Goal: Task Accomplishment & Management: Complete application form

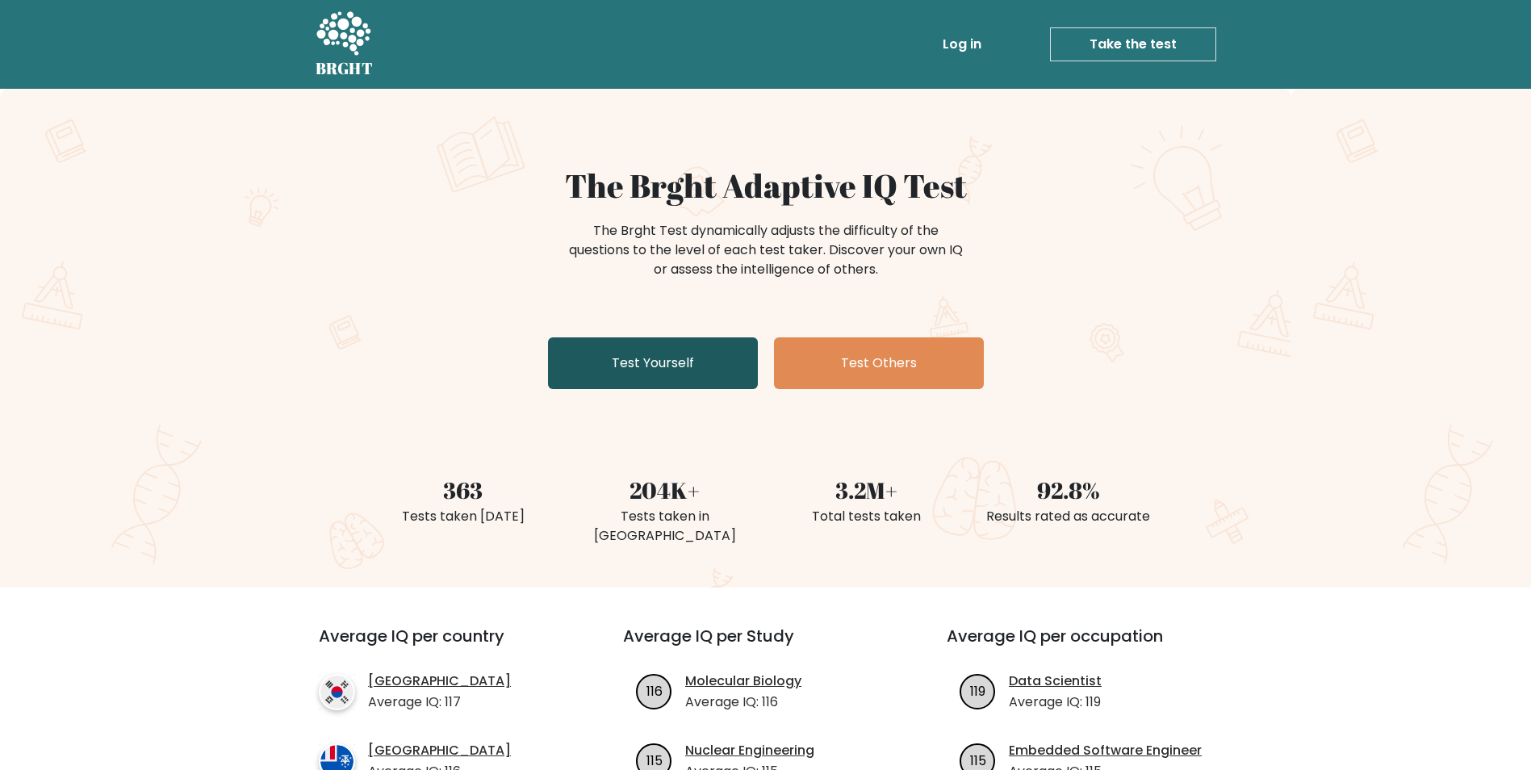
click at [713, 363] on link "Test Yourself" at bounding box center [653, 363] width 210 height 52
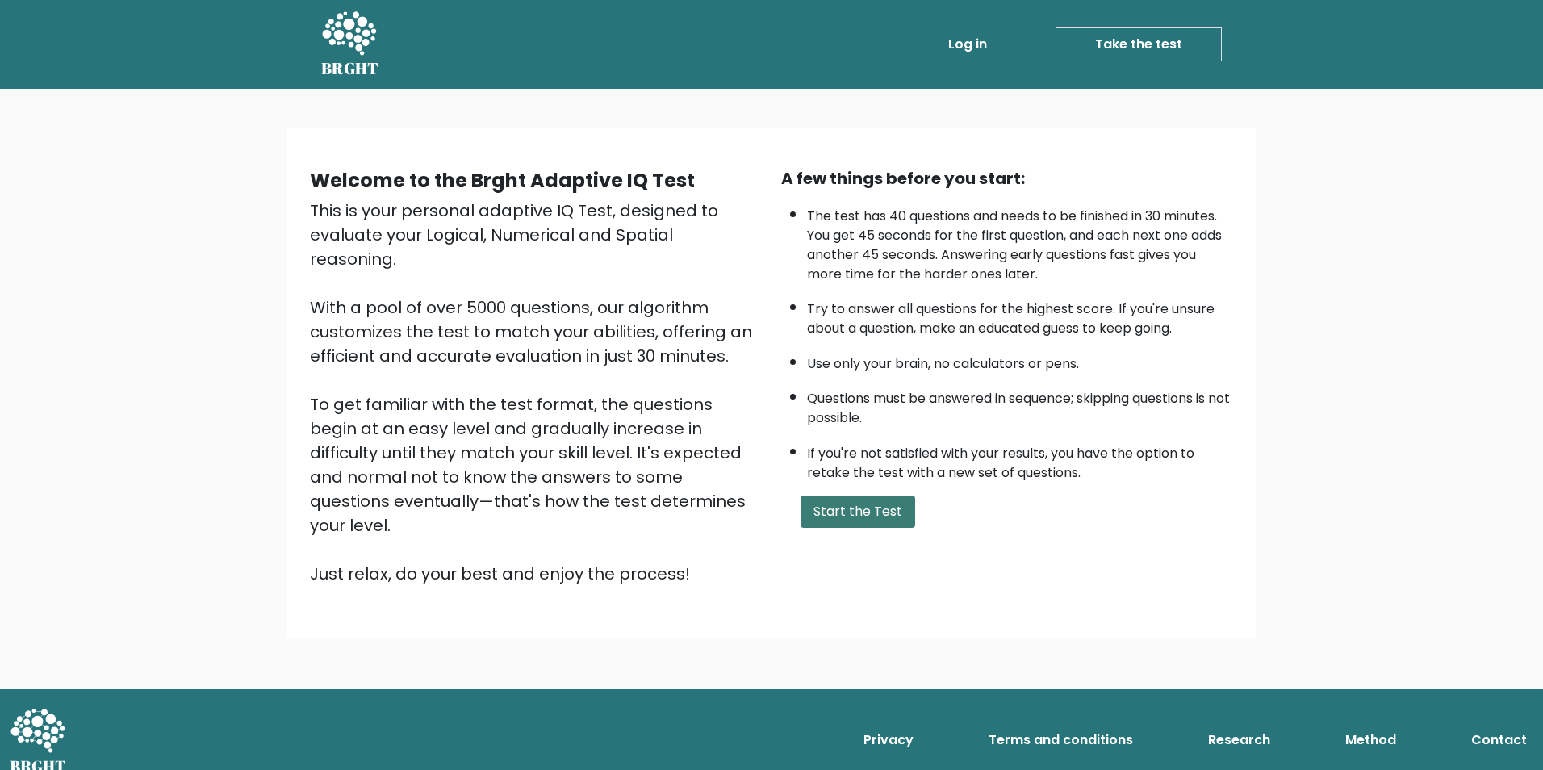
click at [877, 508] on button "Start the Test" at bounding box center [858, 511] width 115 height 32
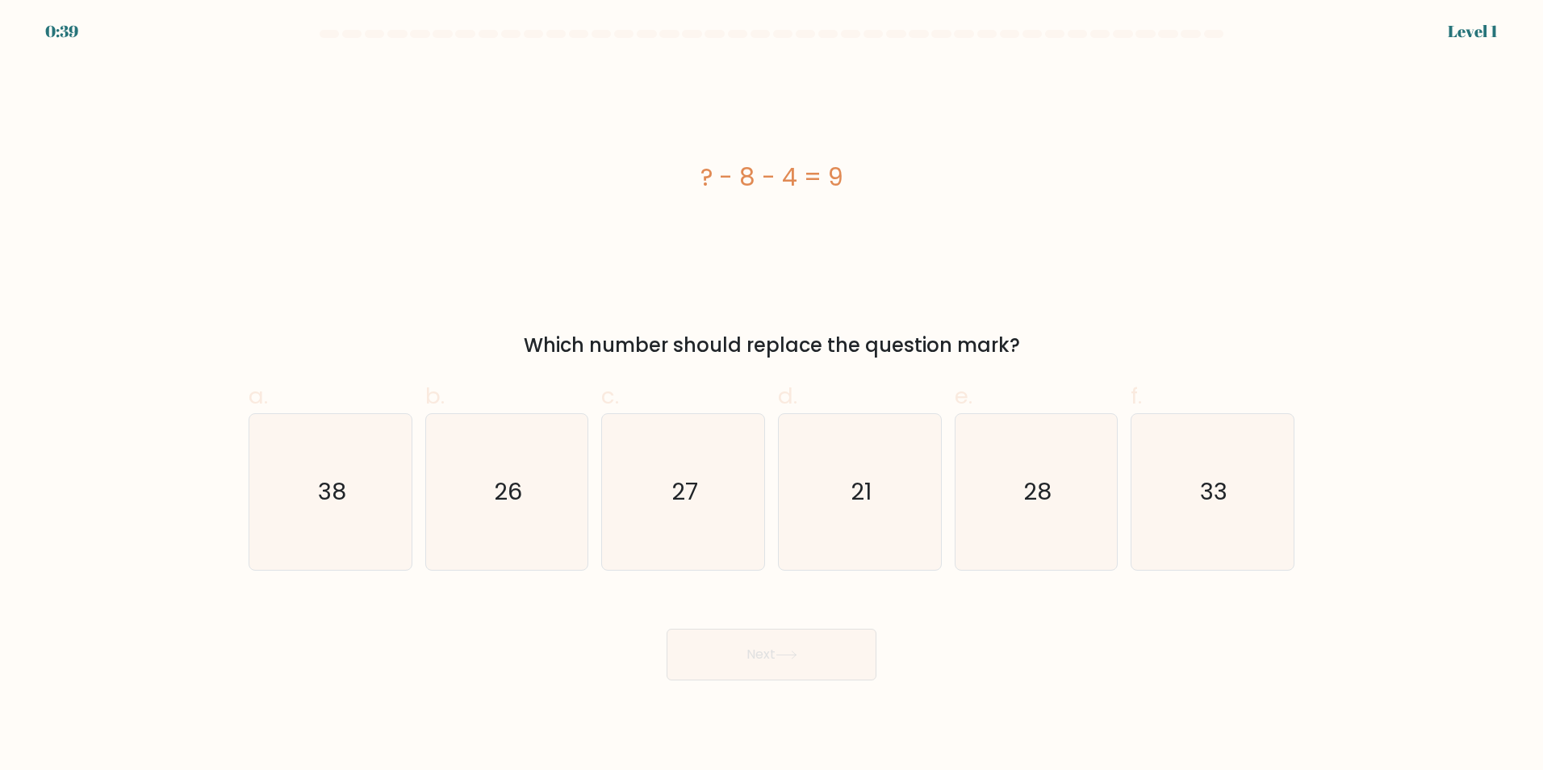
drag, startPoint x: 859, startPoint y: 180, endPoint x: 708, endPoint y: 182, distance: 151.7
click at [708, 182] on div "? - 8 - 4 = 9" at bounding box center [772, 177] width 1046 height 36
drag, startPoint x: 708, startPoint y: 182, endPoint x: 700, endPoint y: 184, distance: 8.2
click at [701, 184] on div "? - 8 - 4 = 9" at bounding box center [772, 177] width 1046 height 36
click at [696, 180] on div "? - 8 - 4 = 9" at bounding box center [772, 177] width 1046 height 36
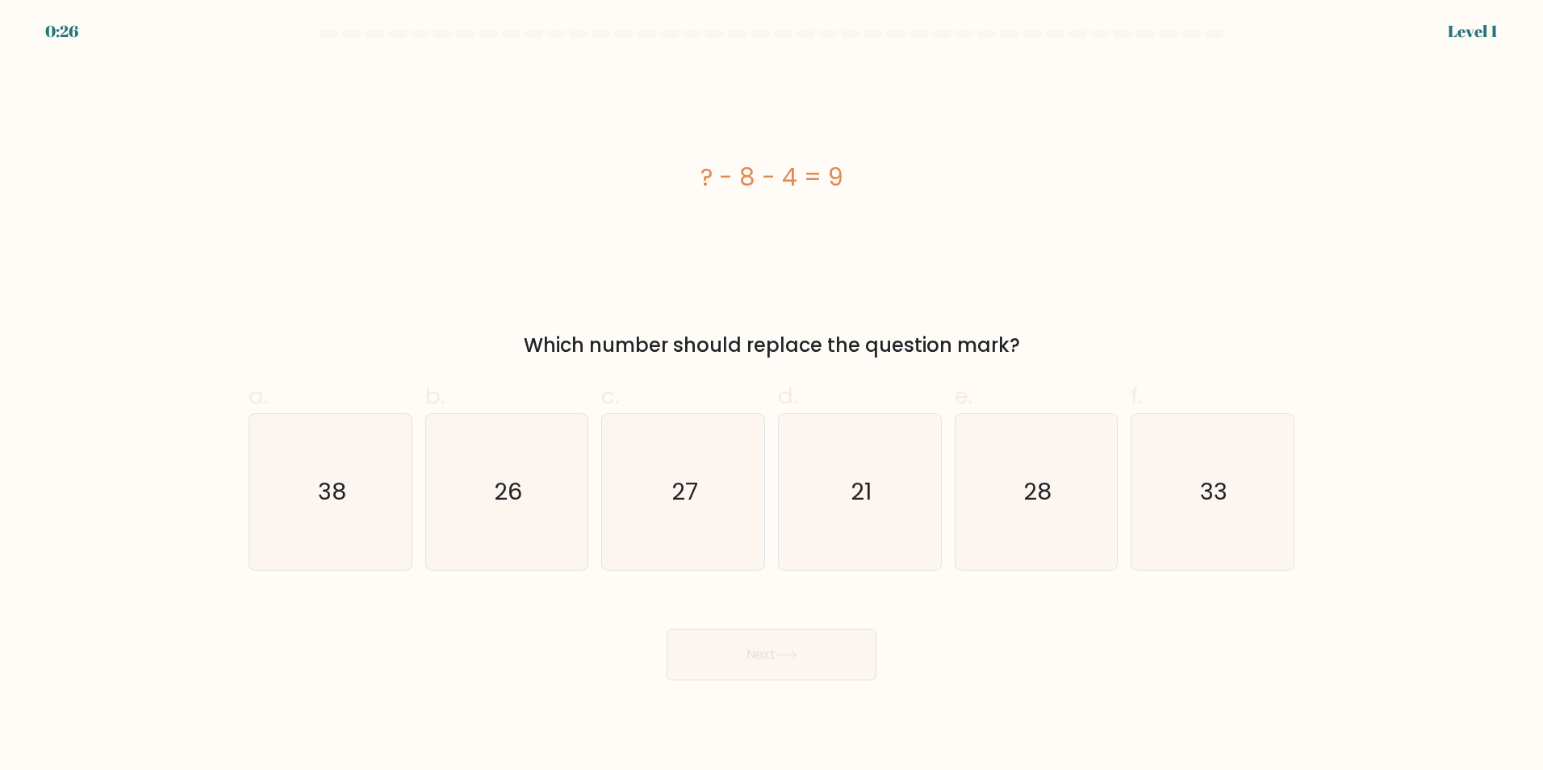
drag, startPoint x: 850, startPoint y: 178, endPoint x: 703, endPoint y: 175, distance: 146.9
click at [703, 175] on div "? - 8 - 4 = 9" at bounding box center [772, 177] width 1046 height 36
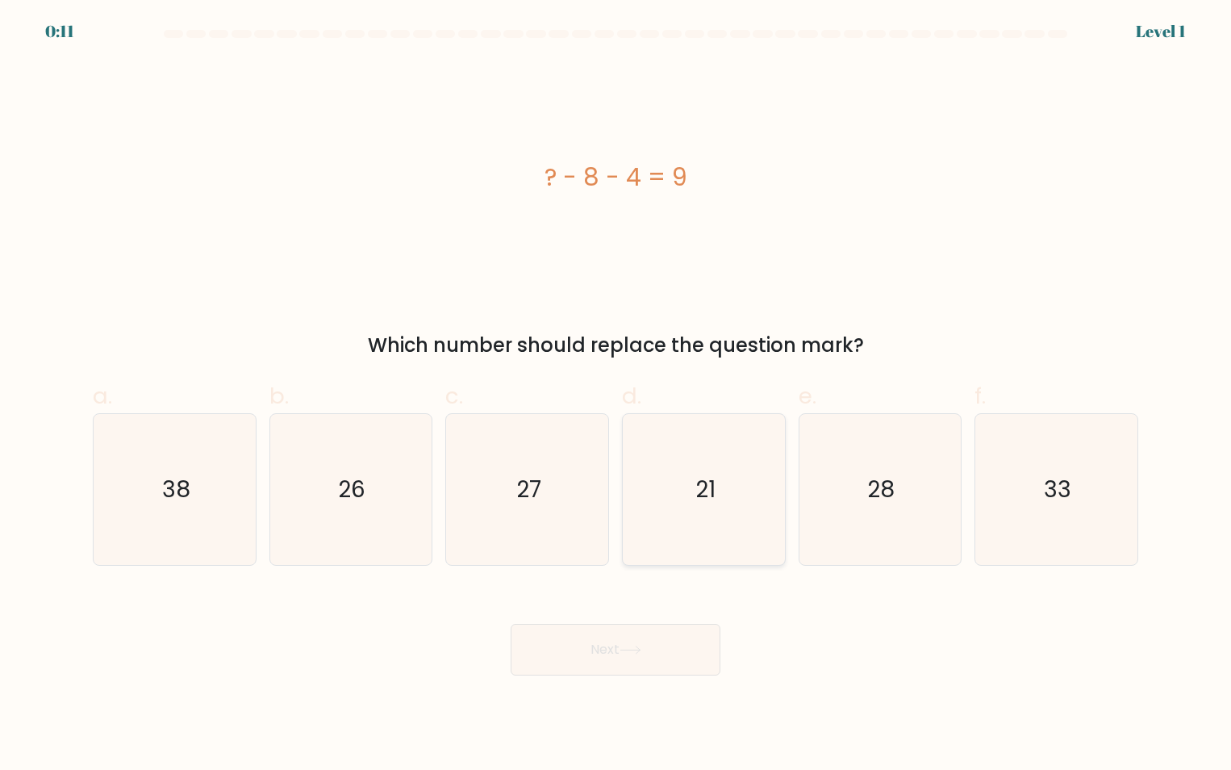
click at [727, 482] on icon "21" at bounding box center [704, 489] width 151 height 151
click at [617, 395] on input "d. 21" at bounding box center [616, 390] width 1 height 10
radio input "true"
click at [629, 634] on button "Next" at bounding box center [616, 650] width 210 height 52
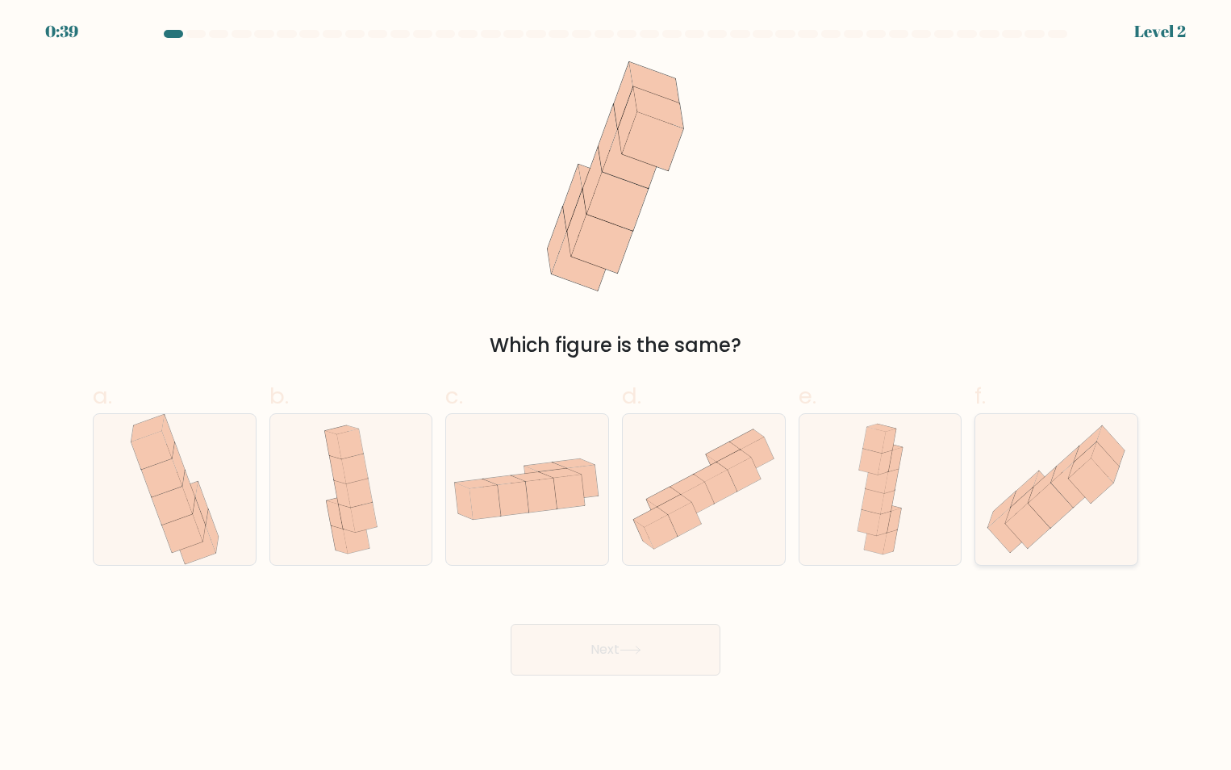
click at [1094, 515] on icon at bounding box center [1057, 489] width 162 height 142
click at [617, 395] on input "f." at bounding box center [616, 390] width 1 height 10
radio input "true"
click at [619, 650] on button "Next" at bounding box center [616, 650] width 210 height 52
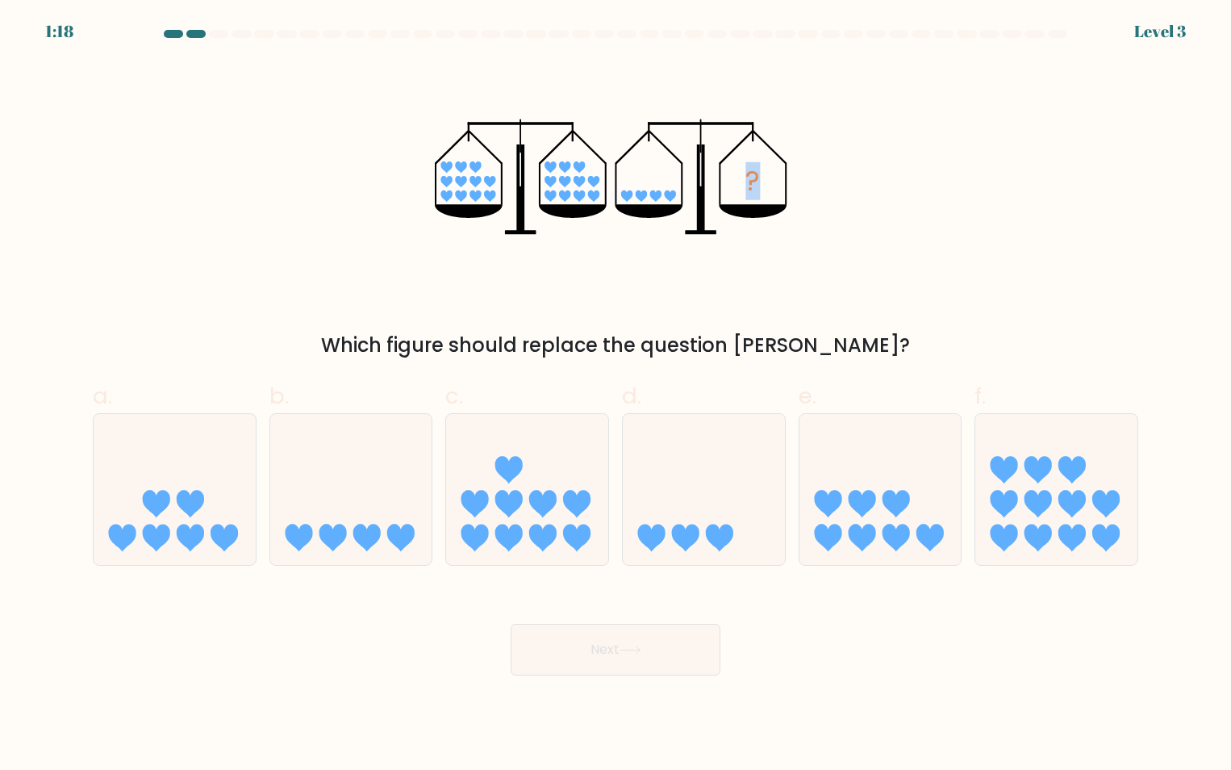
drag, startPoint x: 776, startPoint y: 153, endPoint x: 543, endPoint y: 163, distance: 232.7
click at [542, 162] on icon "?" at bounding box center [615, 176] width 361 height 231
drag, startPoint x: 543, startPoint y: 163, endPoint x: 911, endPoint y: 191, distance: 369.1
click at [911, 191] on div "? Which figure should replace the question mark?" at bounding box center [615, 210] width 1065 height 299
click at [391, 508] on icon at bounding box center [351, 489] width 162 height 134
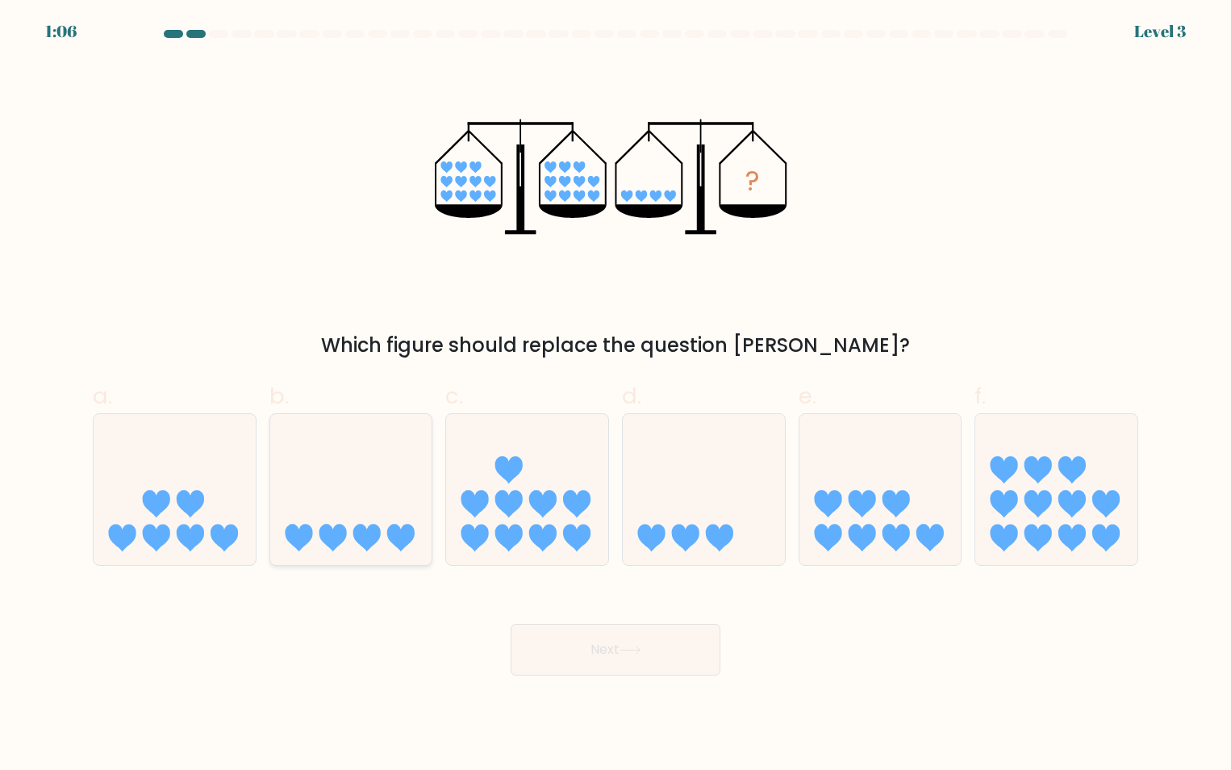
click at [616, 395] on input "b." at bounding box center [616, 390] width 1 height 10
radio input "true"
click at [692, 656] on button "Next" at bounding box center [616, 650] width 210 height 52
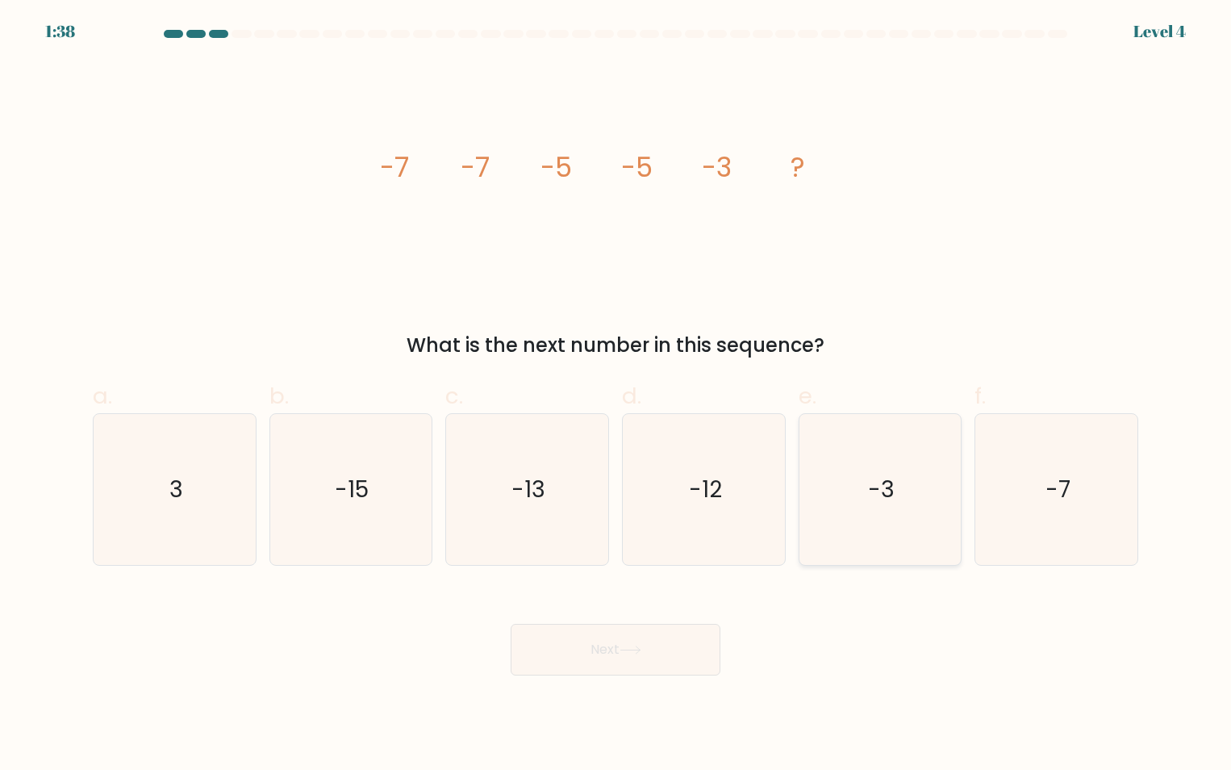
click at [939, 456] on icon "-3" at bounding box center [880, 489] width 151 height 151
click at [617, 395] on input "e. -3" at bounding box center [616, 390] width 1 height 10
radio input "true"
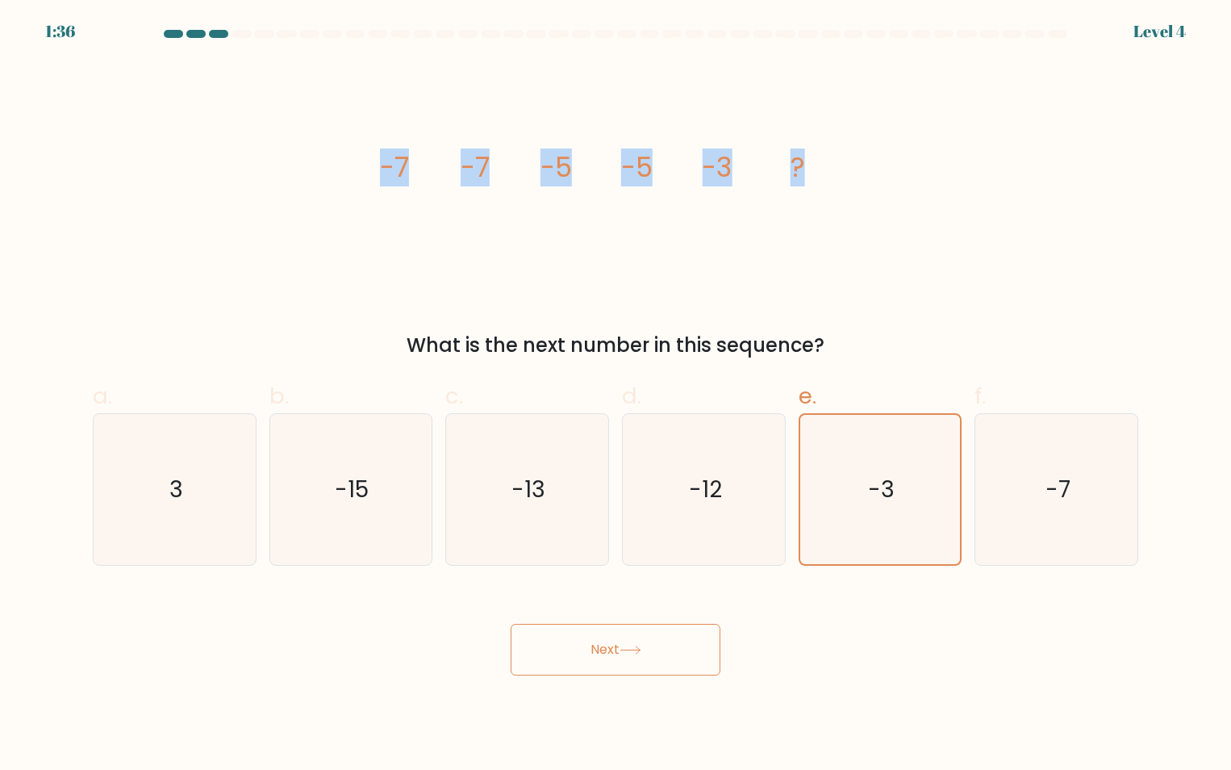
drag, startPoint x: 780, startPoint y: 168, endPoint x: 267, endPoint y: 181, distance: 512.6
click at [267, 181] on div "image/svg+xml -7 -7 -5 -5 -3 ? What is the next number in this sequence?" at bounding box center [615, 210] width 1065 height 299
click at [615, 642] on button "Next" at bounding box center [616, 650] width 210 height 52
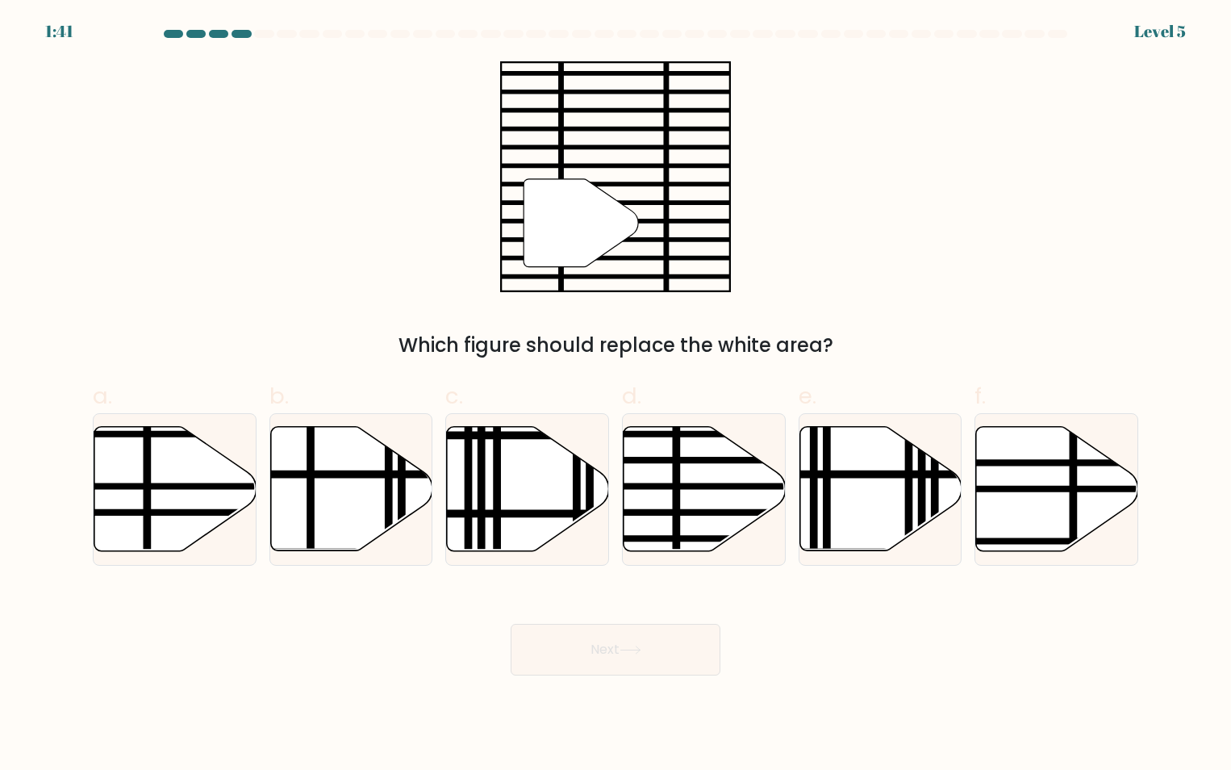
drag, startPoint x: 169, startPoint y: 512, endPoint x: 259, endPoint y: 537, distance: 93.0
click at [171, 512] on line at bounding box center [224, 512] width 327 height 0
click at [616, 395] on input "a." at bounding box center [616, 390] width 1 height 10
radio input "true"
click at [642, 657] on button "Next" at bounding box center [616, 650] width 210 height 52
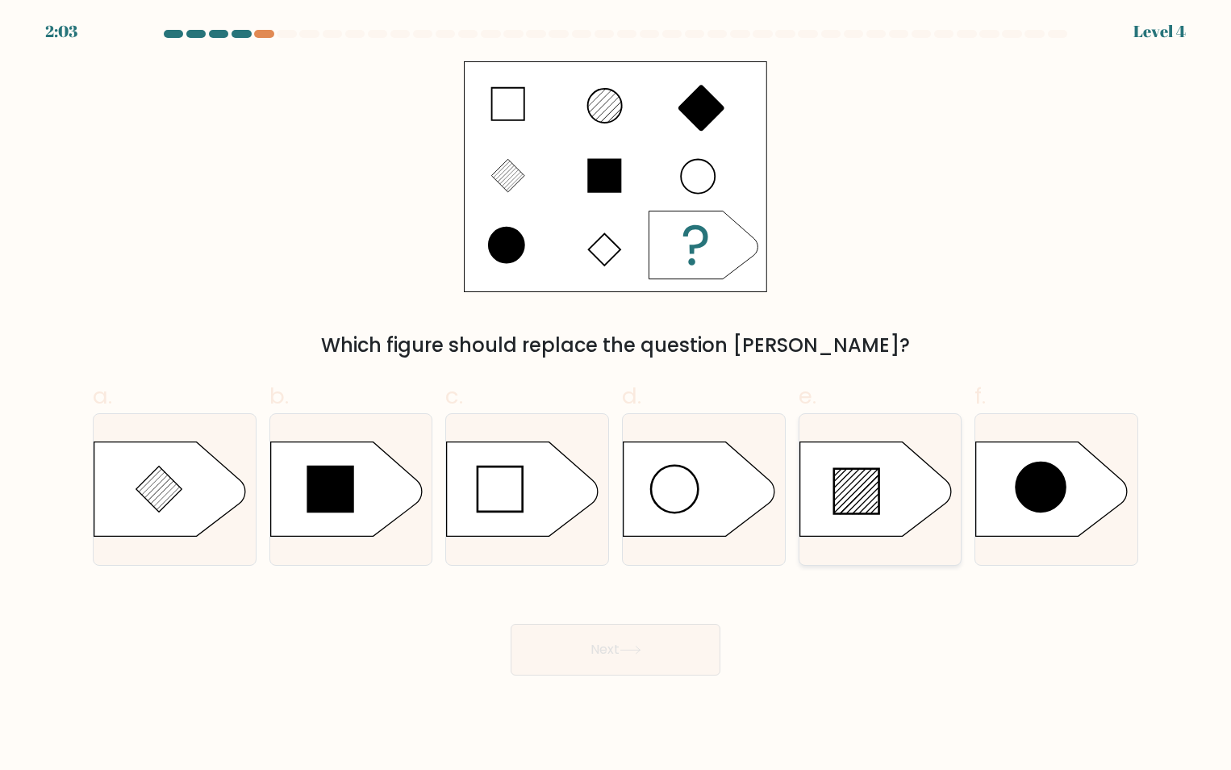
click at [874, 511] on line at bounding box center [875, 509] width 7 height 7
click at [617, 395] on input "e." at bounding box center [616, 390] width 1 height 10
radio input "true"
click at [698, 652] on button "Next" at bounding box center [616, 650] width 210 height 52
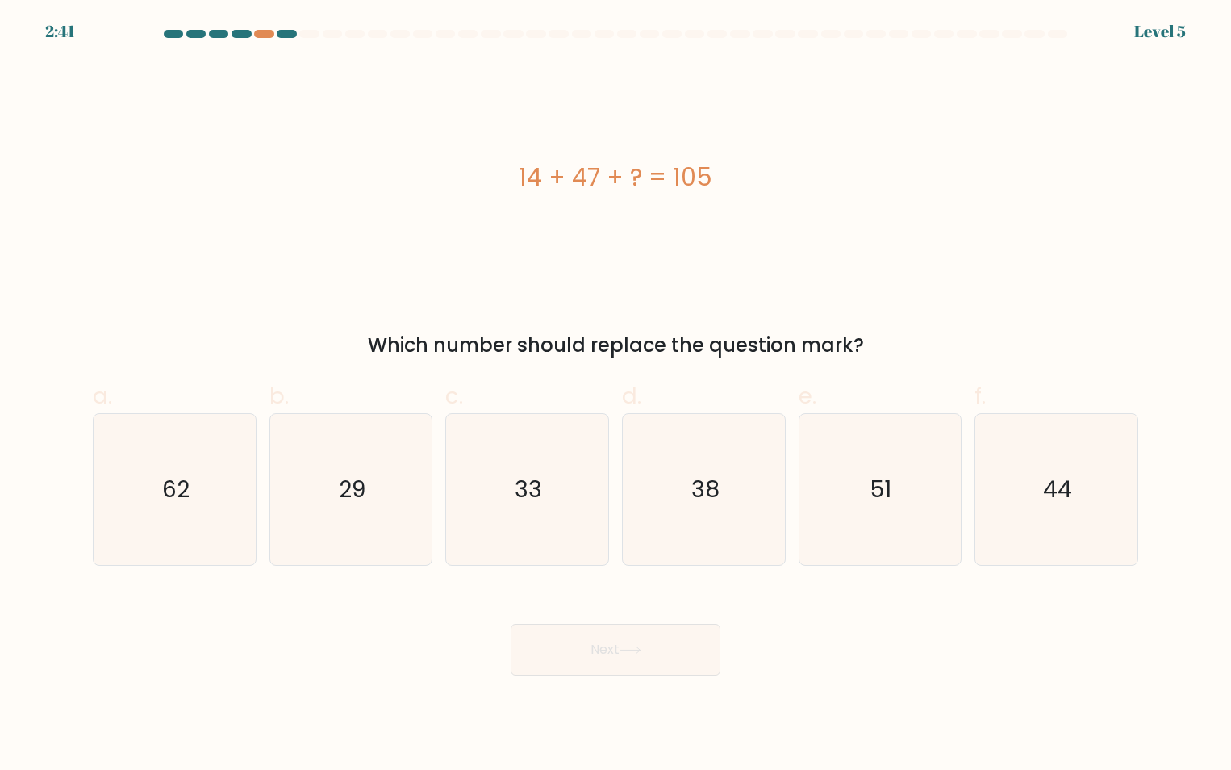
drag, startPoint x: 746, startPoint y: 173, endPoint x: 503, endPoint y: 177, distance: 243.7
click at [503, 177] on div "14 + 47 + ? = 105" at bounding box center [616, 177] width 1046 height 36
click at [1072, 487] on text "44" at bounding box center [1057, 489] width 29 height 31
click at [617, 395] on input "f. 44" at bounding box center [616, 390] width 1 height 10
radio input "true"
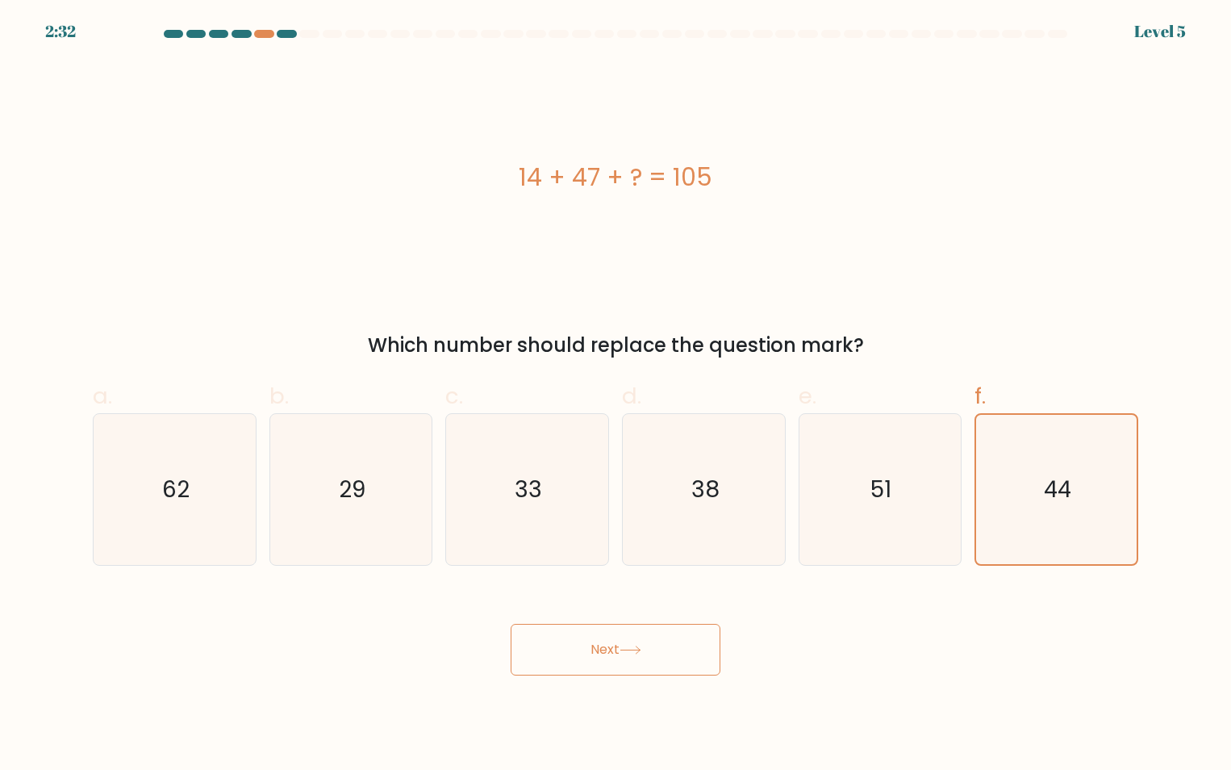
click at [660, 640] on button "Next" at bounding box center [616, 650] width 210 height 52
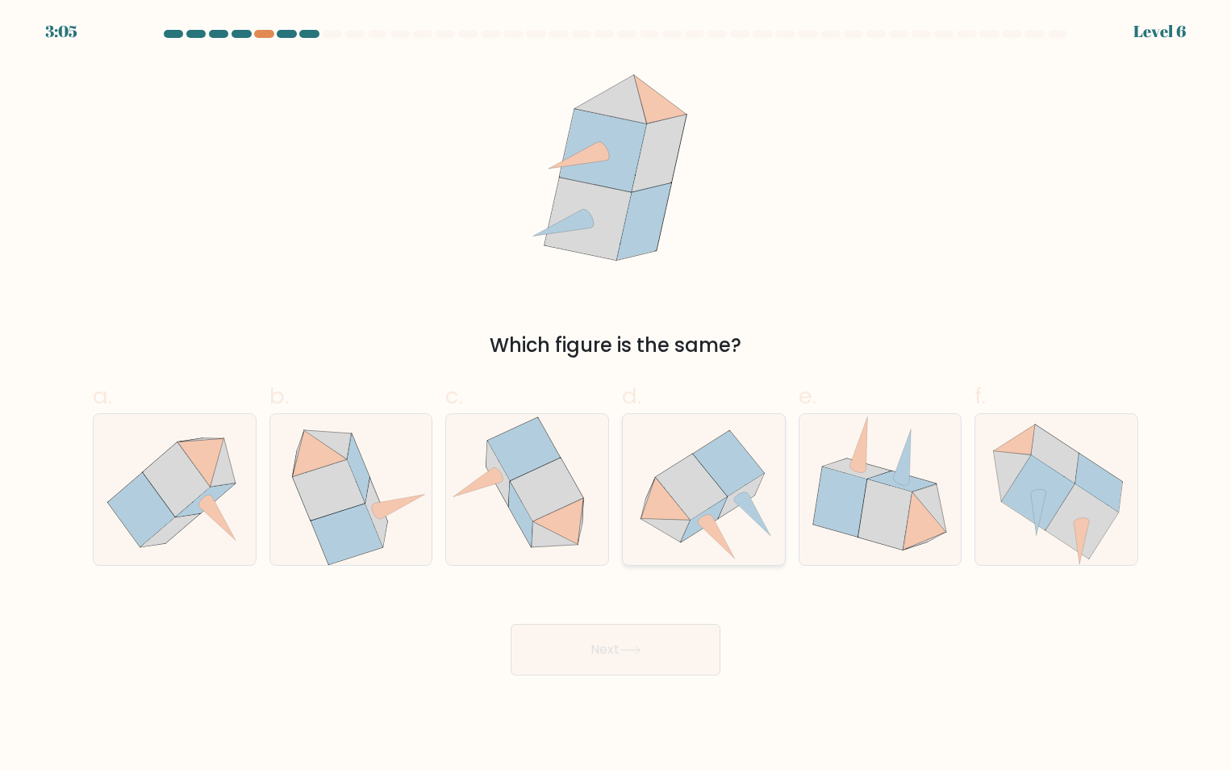
click at [719, 525] on icon at bounding box center [704, 489] width 162 height 147
click at [617, 395] on input "d." at bounding box center [616, 390] width 1 height 10
radio input "true"
click at [668, 653] on button "Next" at bounding box center [616, 650] width 210 height 52
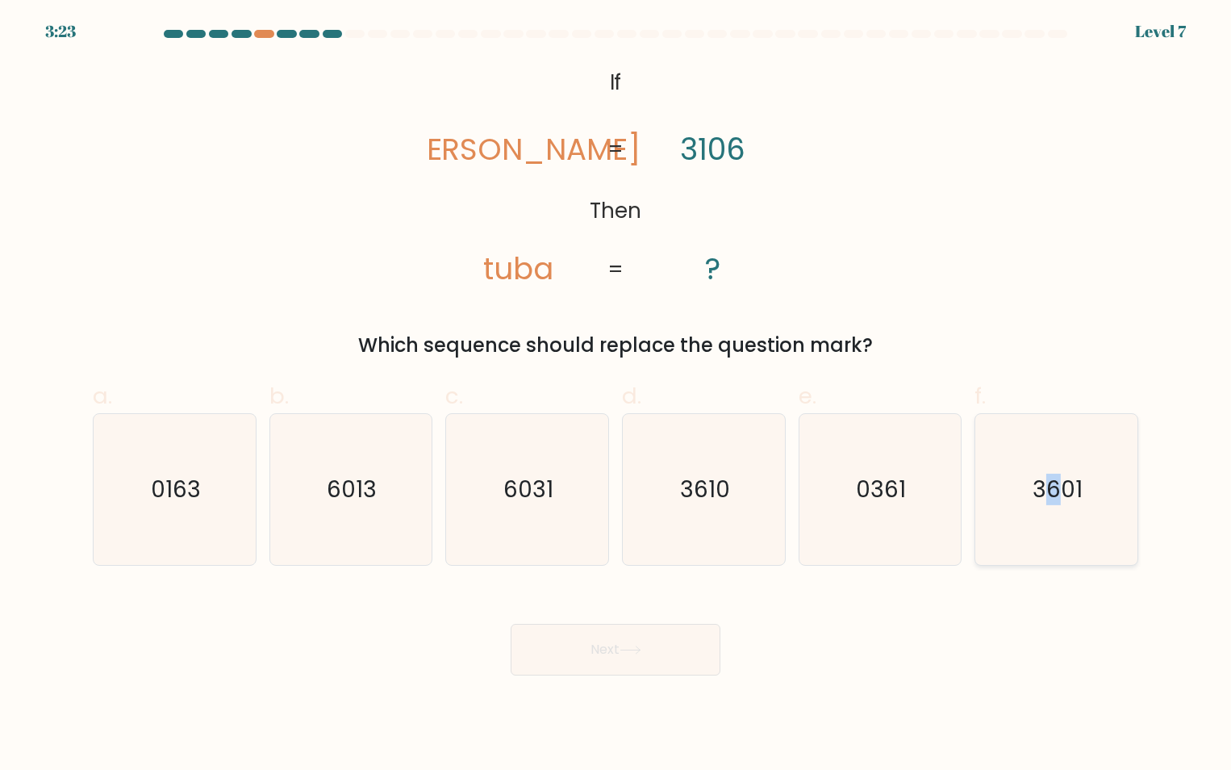
click at [1056, 487] on text "3601" at bounding box center [1058, 489] width 50 height 31
drag, startPoint x: 1103, startPoint y: 517, endPoint x: 1097, endPoint y: 534, distance: 18.1
click at [1103, 515] on icon "3601" at bounding box center [1056, 489] width 151 height 151
click at [617, 395] on input "f. 3601" at bounding box center [616, 390] width 1 height 10
radio input "true"
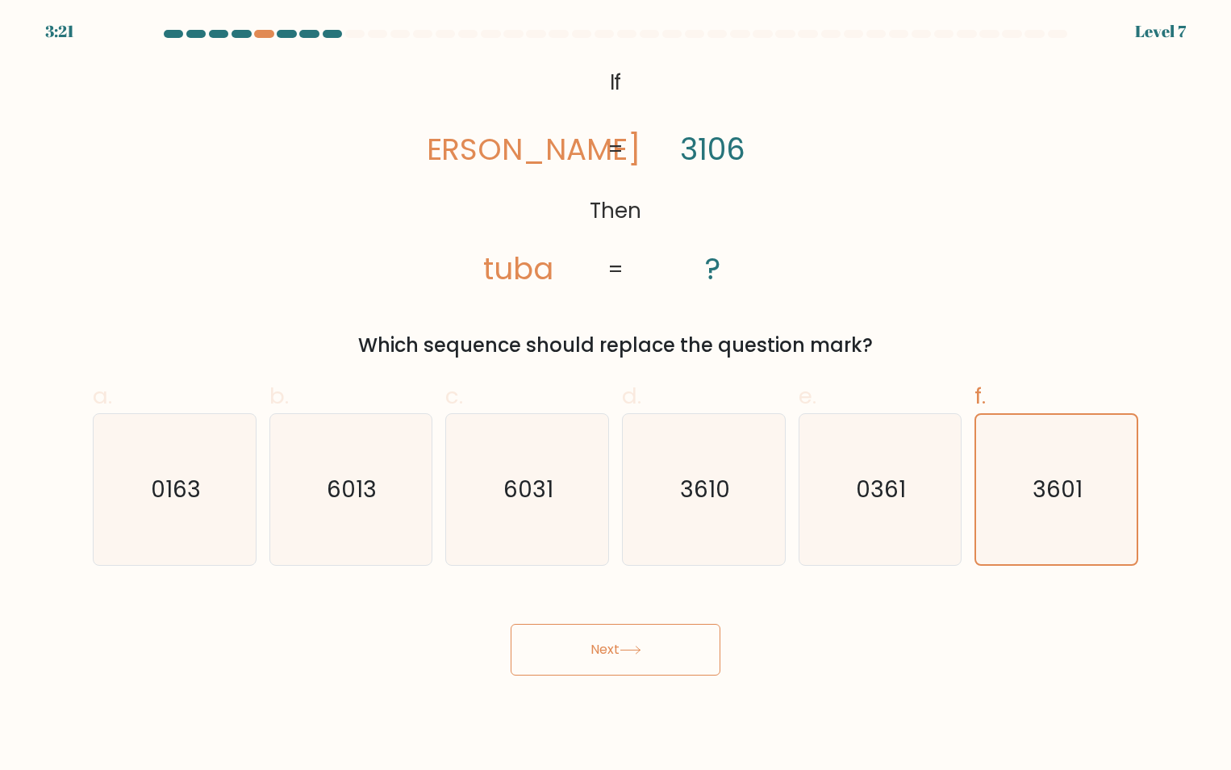
click at [650, 663] on button "Next" at bounding box center [616, 650] width 210 height 52
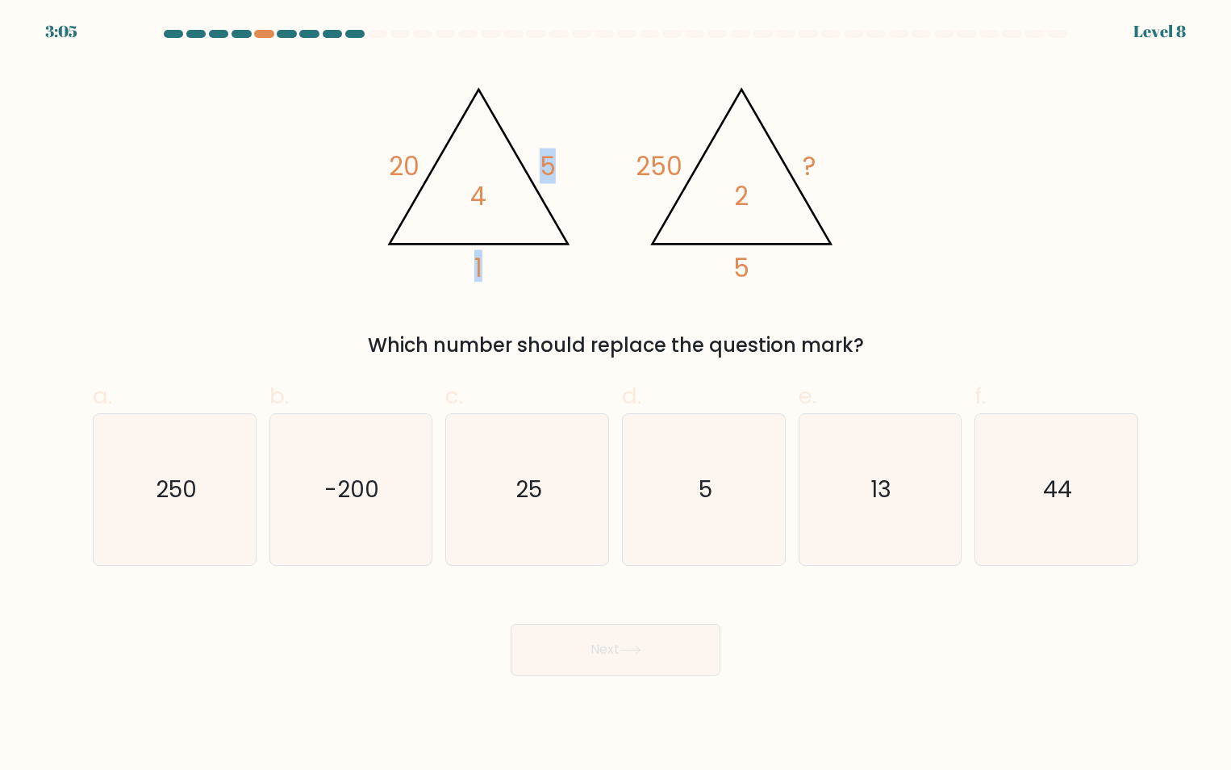
drag, startPoint x: 446, startPoint y: 194, endPoint x: 545, endPoint y: 253, distance: 114.7
click at [545, 253] on icon "@import url('https://fonts.googleapis.com/css?family=Abril+Fatface:400,100,100i…" at bounding box center [616, 176] width 484 height 231
drag, startPoint x: 545, startPoint y: 253, endPoint x: 558, endPoint y: 253, distance: 13.7
click at [558, 253] on icon "@import url('https://fonts.googleapis.com/css?family=Abril+Fatface:400,100,100i…" at bounding box center [616, 176] width 484 height 231
click at [650, 286] on icon "@import url('https://fonts.googleapis.com/css?family=Abril+Fatface:400,100,100i…" at bounding box center [616, 176] width 484 height 231
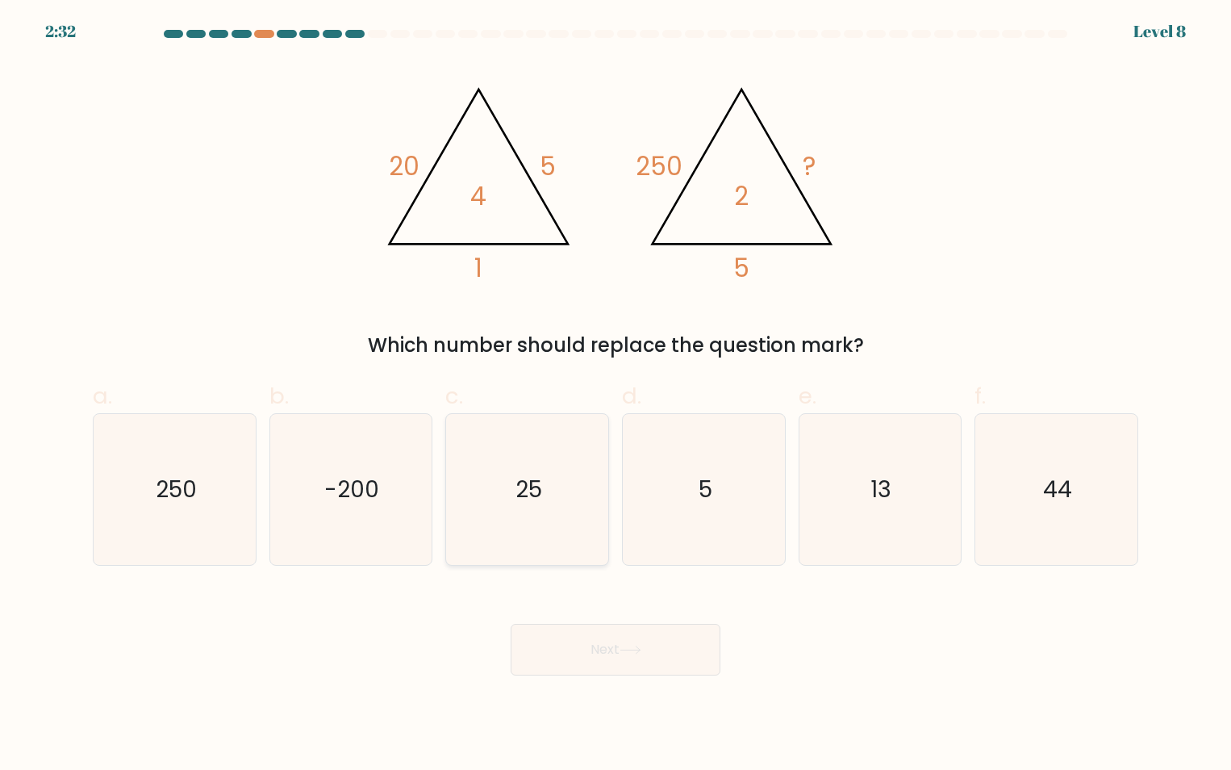
click at [552, 476] on icon "25" at bounding box center [527, 489] width 151 height 151
click at [616, 395] on input "c. 25" at bounding box center [616, 390] width 1 height 10
radio input "true"
click at [672, 649] on button "Next" at bounding box center [616, 650] width 210 height 52
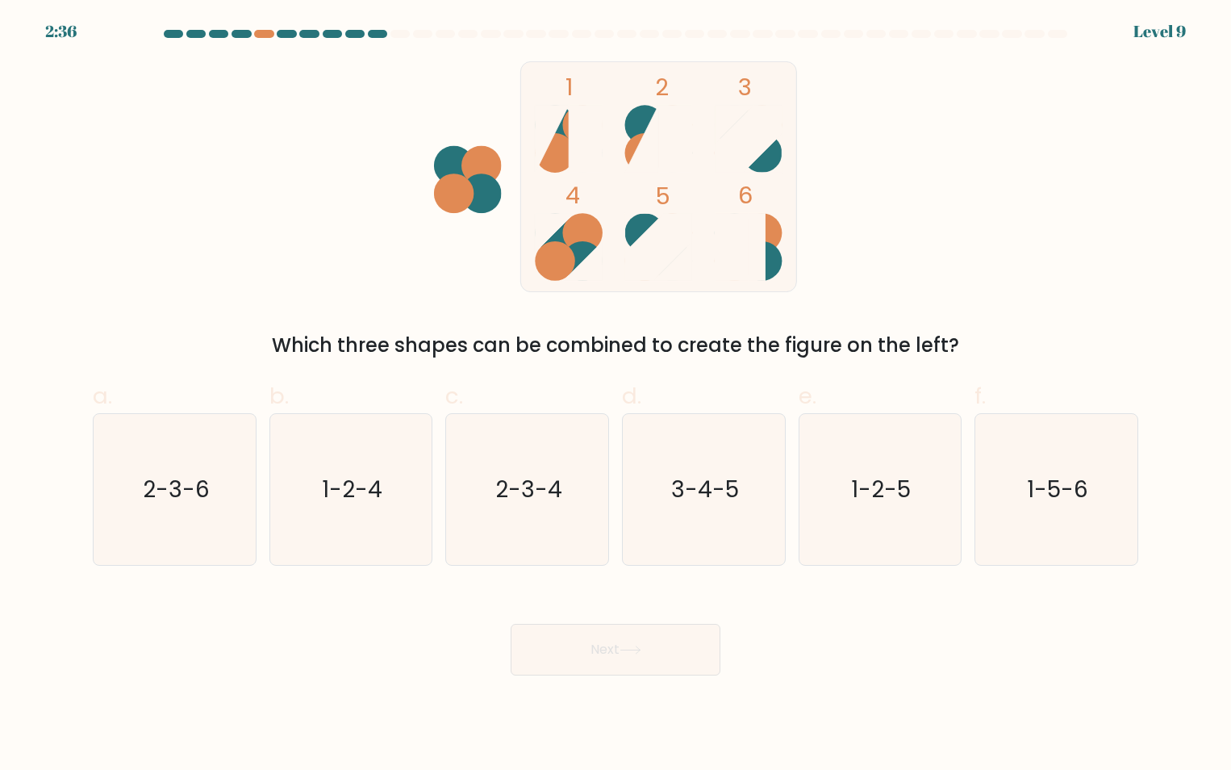
click at [643, 99] on rect at bounding box center [659, 176] width 276 height 230
click at [598, 214] on rect at bounding box center [659, 176] width 276 height 230
click at [746, 233] on rect at bounding box center [732, 247] width 34 height 68
click at [539, 464] on icon "2-3-4" at bounding box center [527, 489] width 151 height 151
click at [616, 395] on input "c. 2-3-4" at bounding box center [616, 390] width 1 height 10
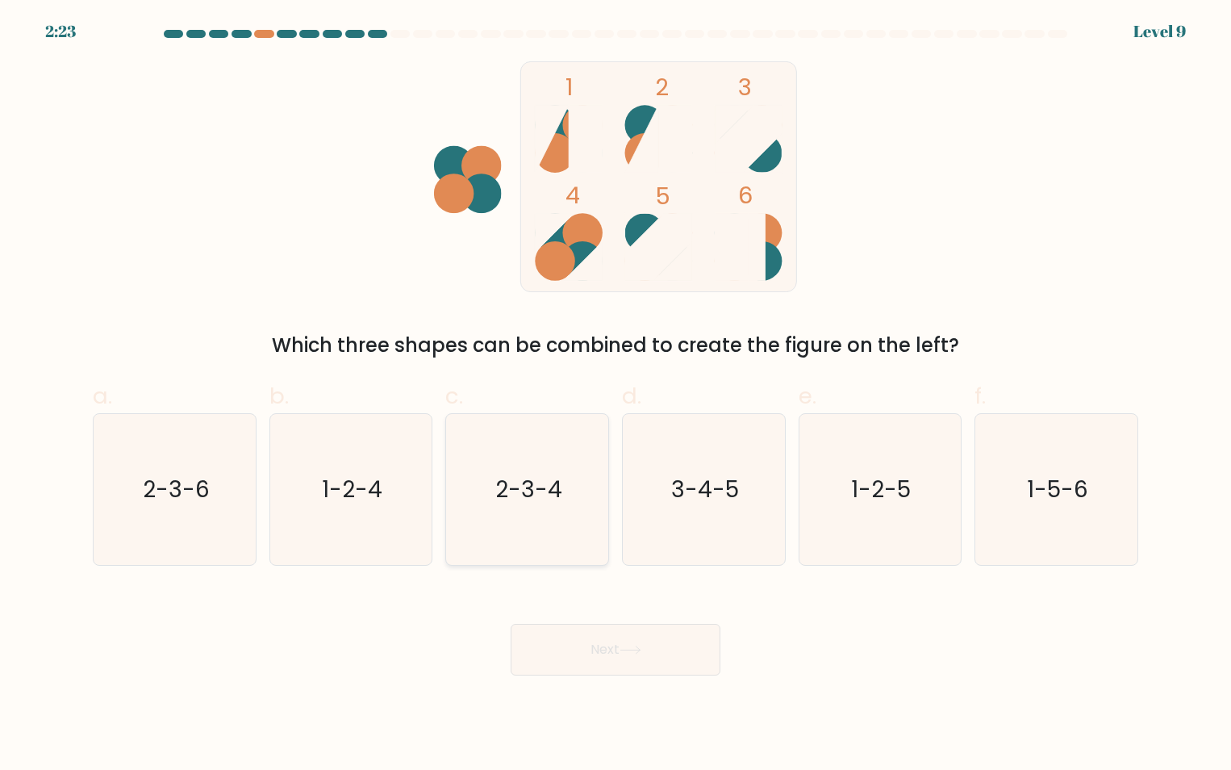
radio input "true"
click at [602, 666] on button "Next" at bounding box center [616, 650] width 210 height 52
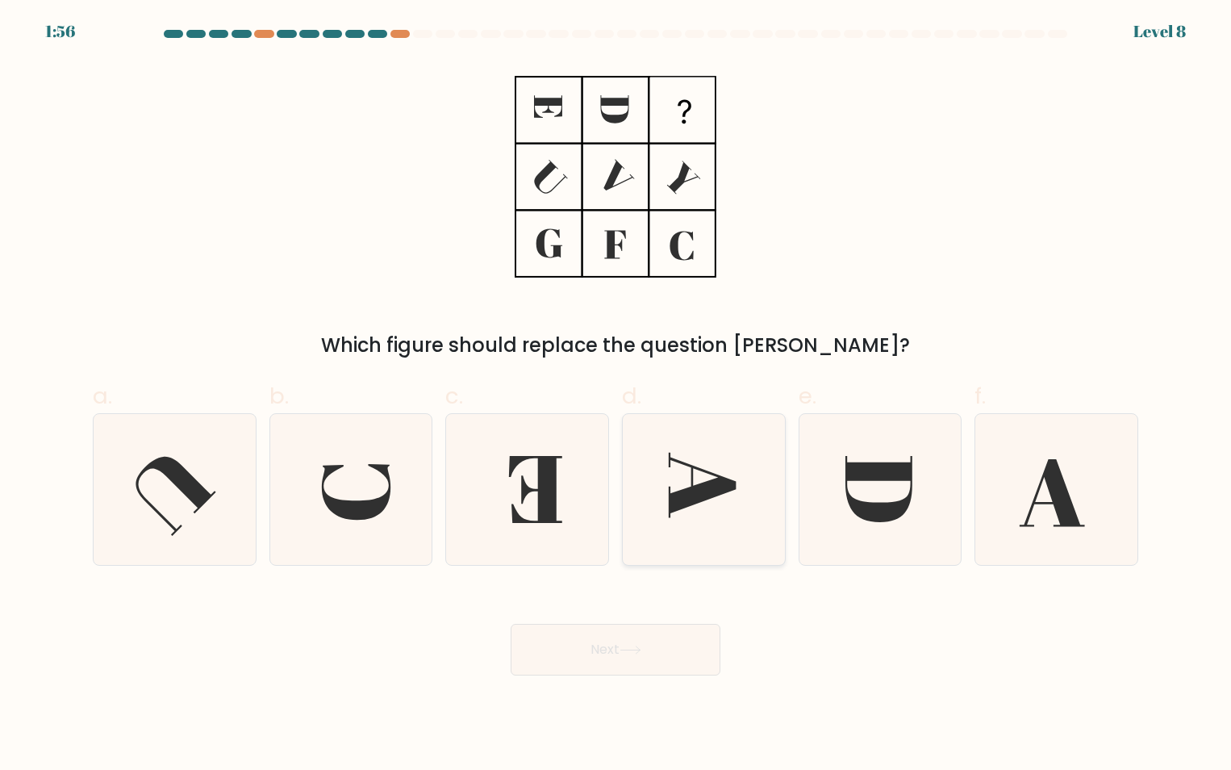
click at [728, 501] on icon at bounding box center [704, 489] width 151 height 151
click at [617, 395] on input "d." at bounding box center [616, 390] width 1 height 10
radio input "true"
click at [666, 650] on button "Next" at bounding box center [616, 650] width 210 height 52
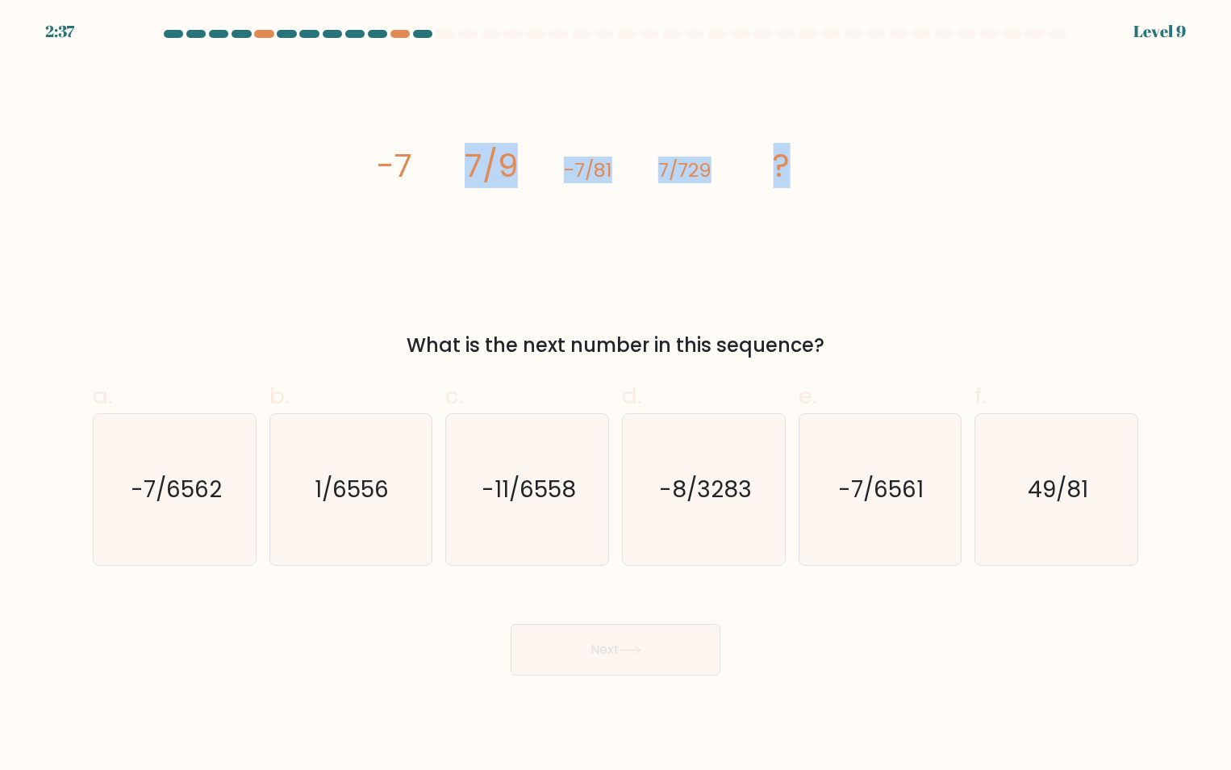
drag, startPoint x: 310, startPoint y: 132, endPoint x: 838, endPoint y: 209, distance: 533.3
click at [838, 209] on div "image/svg+xml -7 7/9 -7/81 7/729 ? What is the next number in this sequence?" at bounding box center [615, 210] width 1065 height 299
drag, startPoint x: 838, startPoint y: 209, endPoint x: 676, endPoint y: 191, distance: 162.4
click at [830, 206] on icon "image/svg+xml -7 7/9 -7/81 7/729 ?" at bounding box center [616, 176] width 484 height 231
click at [415, 164] on icon "image/svg+xml -7 7/9 -7/81 7/729 ?" at bounding box center [616, 176] width 484 height 231
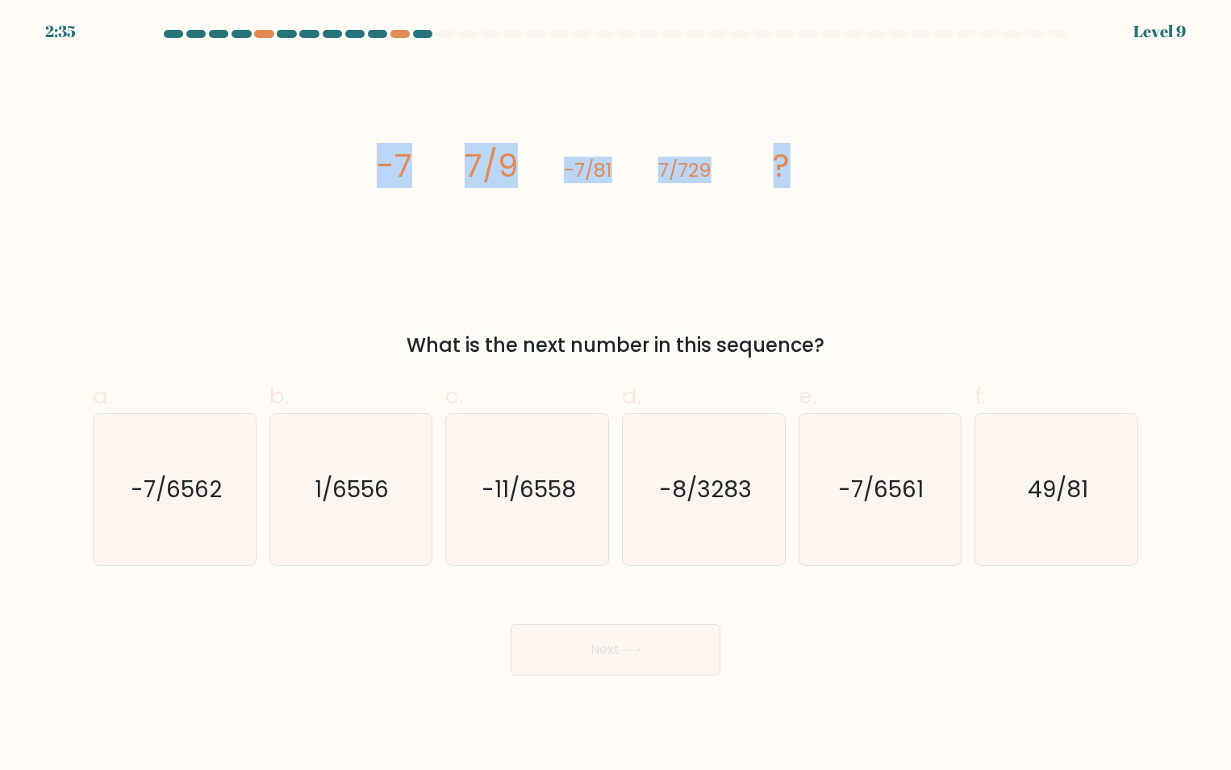
drag, startPoint x: 351, startPoint y: 148, endPoint x: 818, endPoint y: 184, distance: 468.6
click at [818, 184] on div "image/svg+xml -7 7/9 -7/81 7/729 ? What is the next number in this sequence?" at bounding box center [615, 210] width 1065 height 299
drag, startPoint x: 876, startPoint y: 529, endPoint x: 866, endPoint y: 538, distance: 13.1
click at [876, 529] on icon "-7/6561" at bounding box center [880, 489] width 151 height 151
click at [617, 395] on input "e. -7/6561" at bounding box center [616, 390] width 1 height 10
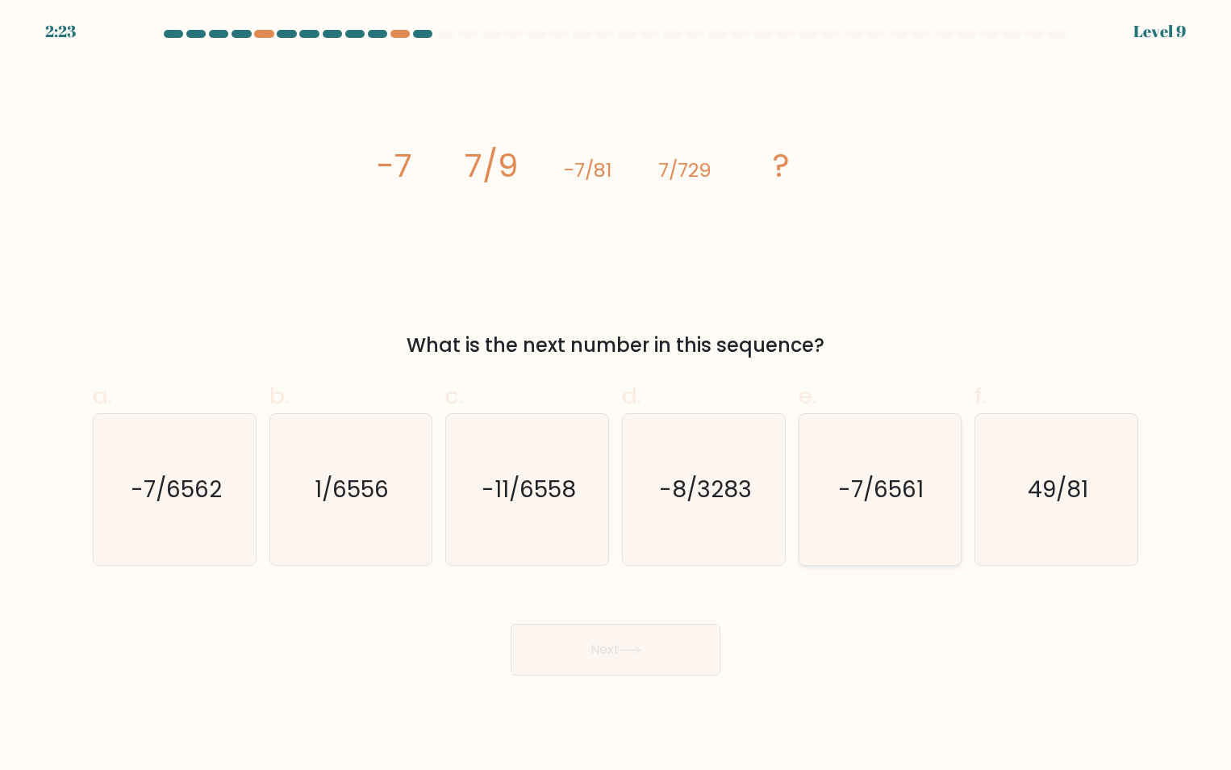
radio input "true"
click at [663, 644] on button "Next" at bounding box center [616, 650] width 210 height 52
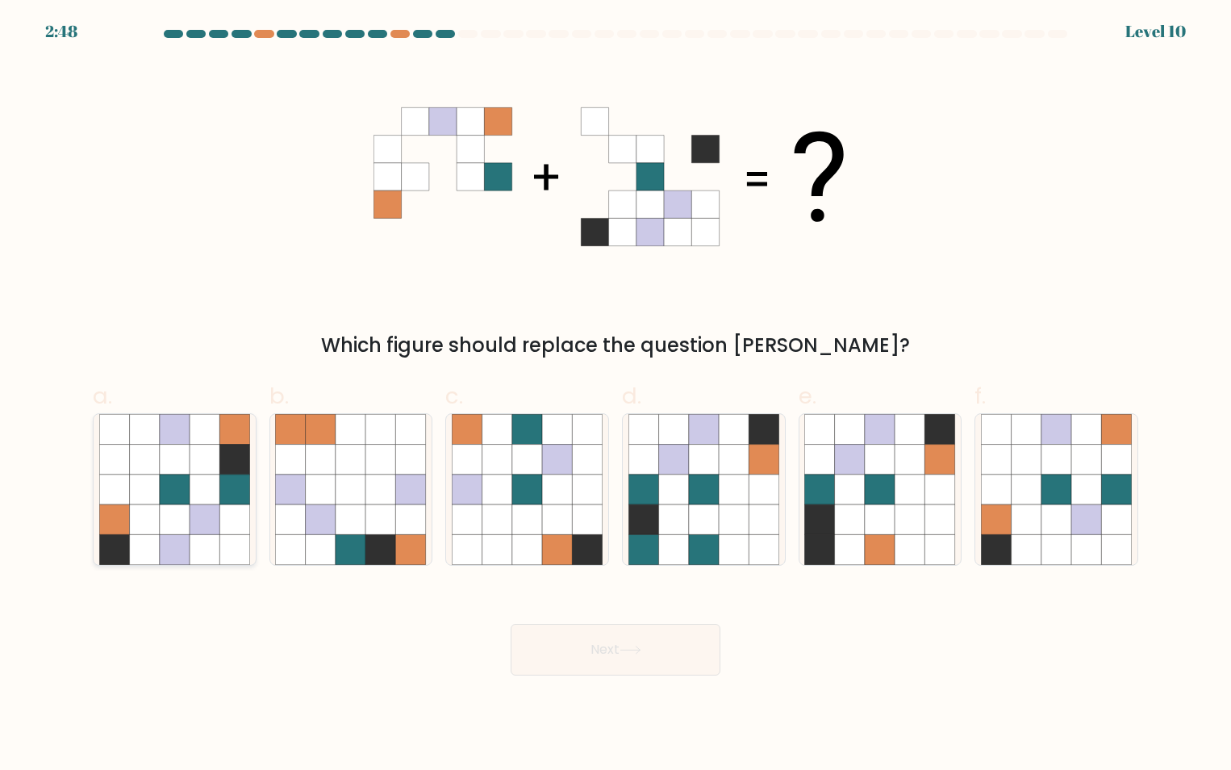
click at [220, 462] on icon at bounding box center [235, 459] width 30 height 30
click at [616, 395] on input "a." at bounding box center [616, 390] width 1 height 10
radio input "true"
click at [620, 652] on button "Next" at bounding box center [616, 650] width 210 height 52
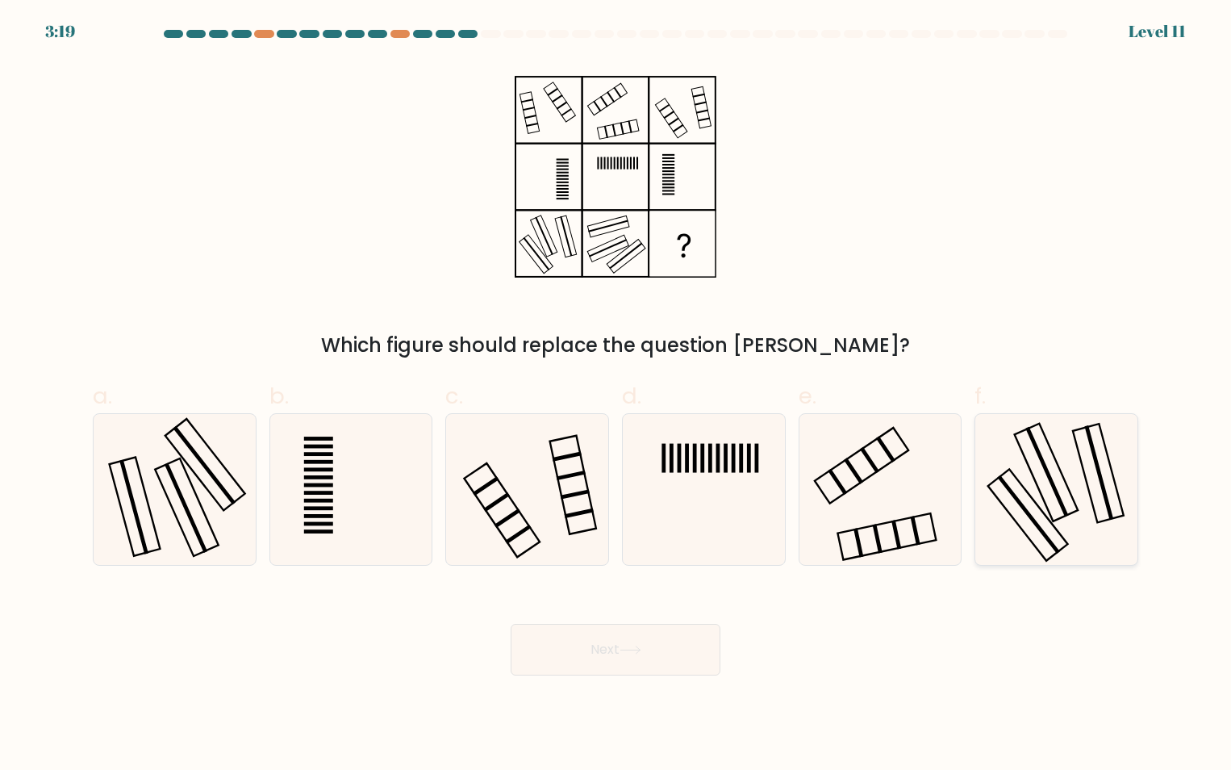
click at [1027, 467] on icon at bounding box center [1056, 489] width 151 height 151
click at [617, 395] on input "f." at bounding box center [616, 390] width 1 height 10
radio input "true"
click at [238, 475] on icon at bounding box center [174, 489] width 151 height 151
click at [616, 395] on input "a." at bounding box center [616, 390] width 1 height 10
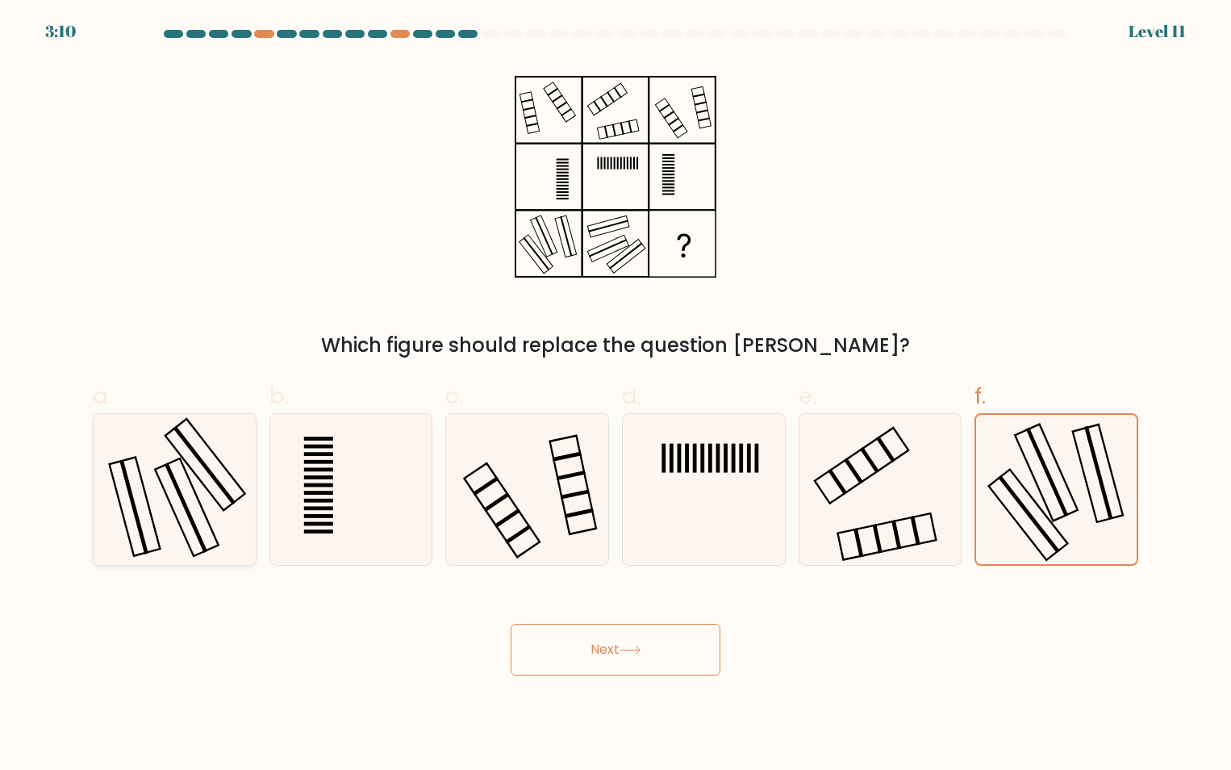
radio input "true"
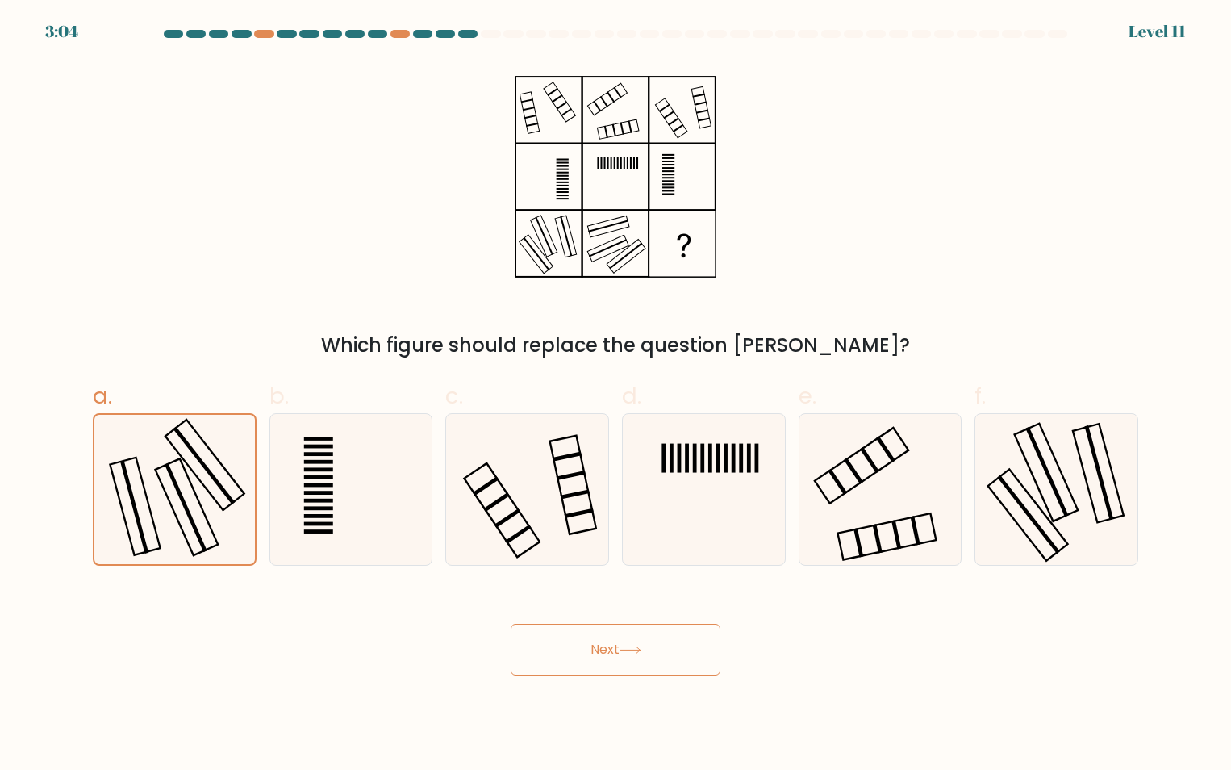
click at [642, 653] on icon at bounding box center [631, 650] width 22 height 9
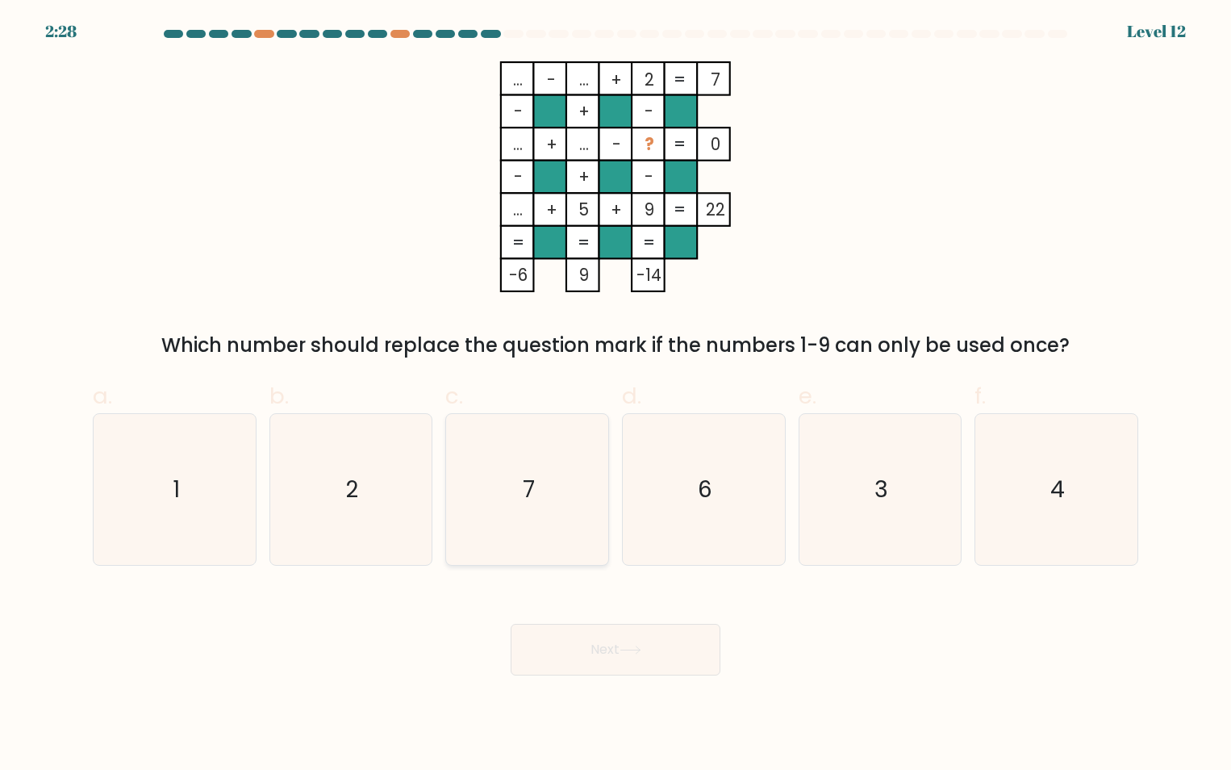
click at [571, 483] on icon "7" at bounding box center [527, 489] width 151 height 151
click at [616, 395] on input "c. 7" at bounding box center [616, 390] width 1 height 10
radio input "true"
click at [688, 483] on icon "6" at bounding box center [704, 489] width 151 height 151
click at [617, 395] on input "d. 6" at bounding box center [616, 390] width 1 height 10
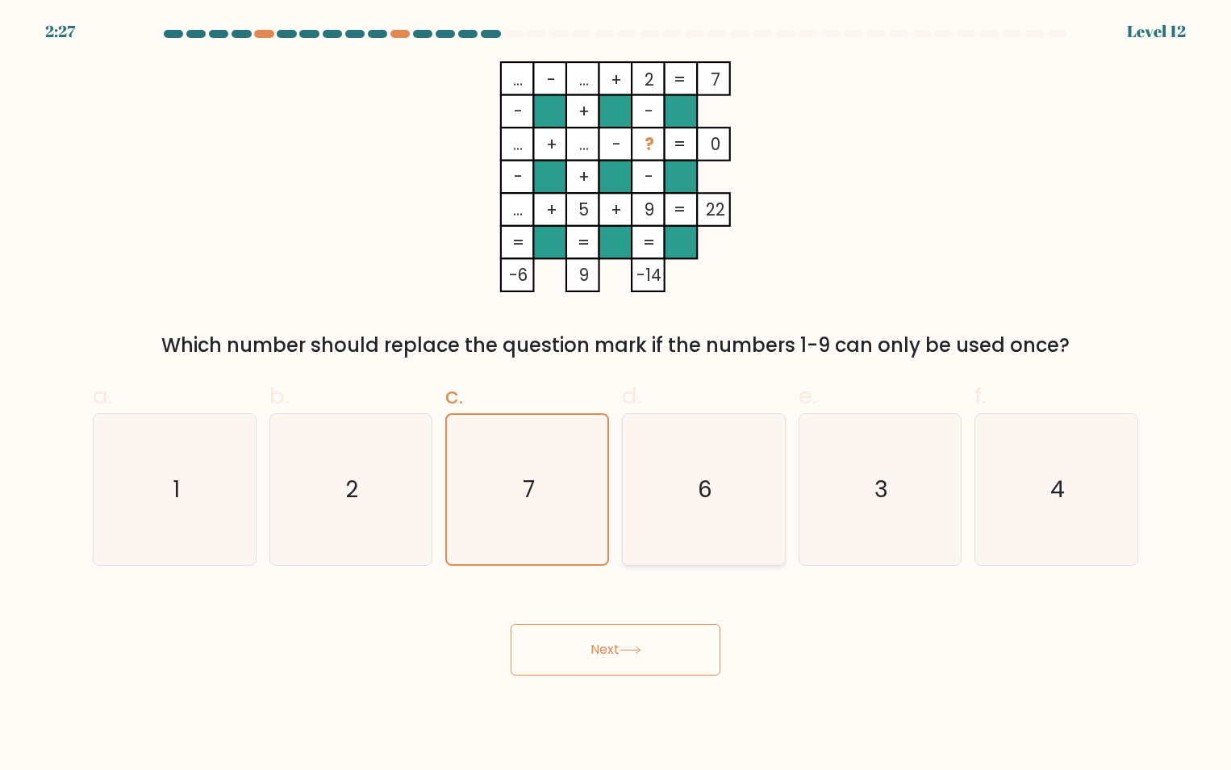
radio input "true"
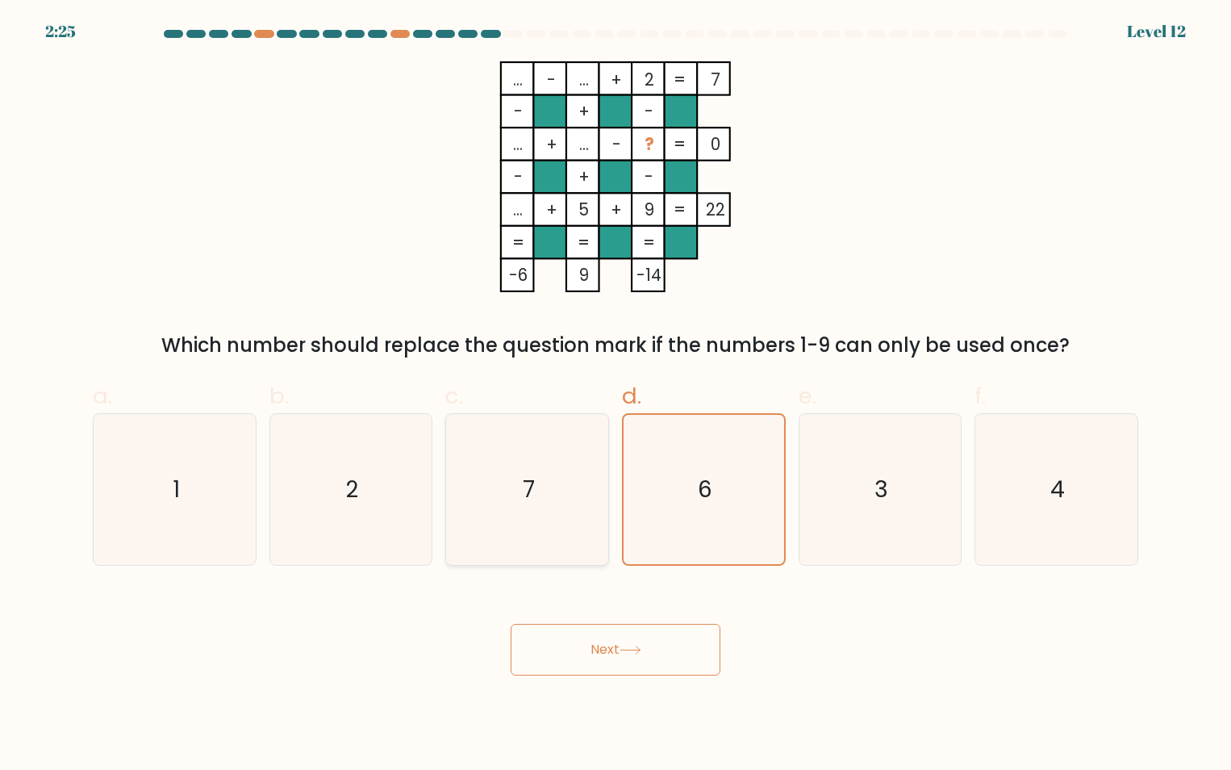
click at [533, 490] on text "7" at bounding box center [529, 489] width 12 height 31
click at [616, 395] on input "c. 7" at bounding box center [616, 390] width 1 height 10
radio input "true"
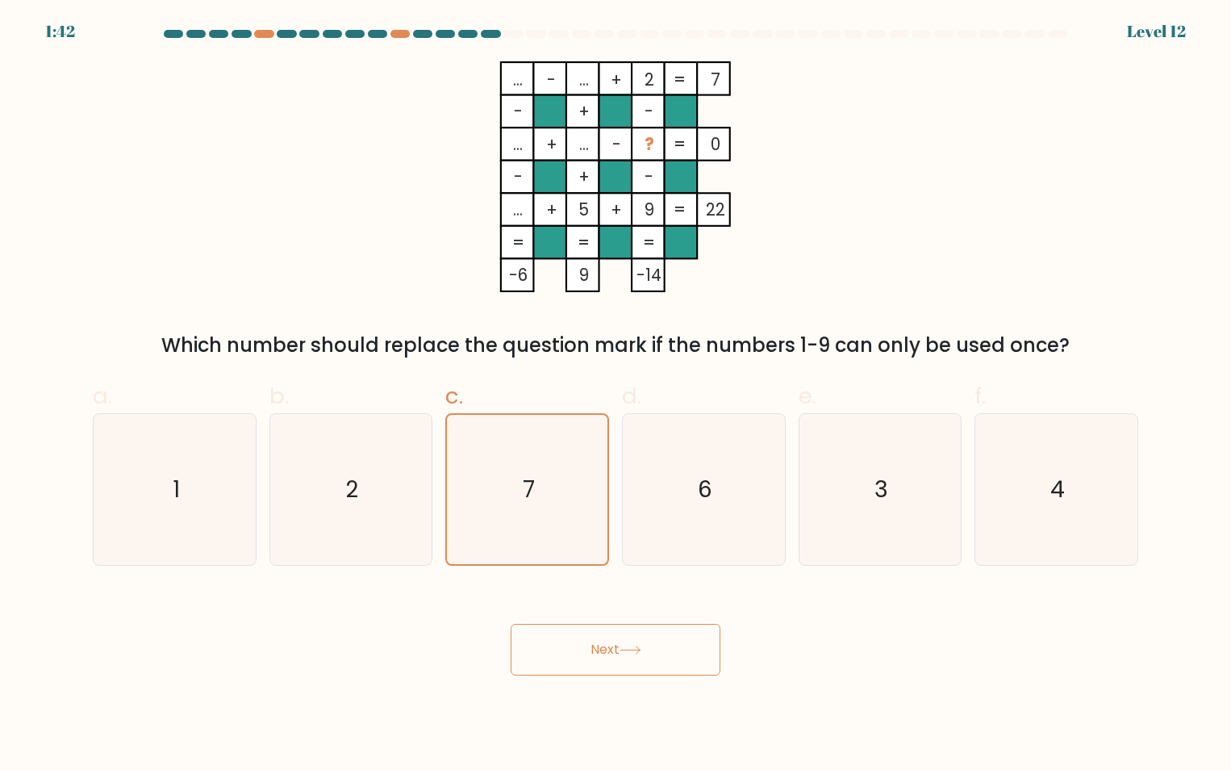
click at [640, 648] on icon at bounding box center [630, 649] width 19 height 7
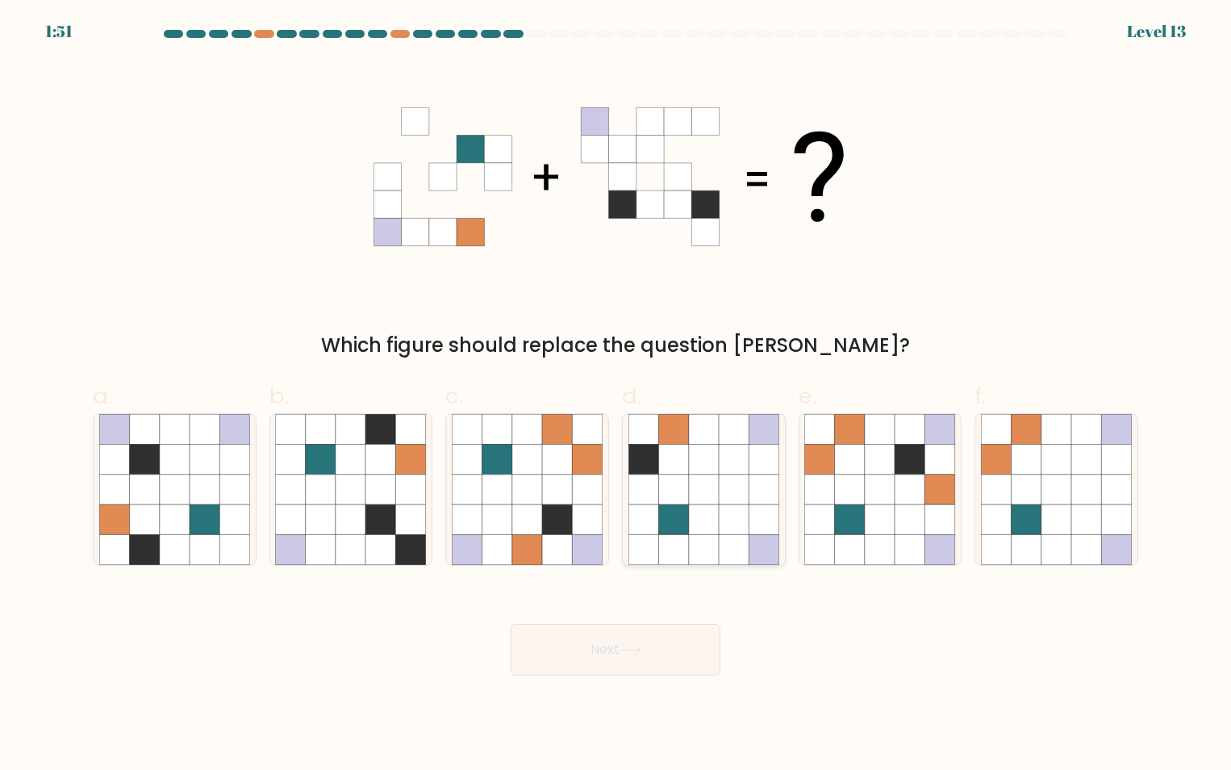
click at [767, 434] on icon at bounding box center [764, 429] width 30 height 30
click at [617, 395] on input "d." at bounding box center [616, 390] width 1 height 10
radio input "true"
click at [650, 670] on button "Next" at bounding box center [616, 650] width 210 height 52
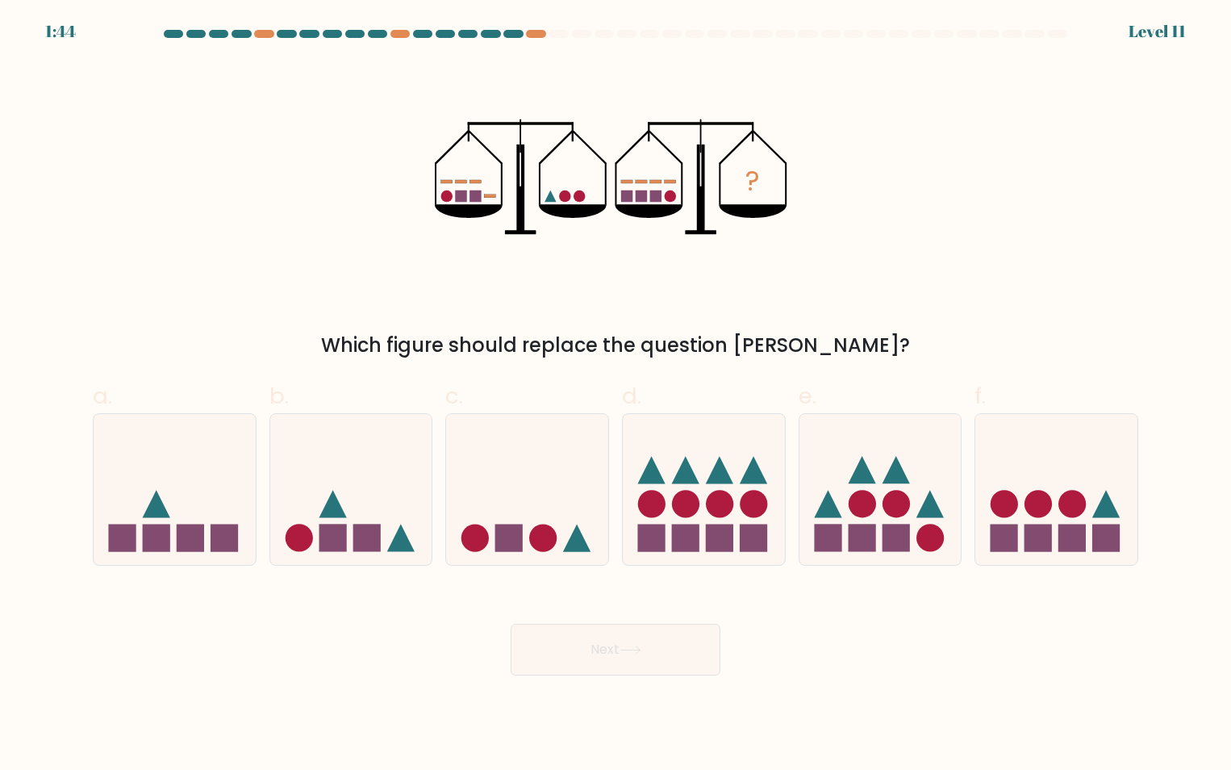
drag, startPoint x: 387, startPoint y: 504, endPoint x: 688, endPoint y: 616, distance: 321.7
click at [387, 504] on icon at bounding box center [351, 489] width 162 height 134
click at [616, 395] on input "b." at bounding box center [616, 390] width 1 height 10
radio input "true"
click at [695, 648] on button "Next" at bounding box center [616, 650] width 210 height 52
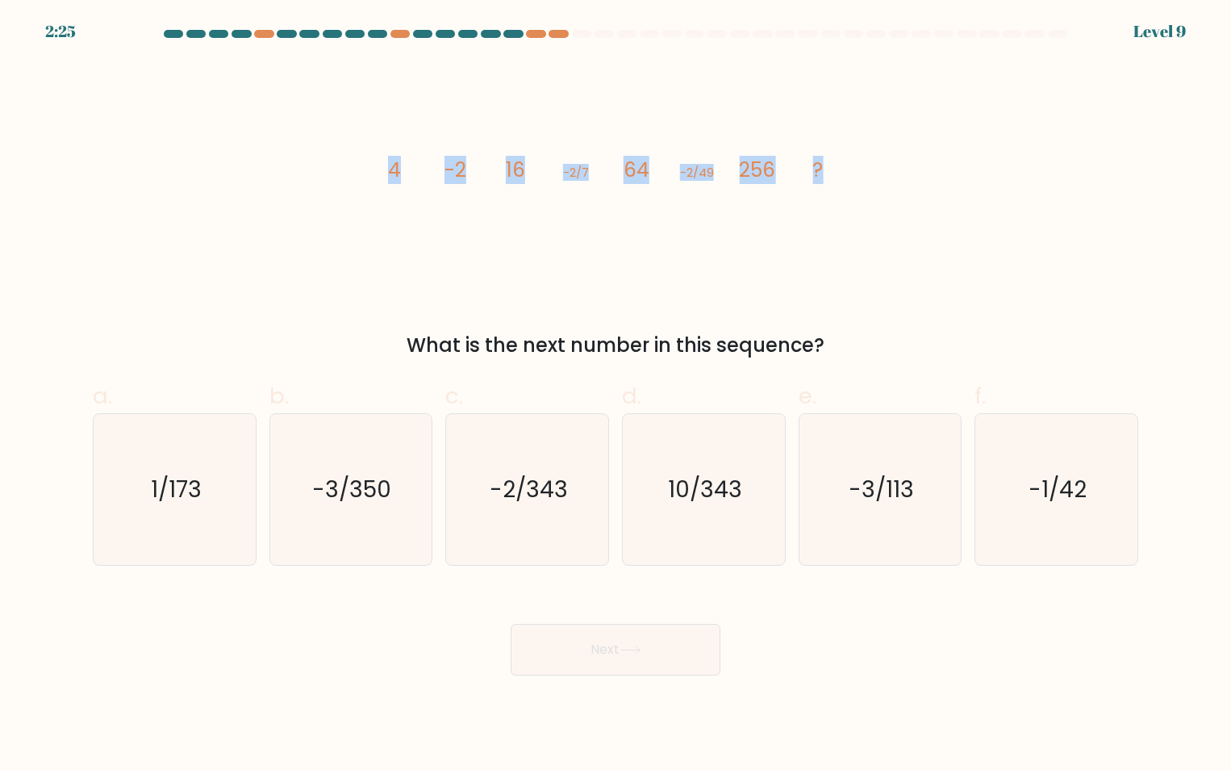
drag, startPoint x: 466, startPoint y: 180, endPoint x: 848, endPoint y: 173, distance: 381.8
click at [848, 173] on icon "image/svg+xml 4 -2 16 -2/7 64 -2/49 256 ?" at bounding box center [616, 176] width 484 height 231
click at [554, 508] on icon "-2/343" at bounding box center [527, 489] width 151 height 151
click at [616, 395] on input "c. -2/343" at bounding box center [616, 390] width 1 height 10
radio input "true"
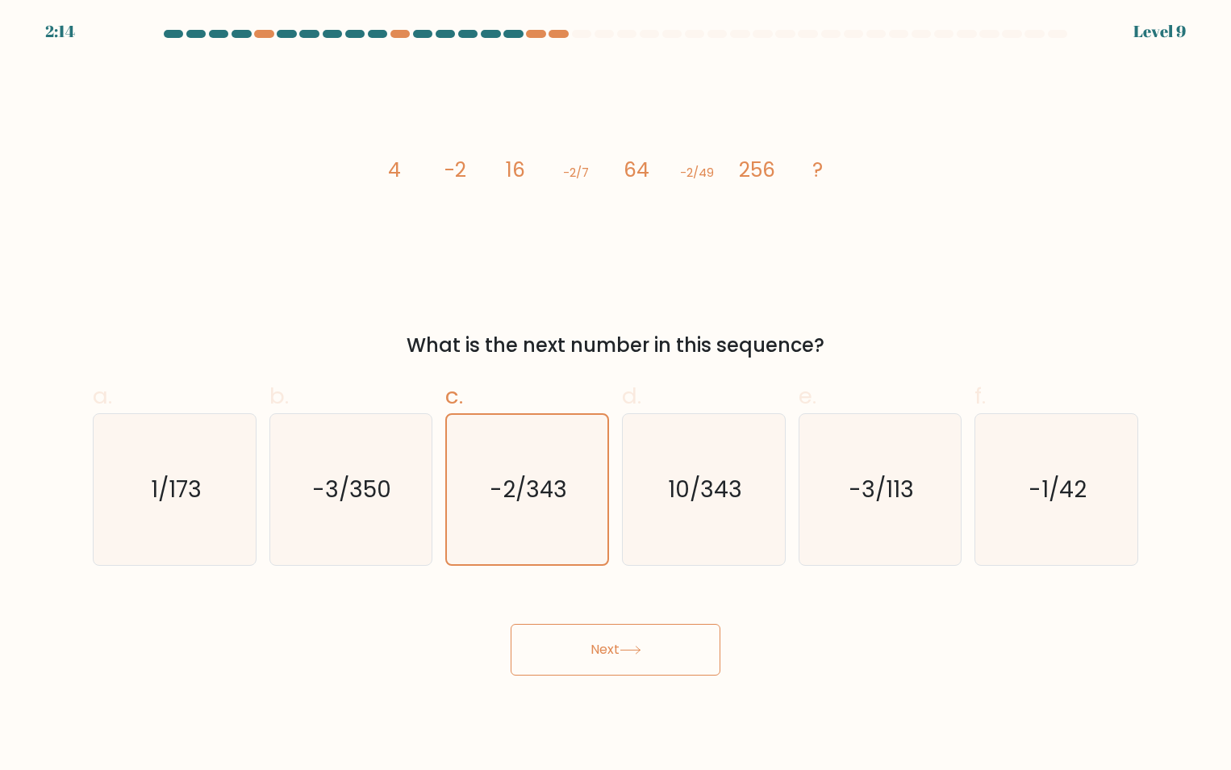
click at [662, 647] on button "Next" at bounding box center [616, 650] width 210 height 52
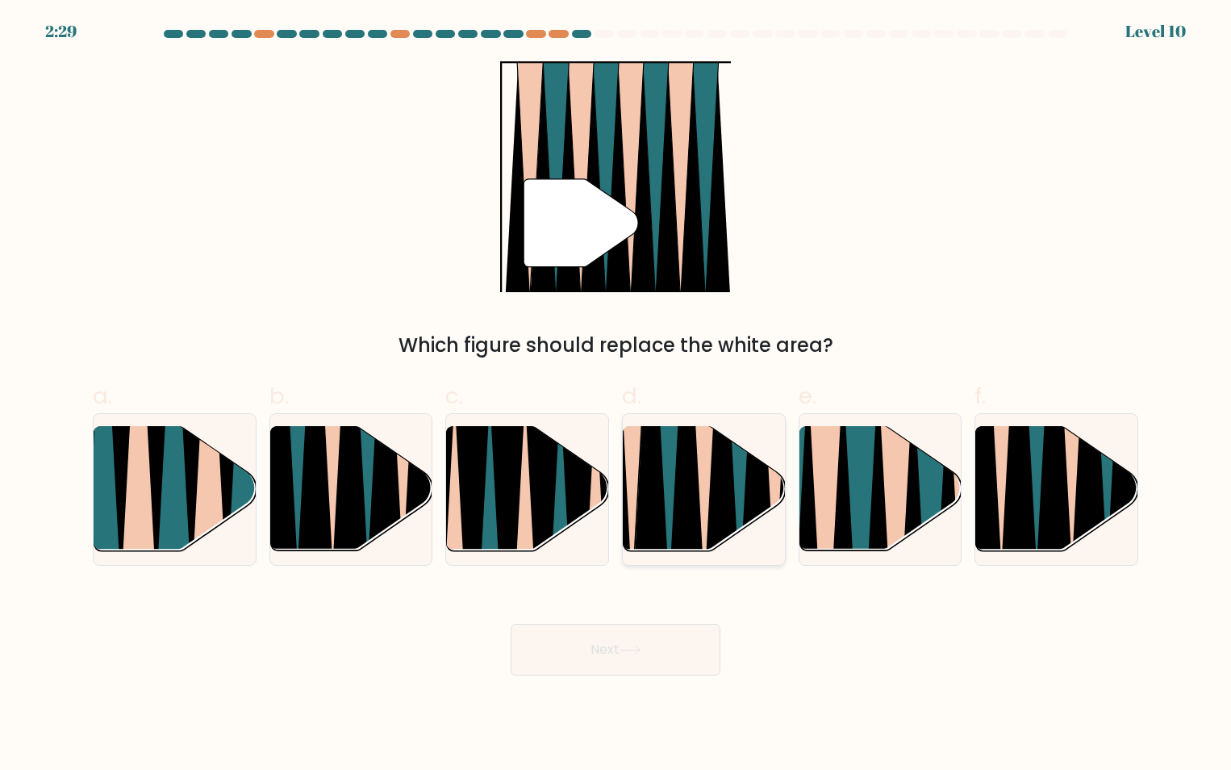
click at [745, 479] on icon at bounding box center [739, 424] width 36 height 324
click at [617, 395] on input "d." at bounding box center [616, 390] width 1 height 10
radio input "true"
click at [654, 661] on button "Next" at bounding box center [616, 650] width 210 height 52
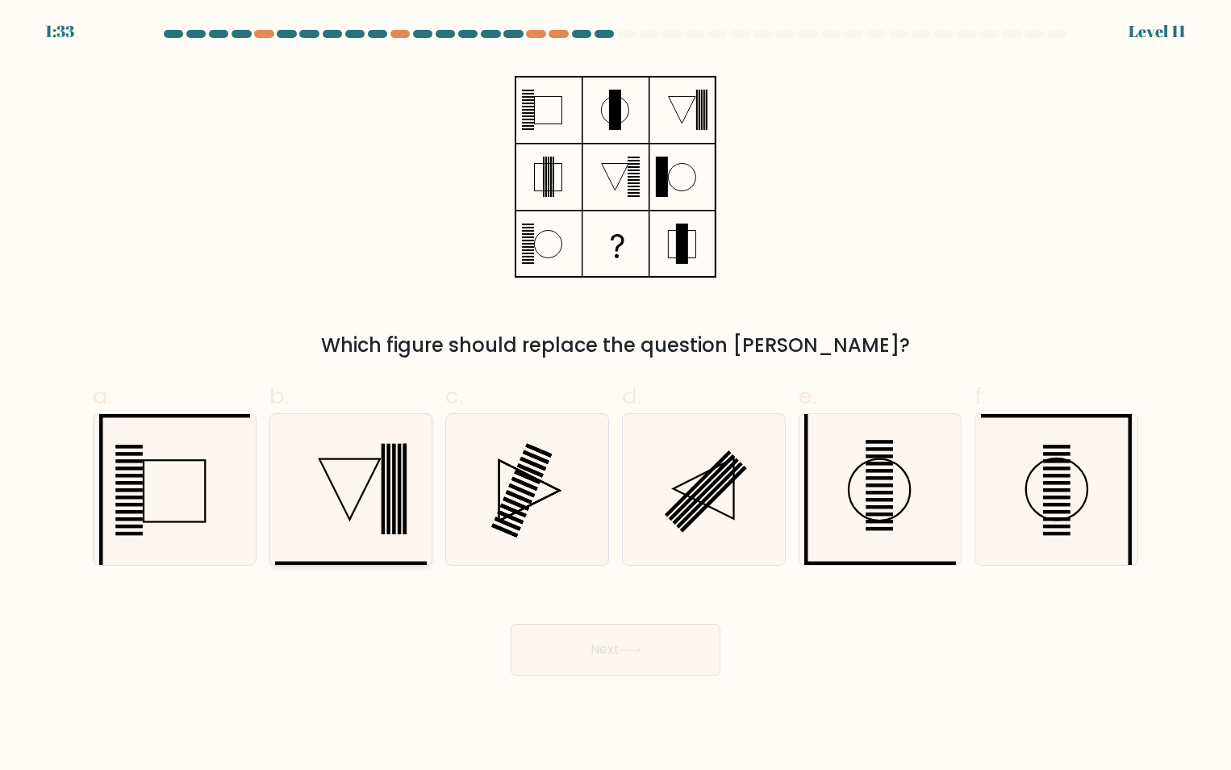
click at [327, 498] on icon at bounding box center [350, 489] width 151 height 151
click at [616, 395] on input "b." at bounding box center [616, 390] width 1 height 10
radio input "true"
click at [658, 639] on button "Next" at bounding box center [616, 650] width 210 height 52
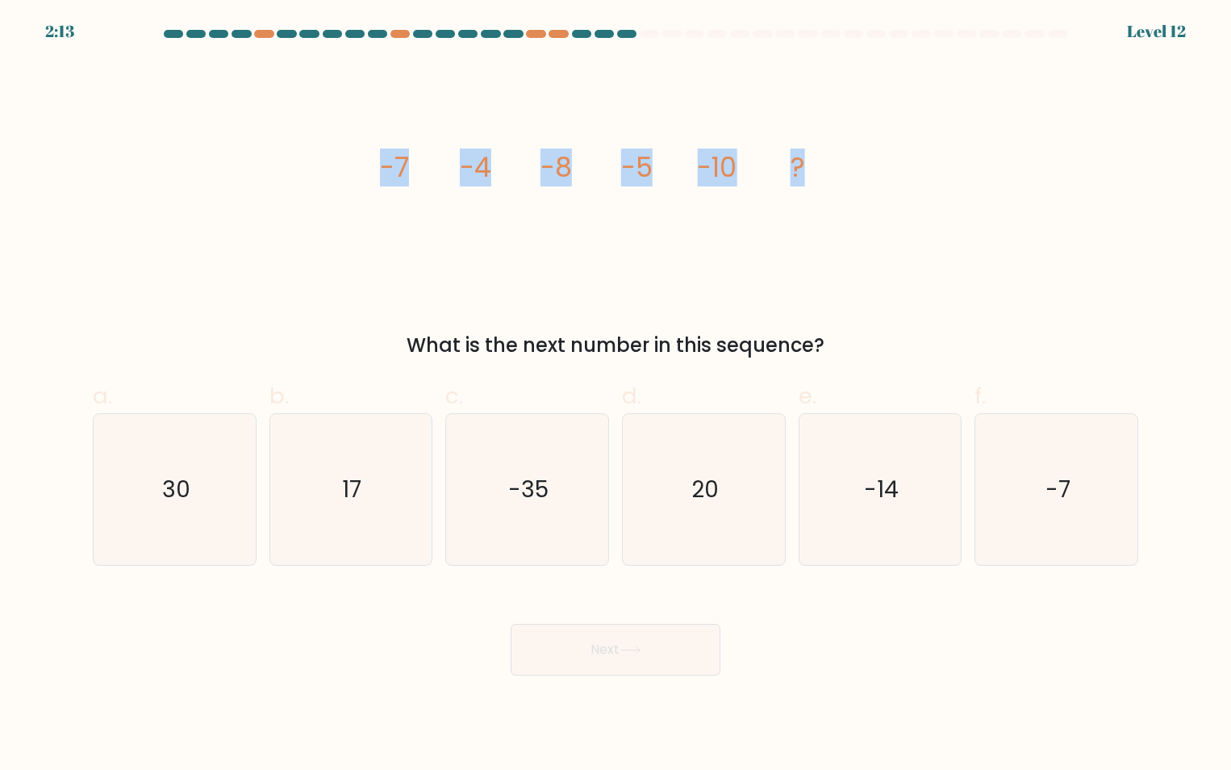
drag, startPoint x: 859, startPoint y: 163, endPoint x: 307, endPoint y: 157, distance: 551.2
click at [307, 157] on div "image/svg+xml -7 -4 -8 -5 -10 ? What is the next number in this sequence?" at bounding box center [615, 210] width 1065 height 299
click at [1038, 232] on div "image/svg+xml -7 -4 -8 -5 -10 ? What is the next number in this sequence?" at bounding box center [615, 210] width 1065 height 299
click at [1049, 228] on div "image/svg+xml -7 -4 -8 -5 -10 ? What is the next number in this sequence?" at bounding box center [615, 210] width 1065 height 299
click at [969, 176] on div "image/svg+xml -7 -4 -8 -5 -10 ? What is the next number in this sequence?" at bounding box center [615, 210] width 1065 height 299
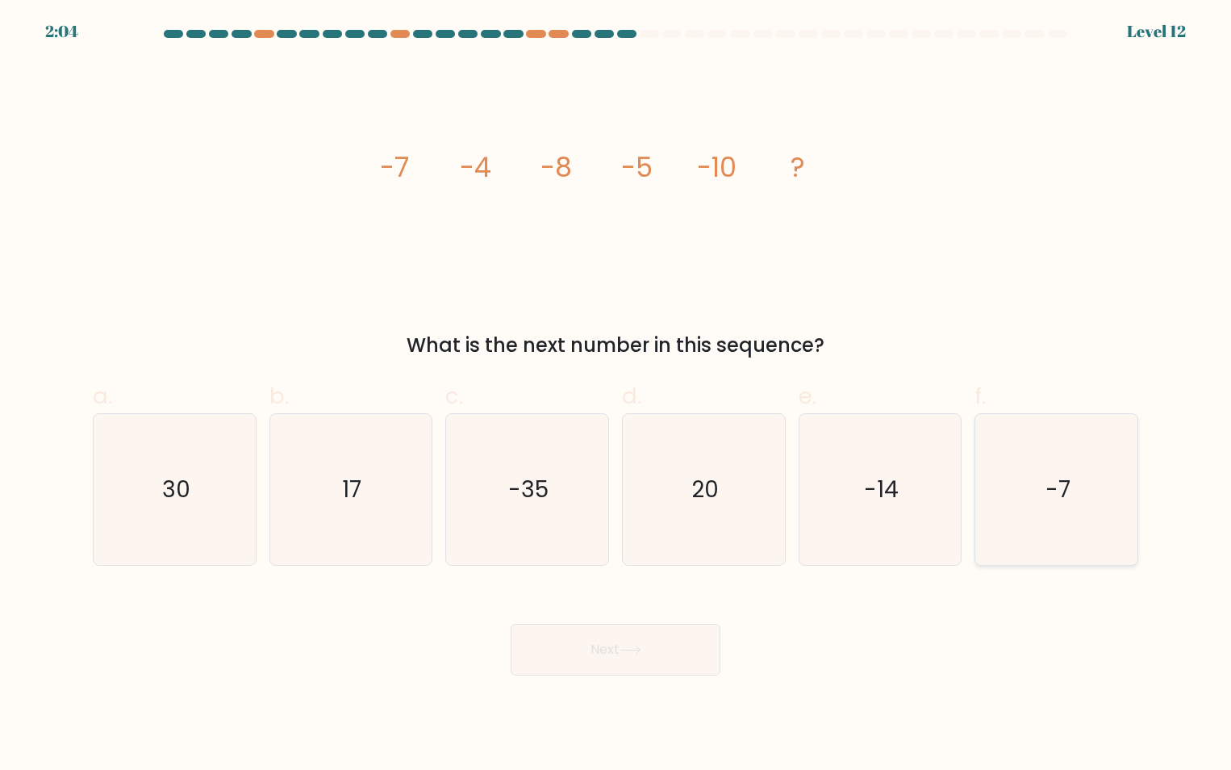
click at [1037, 510] on icon "-7" at bounding box center [1056, 489] width 151 height 151
click at [617, 395] on input "f. -7" at bounding box center [616, 390] width 1 height 10
radio input "true"
click at [654, 659] on button "Next" at bounding box center [616, 650] width 210 height 52
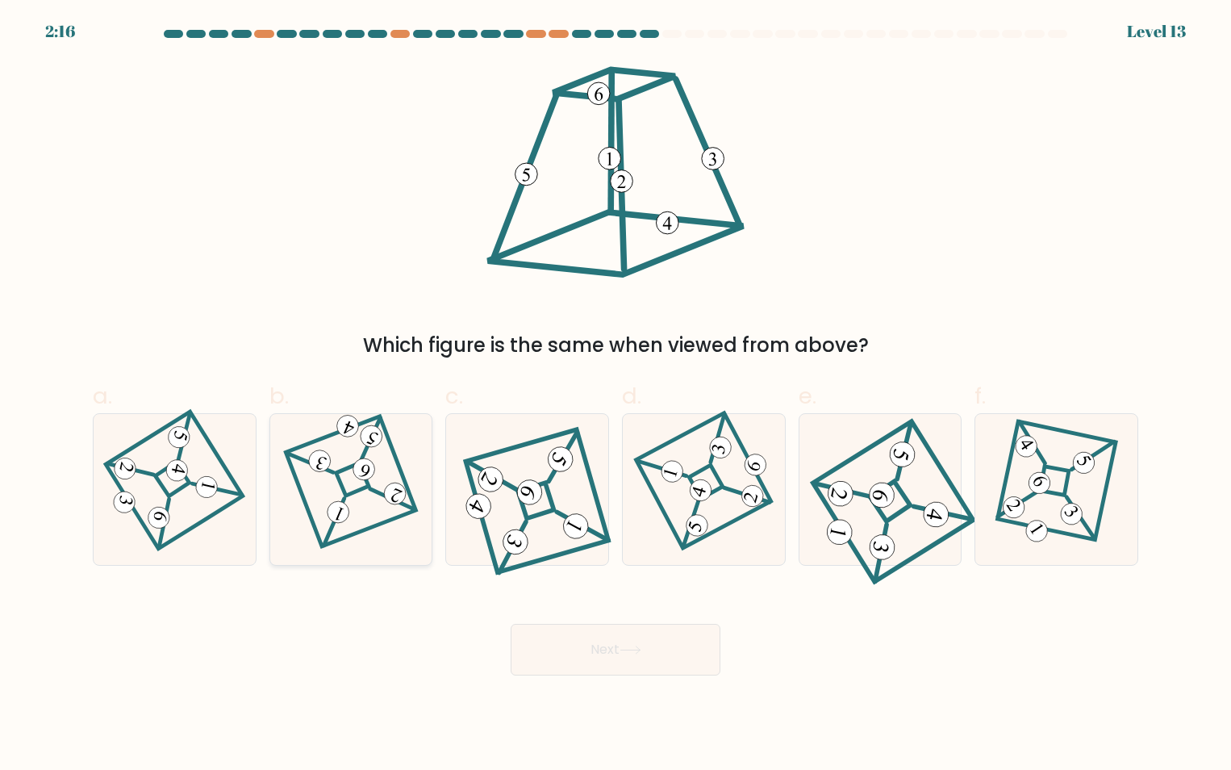
click at [351, 508] on icon at bounding box center [351, 489] width 105 height 121
click at [616, 395] on input "b." at bounding box center [616, 390] width 1 height 10
radio input "true"
click at [675, 653] on button "Next" at bounding box center [616, 650] width 210 height 52
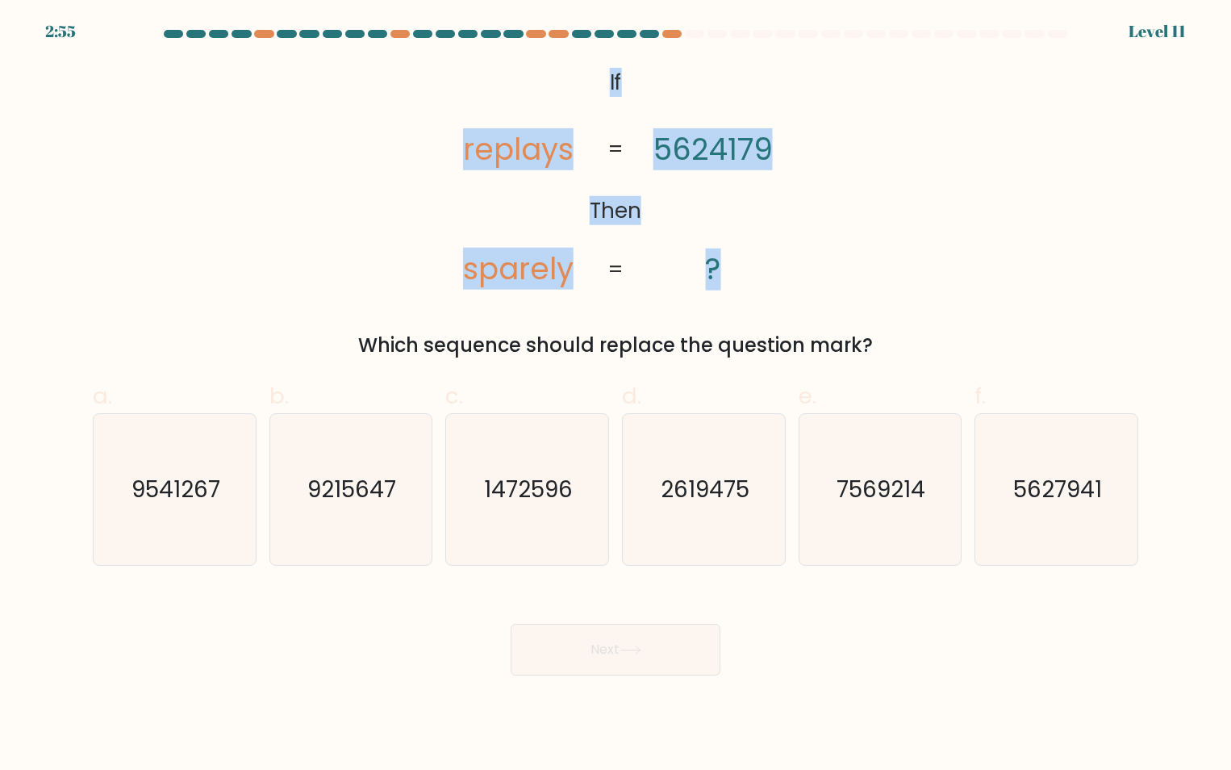
drag, startPoint x: 565, startPoint y: 70, endPoint x: 763, endPoint y: 262, distance: 275.6
click at [763, 262] on icon "@import url('https://fonts.googleapis.com/css?family=Abril+Fatface:400,100,100i…" at bounding box center [616, 176] width 375 height 231
click at [1134, 204] on div "@import url('https://fonts.googleapis.com/css?family=Abril+Fatface:400,100,100i…" at bounding box center [615, 210] width 1065 height 299
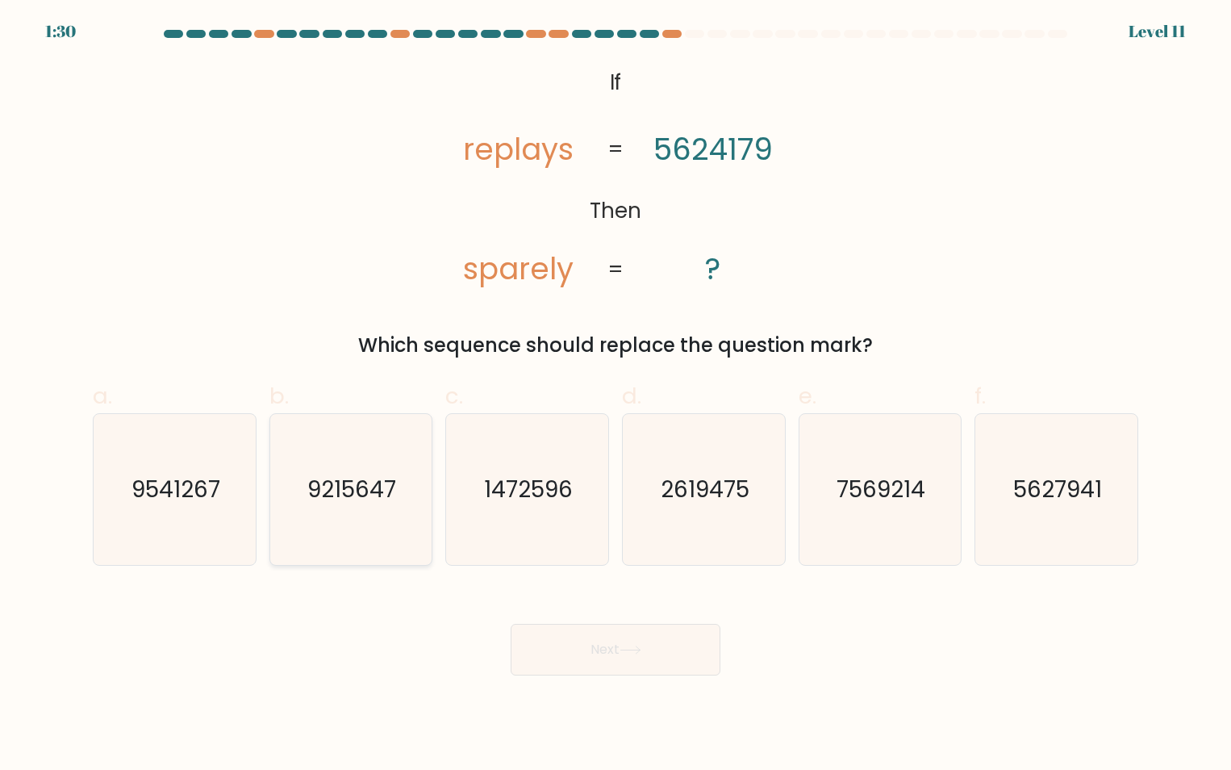
click at [292, 519] on icon "9215647" at bounding box center [350, 489] width 151 height 151
click at [616, 395] on input "b. 9215647" at bounding box center [616, 390] width 1 height 10
radio input "true"
click at [620, 651] on button "Next" at bounding box center [616, 650] width 210 height 52
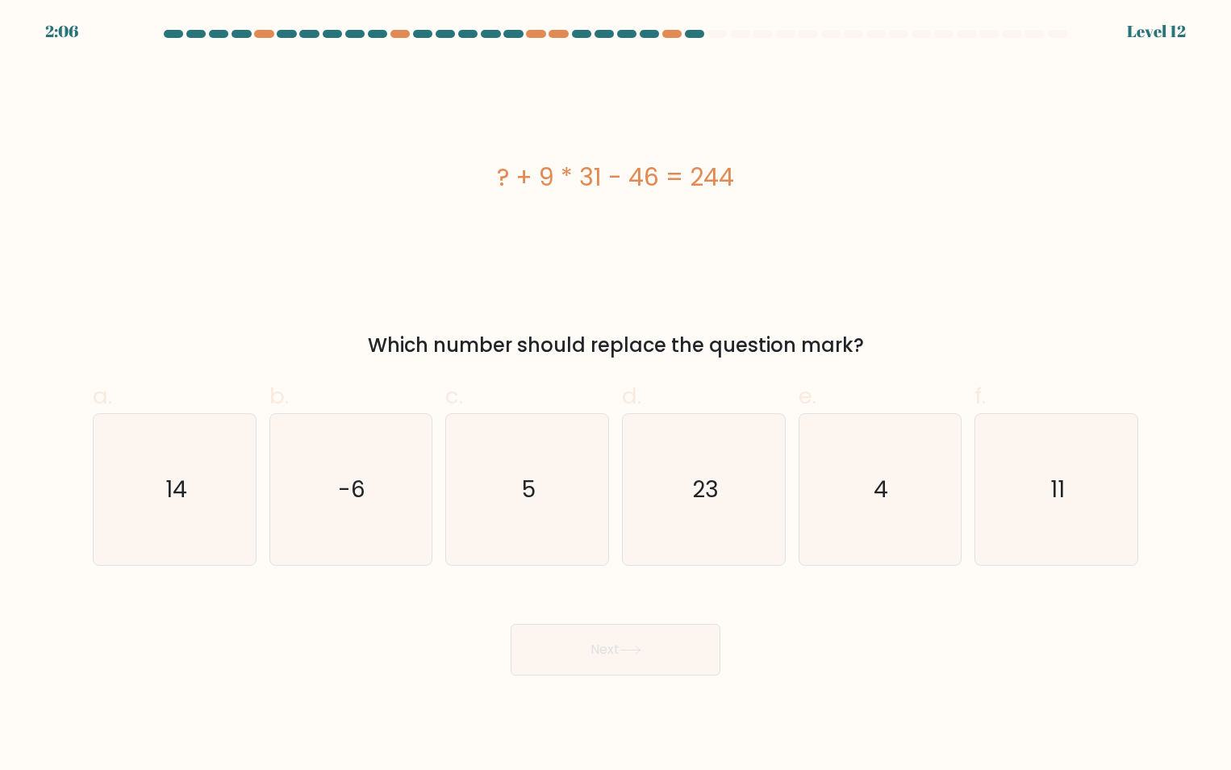
drag, startPoint x: 772, startPoint y: 174, endPoint x: 492, endPoint y: 178, distance: 280.1
click at [492, 178] on div "? + 9 * 31 - 46 = 244" at bounding box center [616, 177] width 1046 height 36
click at [1072, 505] on icon "11" at bounding box center [1056, 489] width 151 height 151
click at [617, 395] on input "f. 11" at bounding box center [616, 390] width 1 height 10
radio input "true"
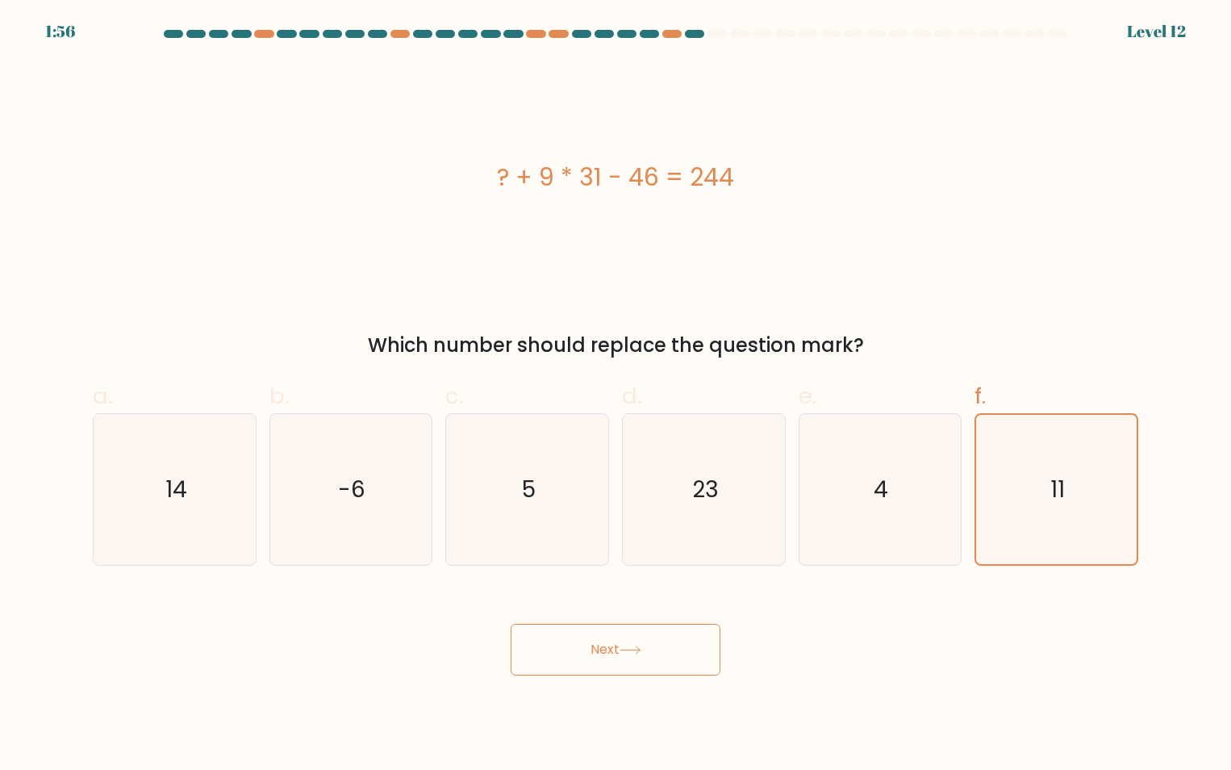
click at [654, 645] on button "Next" at bounding box center [616, 650] width 210 height 52
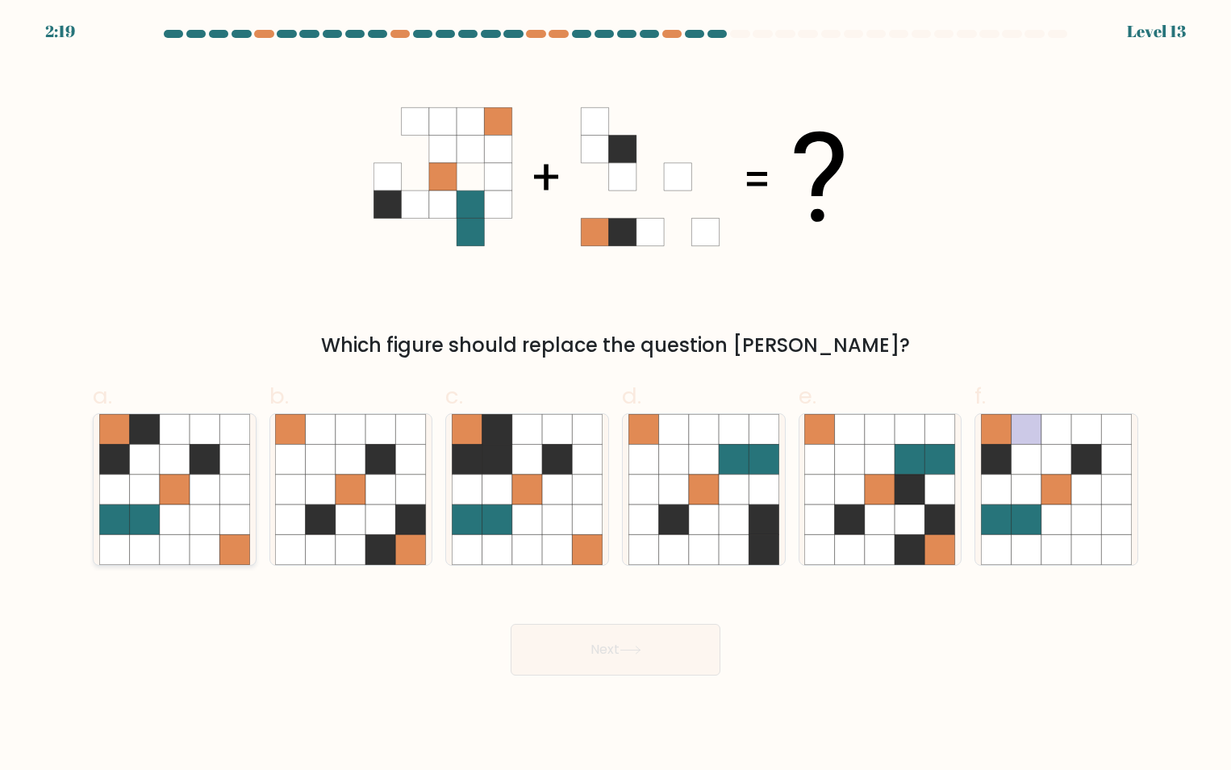
click at [167, 467] on icon at bounding box center [175, 459] width 30 height 30
click at [616, 395] on input "a." at bounding box center [616, 390] width 1 height 10
radio input "true"
click at [651, 640] on button "Next" at bounding box center [616, 650] width 210 height 52
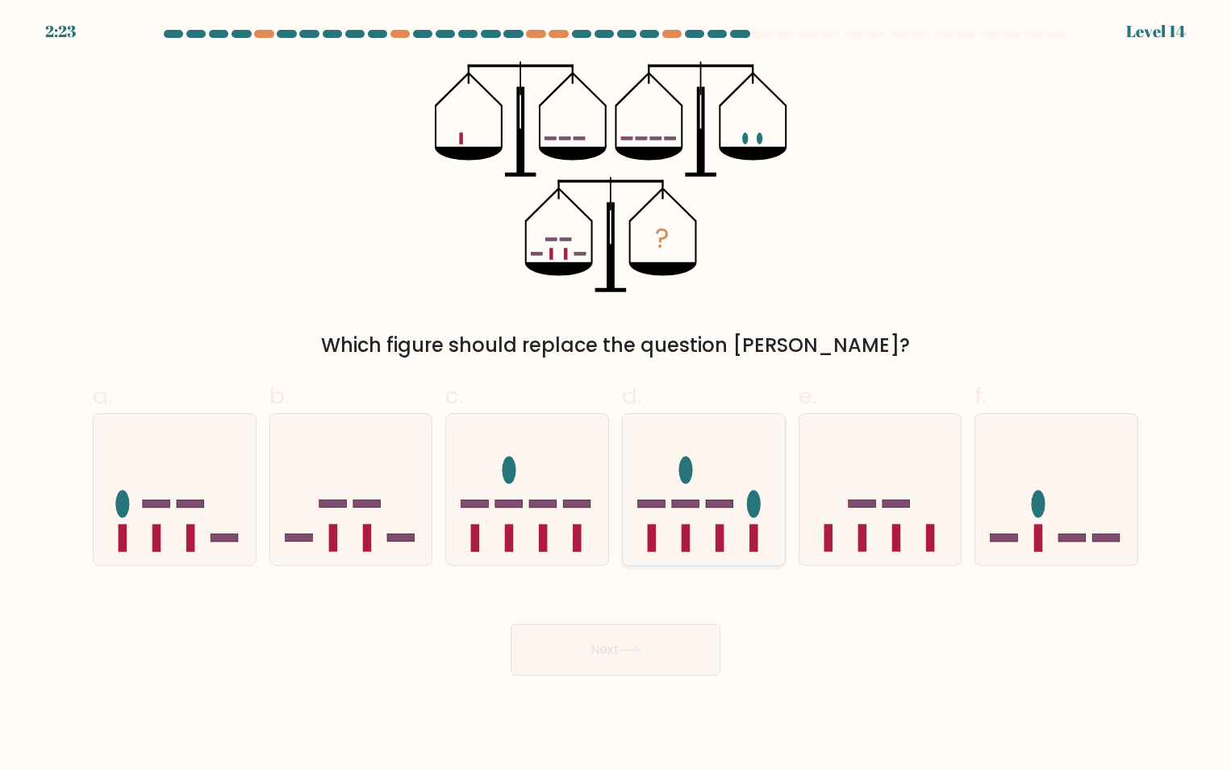
click at [693, 481] on icon at bounding box center [704, 489] width 162 height 134
click at [617, 395] on input "d." at bounding box center [616, 390] width 1 height 10
radio input "true"
click at [697, 646] on button "Next" at bounding box center [616, 650] width 210 height 52
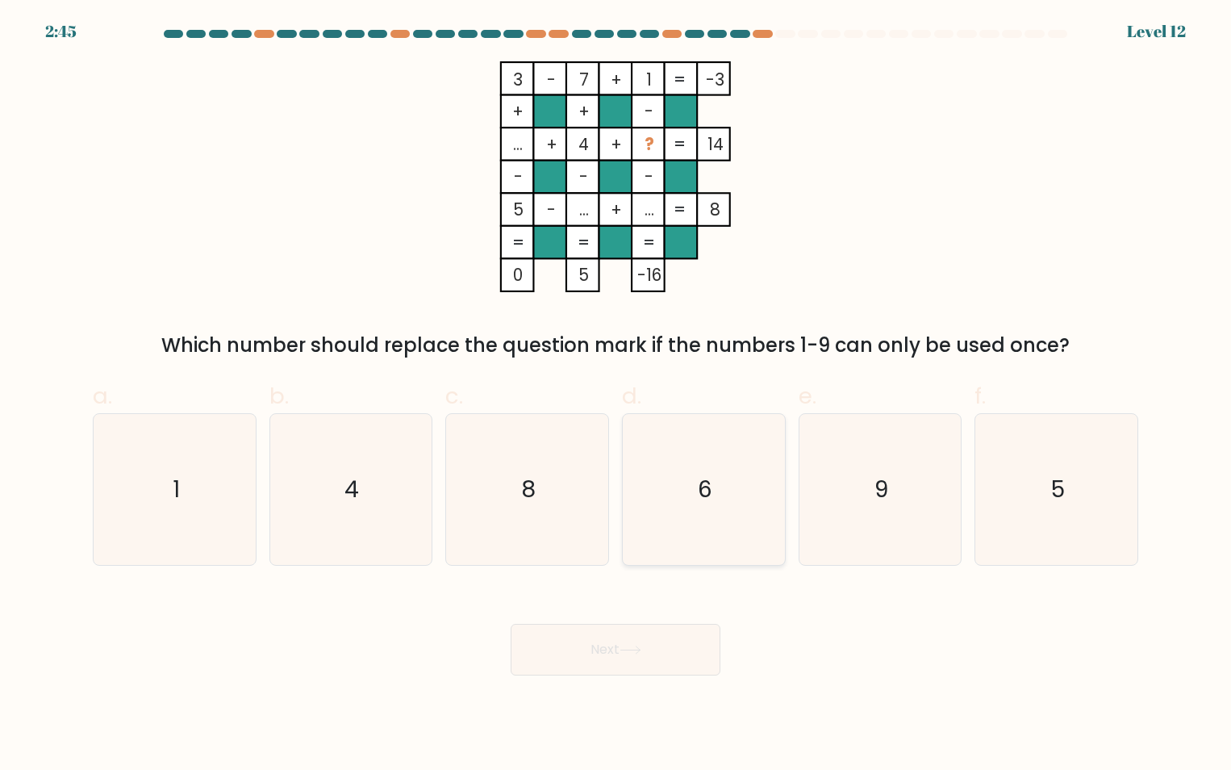
click at [684, 499] on icon "6" at bounding box center [704, 489] width 151 height 151
click at [617, 395] on input "d. 6" at bounding box center [616, 390] width 1 height 10
radio input "true"
click at [679, 661] on button "Next" at bounding box center [616, 650] width 210 height 52
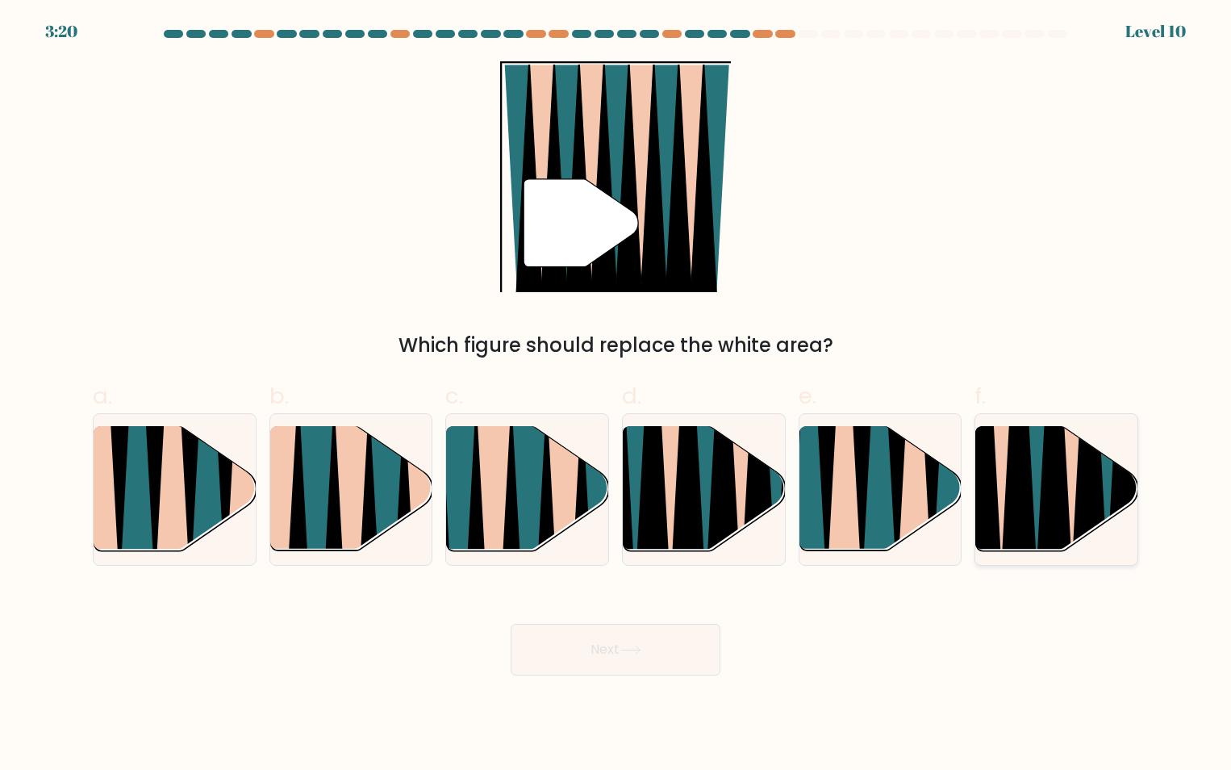
click at [1047, 502] on icon at bounding box center [1054, 428] width 36 height 324
click at [617, 395] on input "f." at bounding box center [616, 390] width 1 height 10
radio input "true"
click at [685, 644] on button "Next" at bounding box center [616, 650] width 210 height 52
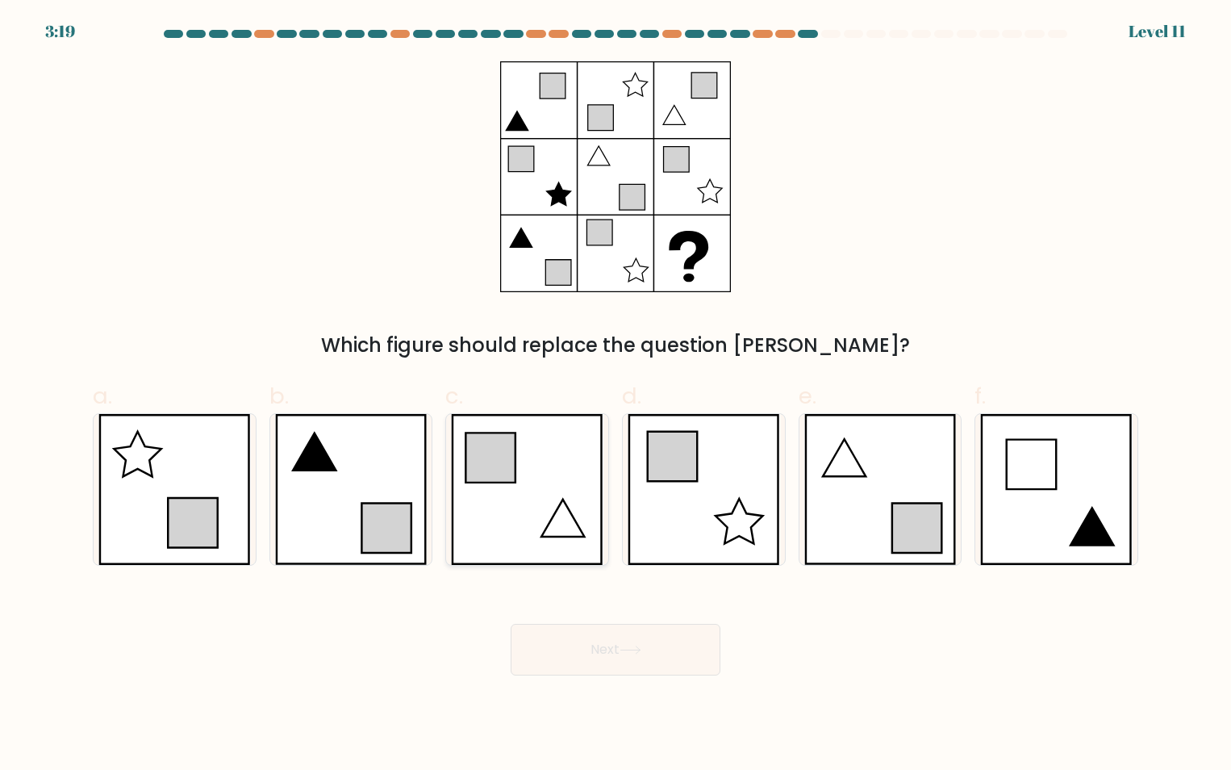
click at [539, 448] on icon at bounding box center [527, 489] width 152 height 151
click at [616, 395] on input "c." at bounding box center [616, 390] width 1 height 10
radio input "true"
click at [632, 653] on icon at bounding box center [631, 650] width 22 height 9
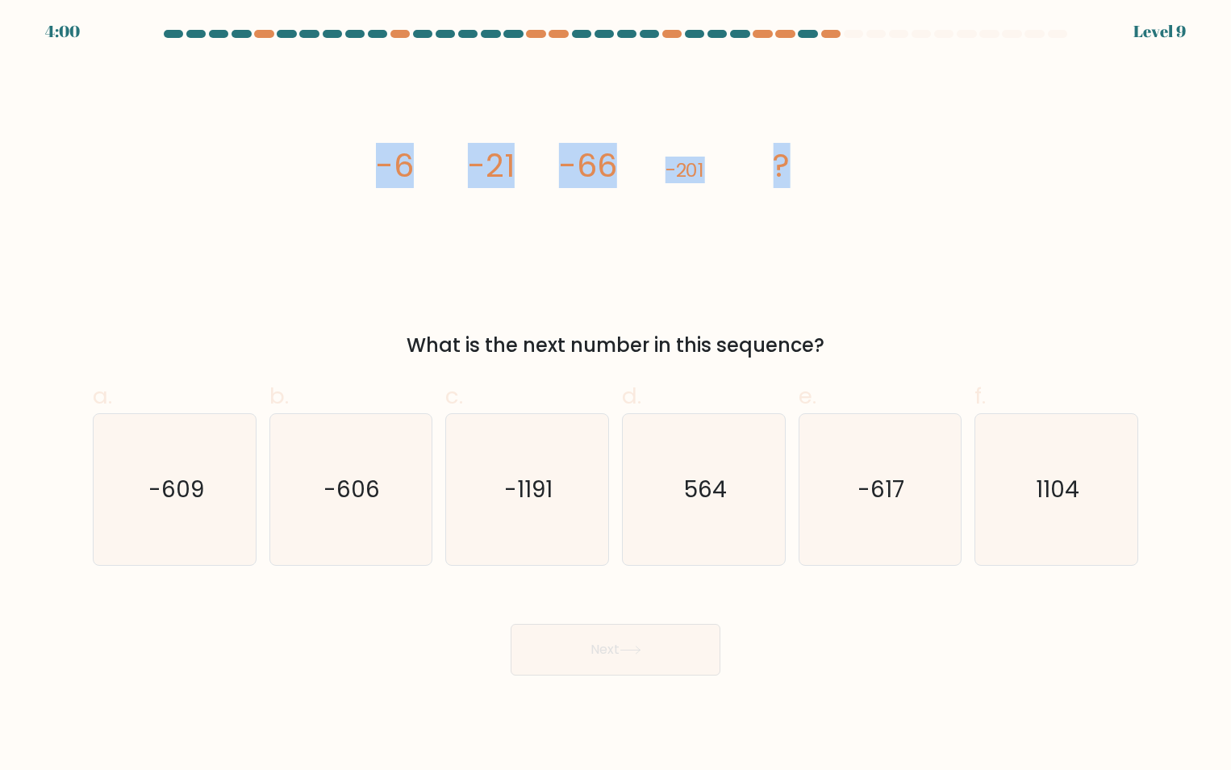
drag, startPoint x: 374, startPoint y: 163, endPoint x: 823, endPoint y: 199, distance: 451.0
click at [823, 199] on icon "image/svg+xml -6 -21 -66 -201 ?" at bounding box center [616, 176] width 484 height 231
click at [330, 528] on icon "-606" at bounding box center [350, 489] width 151 height 151
click at [616, 395] on input "b. -606" at bounding box center [616, 390] width 1 height 10
radio input "true"
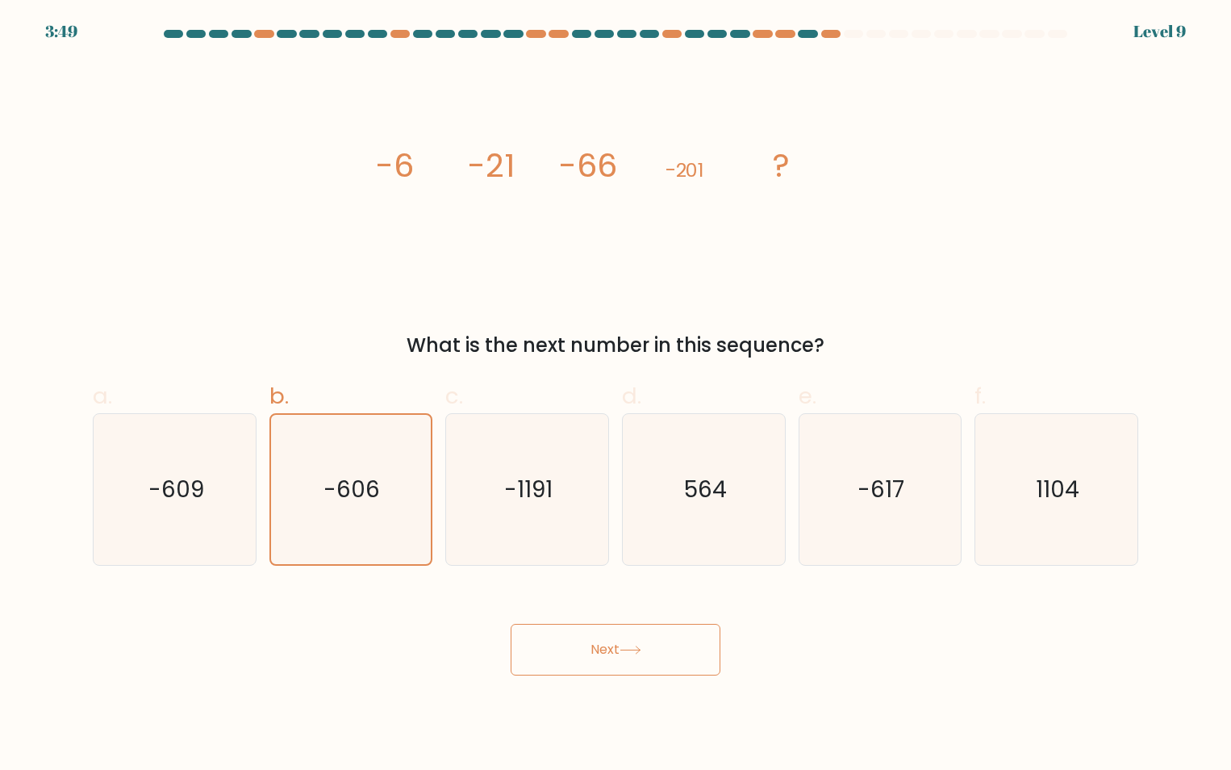
click at [636, 666] on button "Next" at bounding box center [616, 650] width 210 height 52
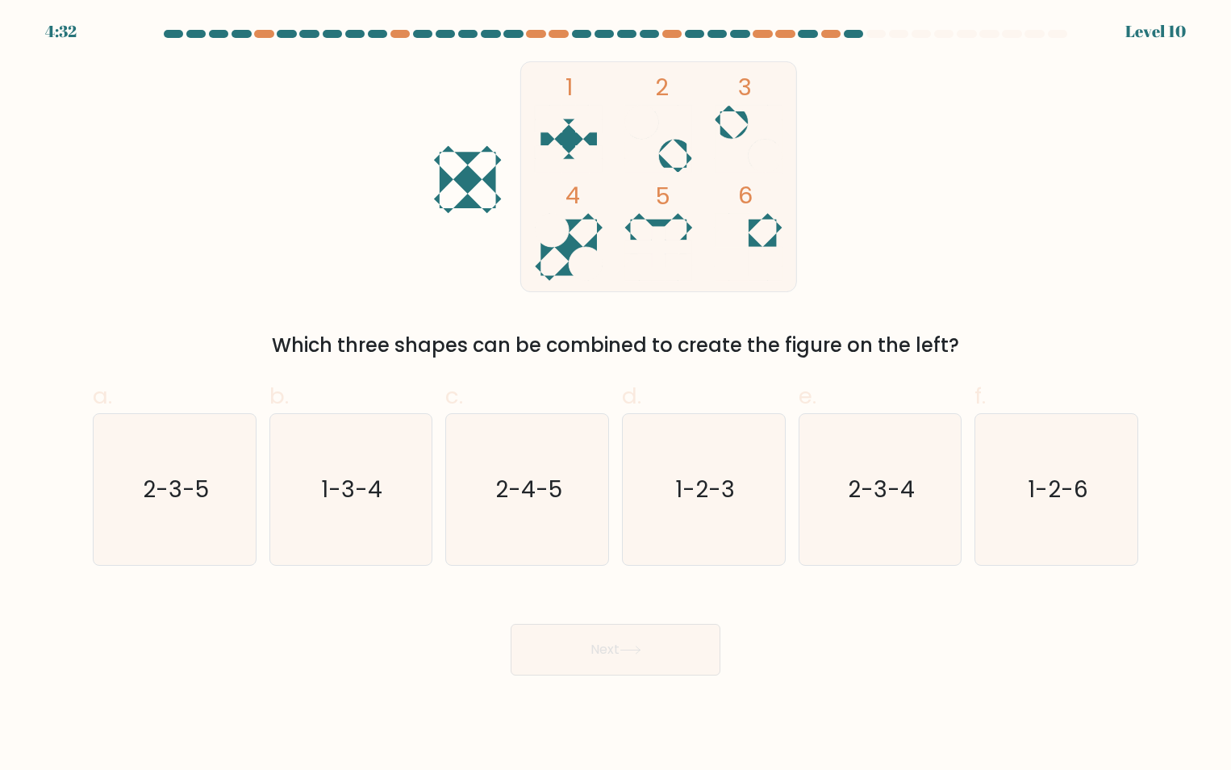
click at [889, 272] on div "1 2 3 4 5 6 Which three shapes can be combined to create the figure on the left?" at bounding box center [615, 210] width 1065 height 299
click at [864, 479] on text "2-3-4" at bounding box center [881, 489] width 67 height 31
click at [617, 395] on input "e. 2-3-4" at bounding box center [616, 390] width 1 height 10
radio input "true"
click at [699, 651] on button "Next" at bounding box center [616, 650] width 210 height 52
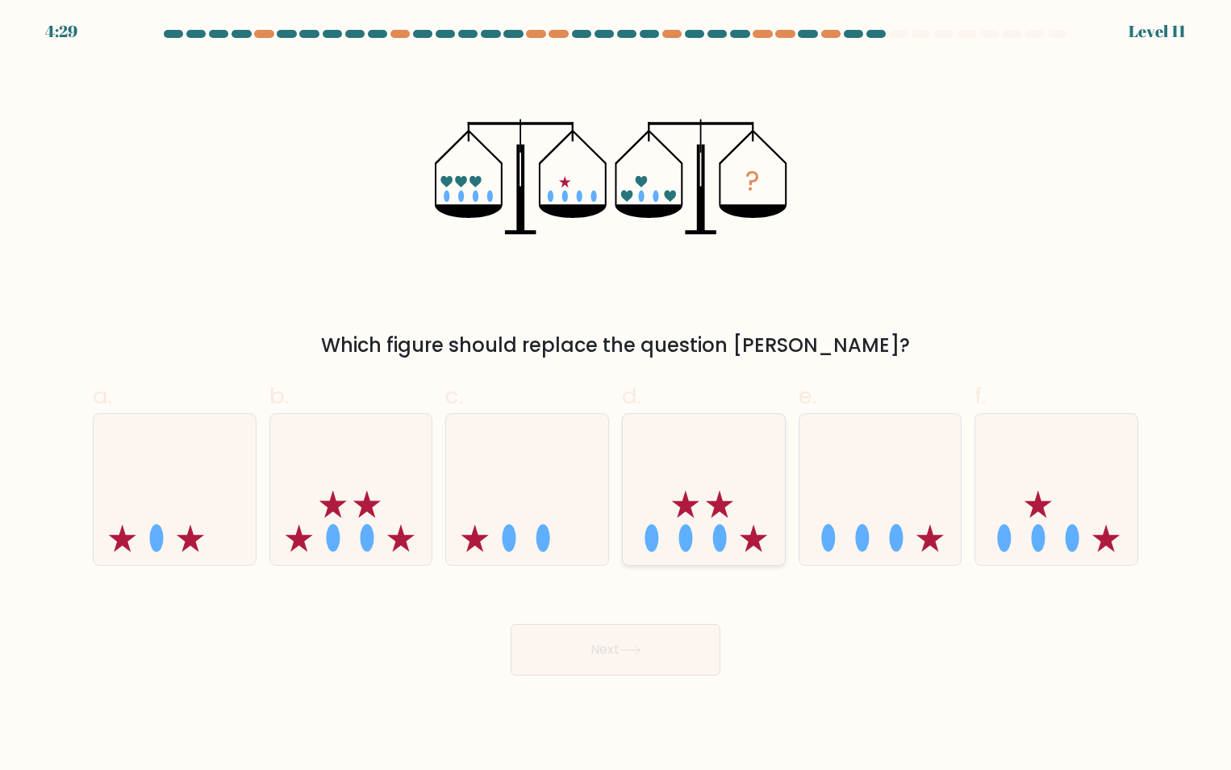
click at [669, 479] on icon at bounding box center [704, 489] width 162 height 134
click at [617, 395] on input "d." at bounding box center [616, 390] width 1 height 10
radio input "true"
click at [659, 666] on button "Next" at bounding box center [616, 650] width 210 height 52
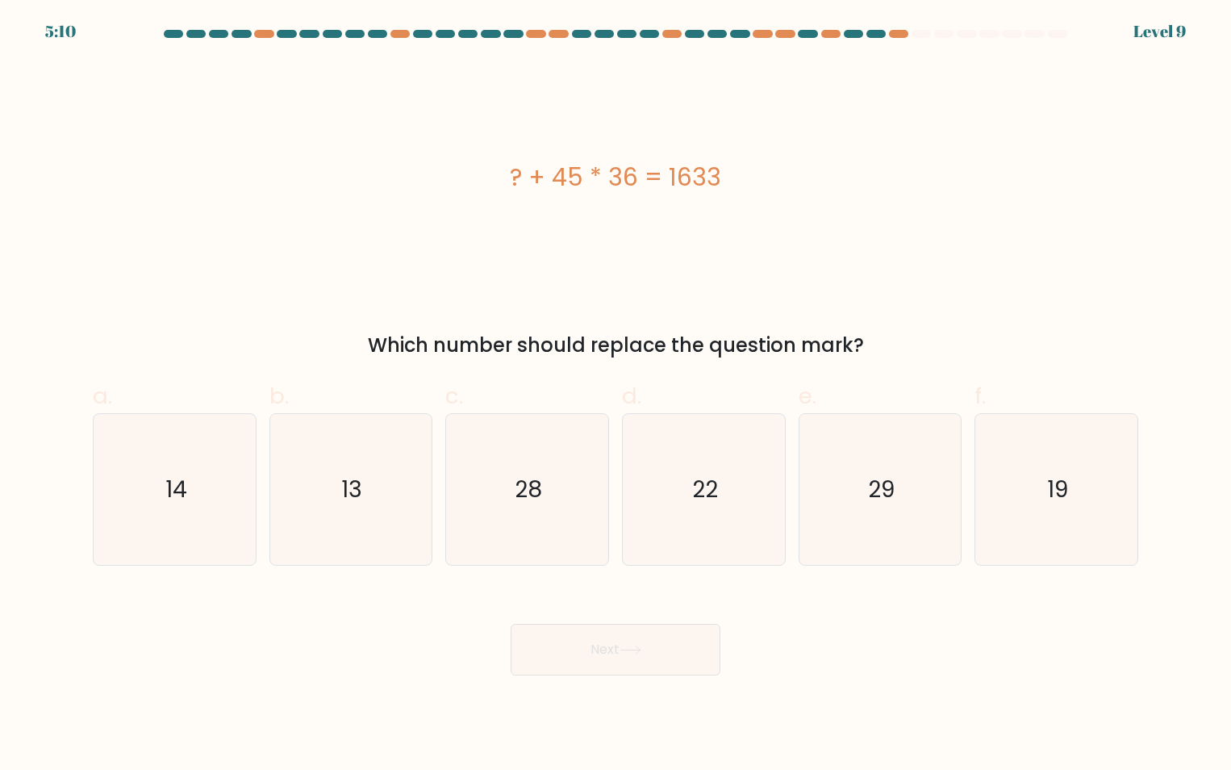
drag, startPoint x: 740, startPoint y: 168, endPoint x: 508, endPoint y: 182, distance: 232.0
click at [508, 182] on div "? + 45 * 36 = 1633" at bounding box center [616, 177] width 1046 height 36
click at [313, 525] on icon "13" at bounding box center [350, 489] width 151 height 151
click at [616, 395] on input "b. 13" at bounding box center [616, 390] width 1 height 10
radio input "true"
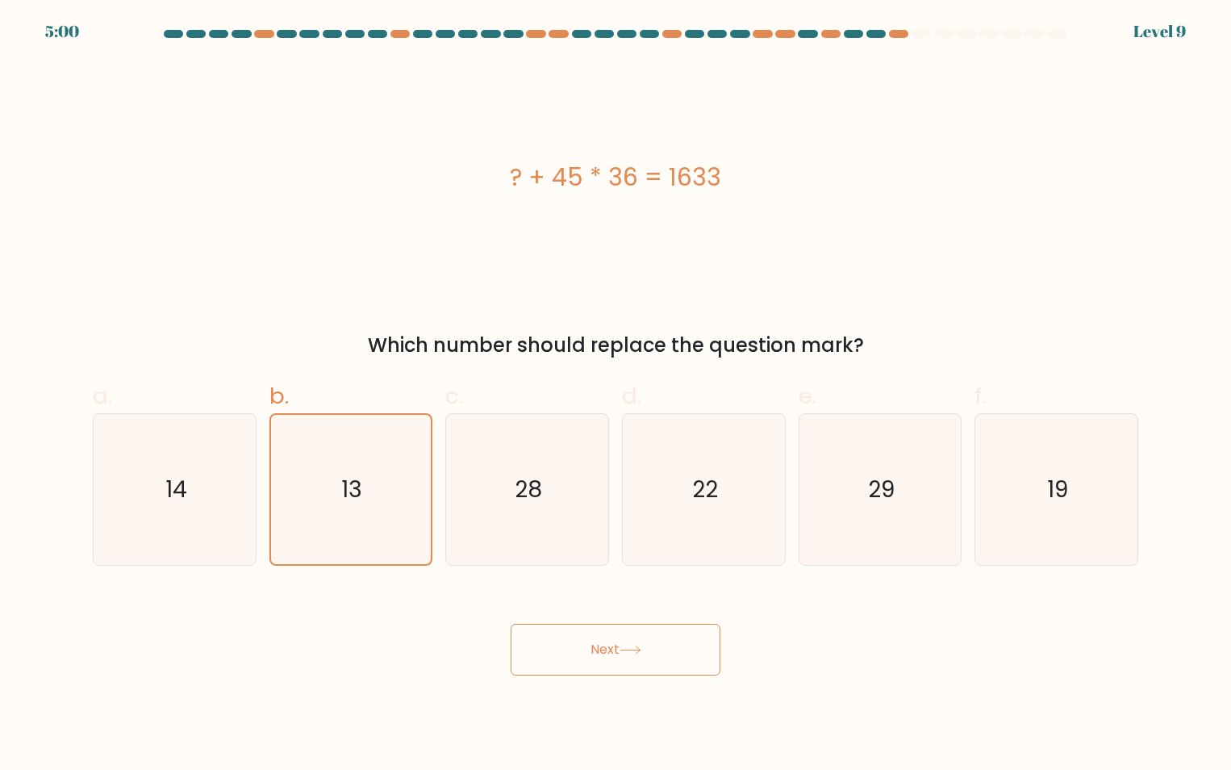
click at [593, 654] on button "Next" at bounding box center [616, 650] width 210 height 52
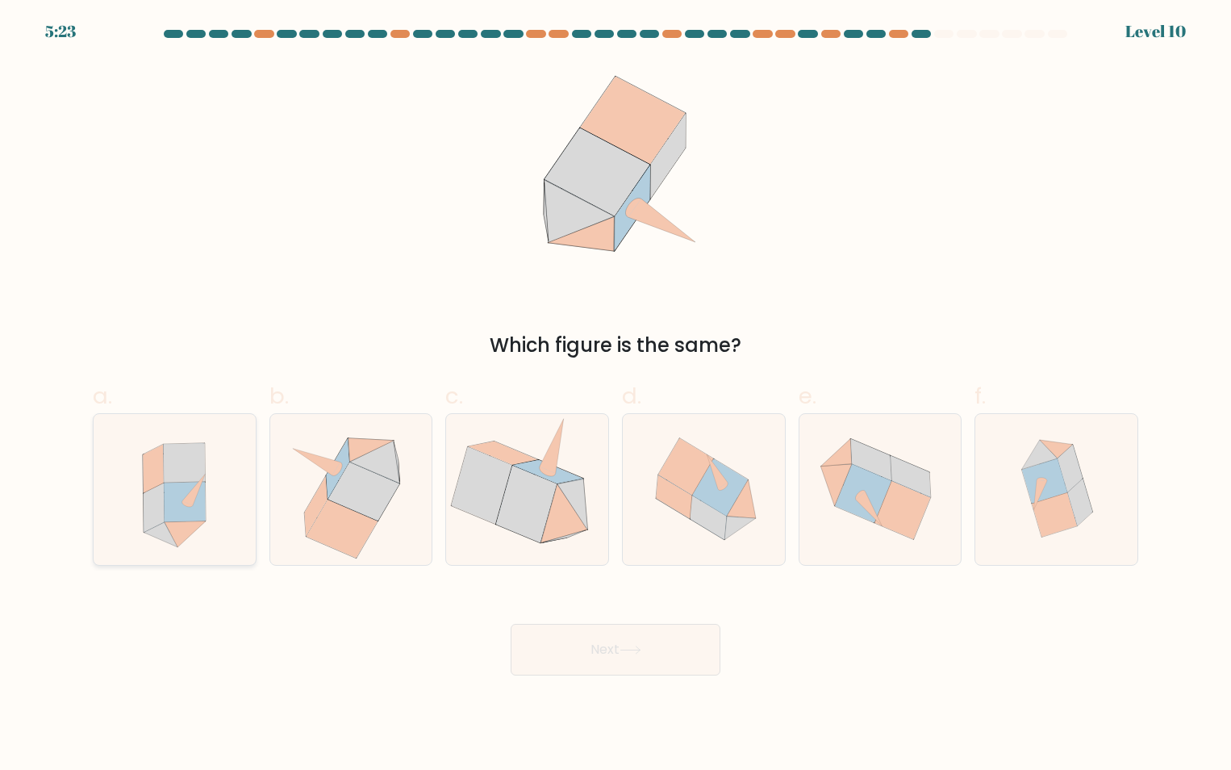
click at [195, 497] on icon at bounding box center [193, 489] width 23 height 31
click at [616, 395] on input "a." at bounding box center [616, 390] width 1 height 10
radio input "true"
click at [591, 639] on button "Next" at bounding box center [616, 650] width 210 height 52
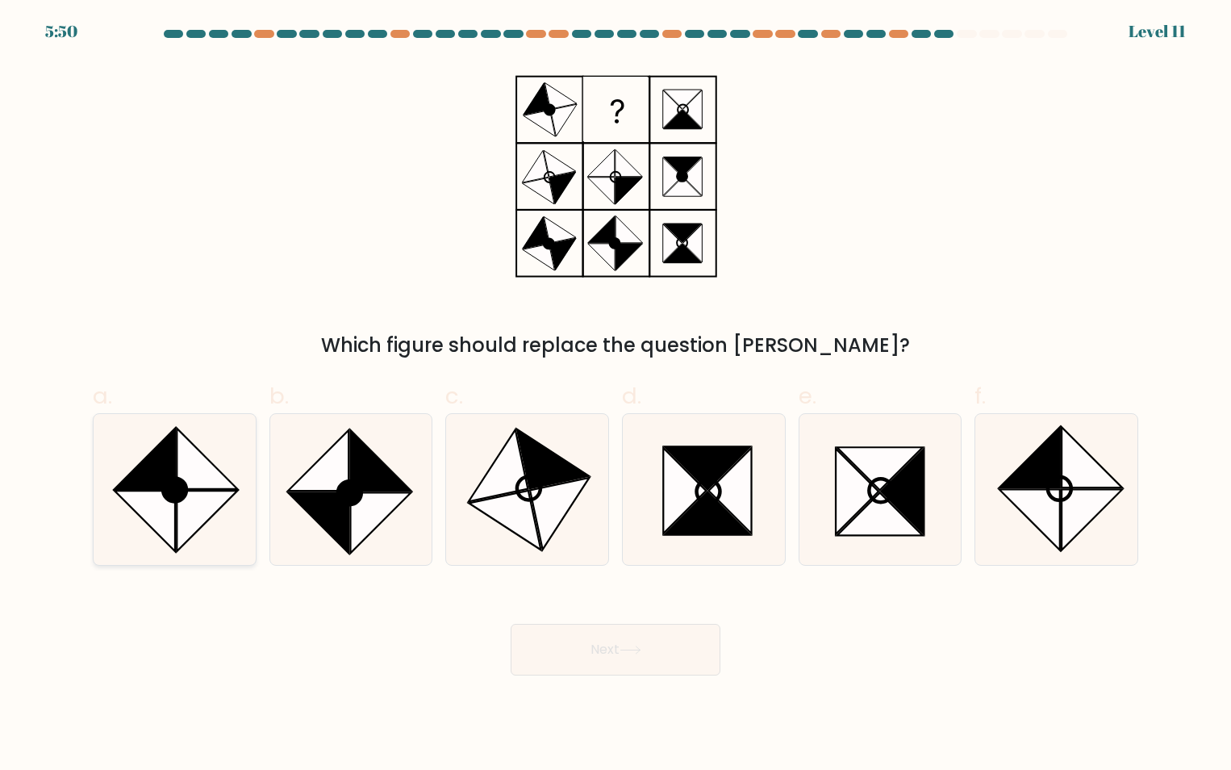
click at [182, 491] on circle at bounding box center [174, 489] width 33 height 33
click at [616, 395] on input "a." at bounding box center [616, 390] width 1 height 10
radio input "true"
click at [675, 644] on button "Next" at bounding box center [616, 650] width 210 height 52
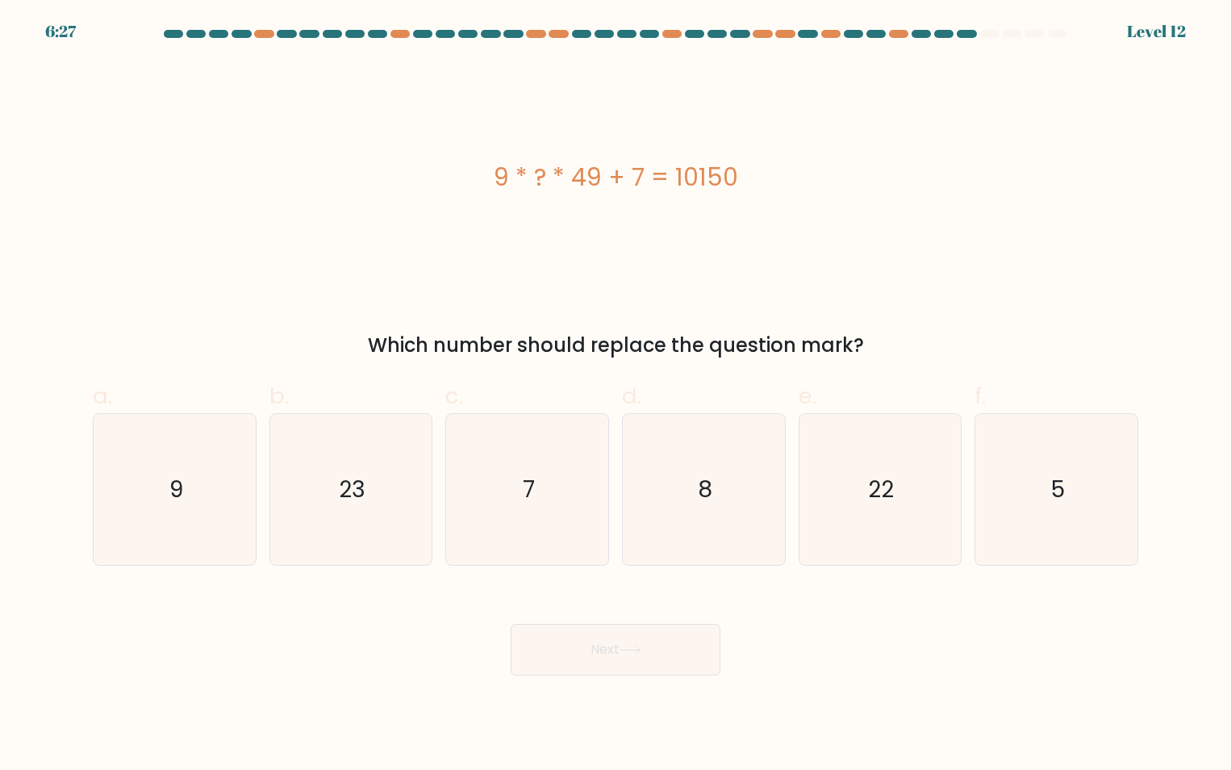
drag, startPoint x: 717, startPoint y: 184, endPoint x: 478, endPoint y: 183, distance: 238.9
click at [478, 183] on div "9 * ? * 49 + 7 = 10150" at bounding box center [616, 177] width 1046 height 36
drag, startPoint x: 367, startPoint y: 516, endPoint x: 440, endPoint y: 562, distance: 85.5
click at [370, 518] on icon "23" at bounding box center [350, 489] width 151 height 151
click at [616, 395] on input "b. 23" at bounding box center [616, 390] width 1 height 10
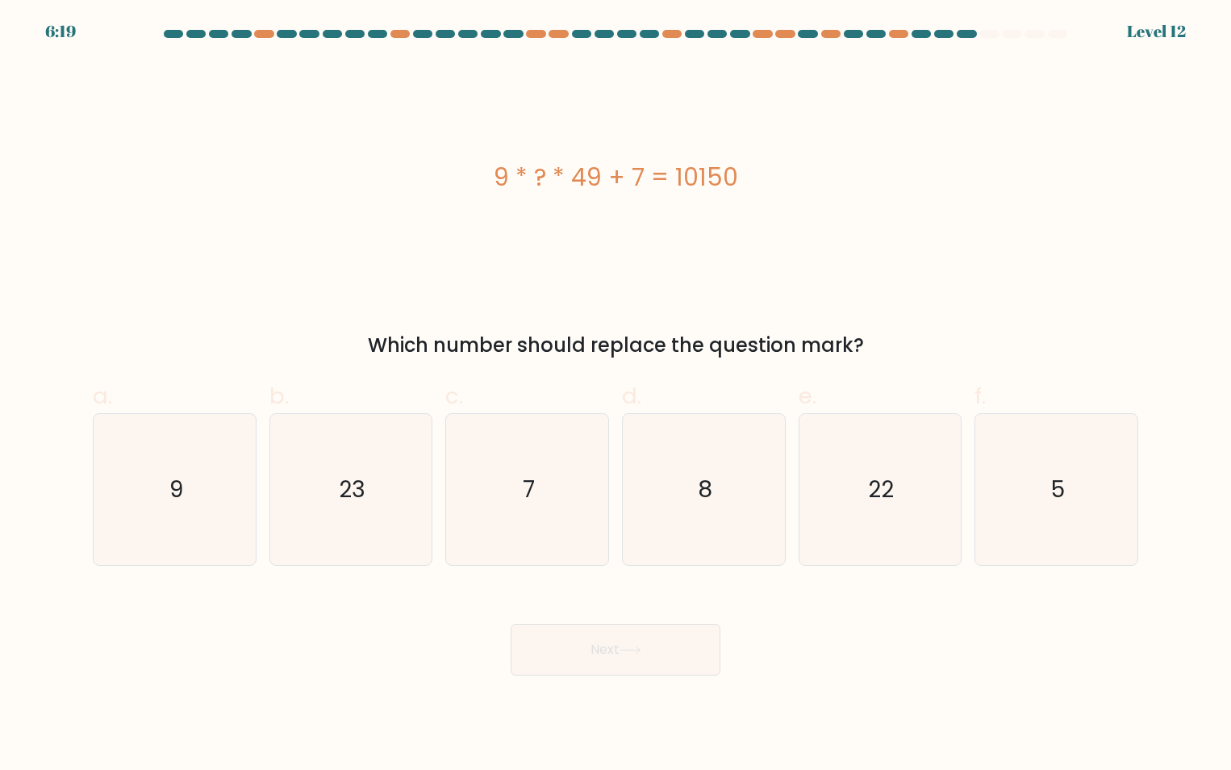
radio input "true"
click at [613, 667] on button "Next" at bounding box center [616, 650] width 210 height 52
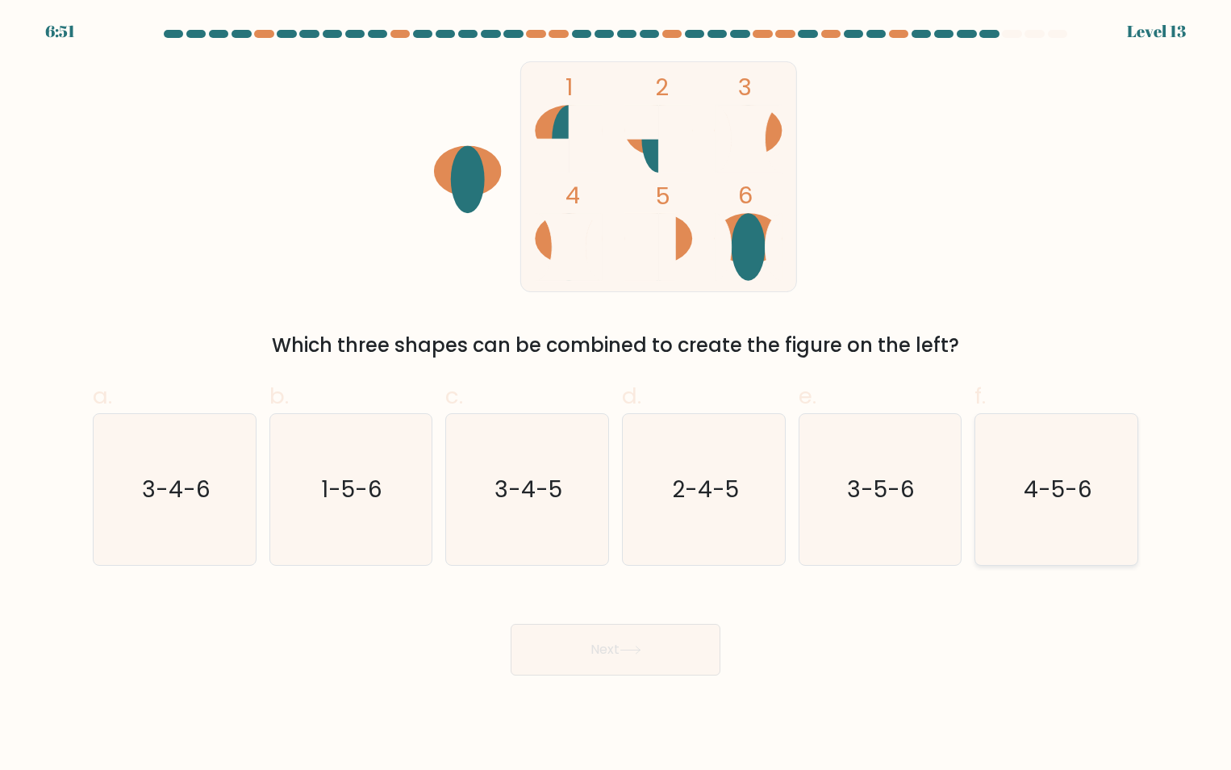
click at [1067, 466] on icon "4-5-6" at bounding box center [1056, 489] width 151 height 151
click at [617, 395] on input "f. 4-5-6" at bounding box center [616, 390] width 1 height 10
radio input "true"
click at [675, 655] on button "Next" at bounding box center [616, 650] width 210 height 52
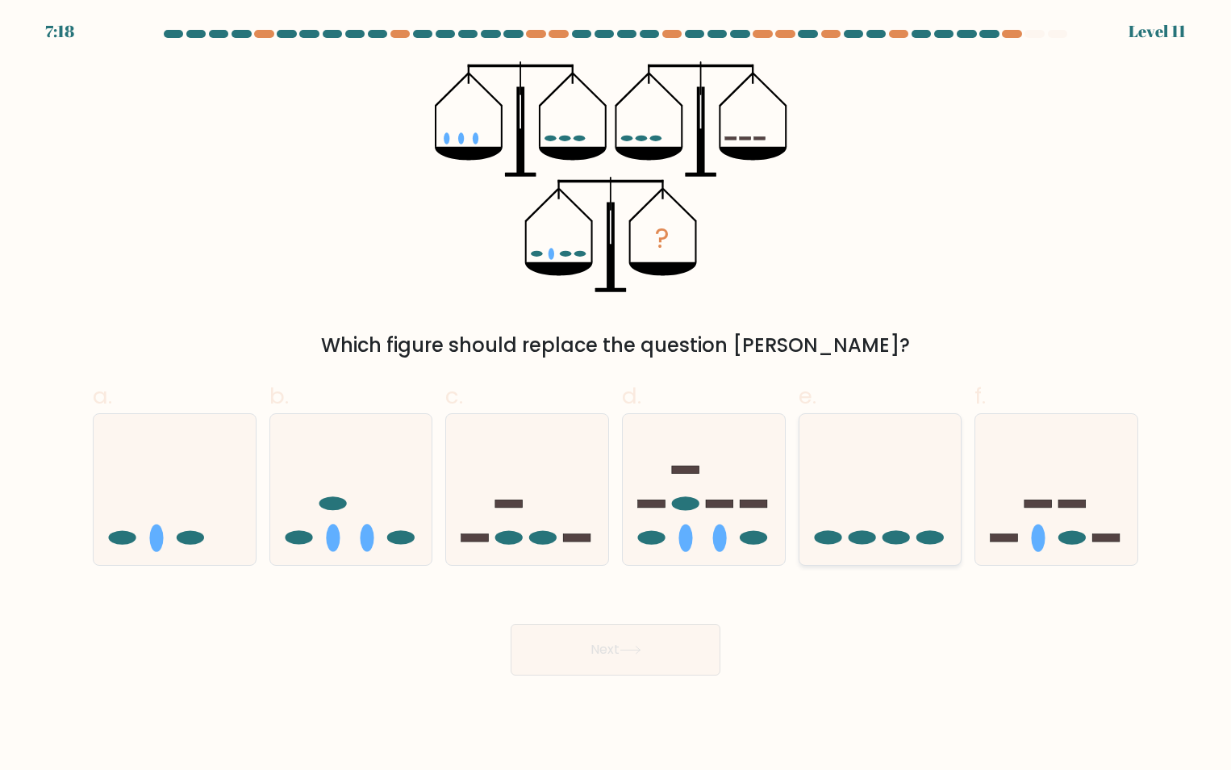
drag, startPoint x: 1012, startPoint y: 497, endPoint x: 932, endPoint y: 550, distance: 95.6
click at [1014, 498] on icon at bounding box center [1057, 489] width 162 height 134
click at [617, 395] on input "f." at bounding box center [616, 390] width 1 height 10
radio input "true"
click at [626, 642] on button "Next" at bounding box center [616, 650] width 210 height 52
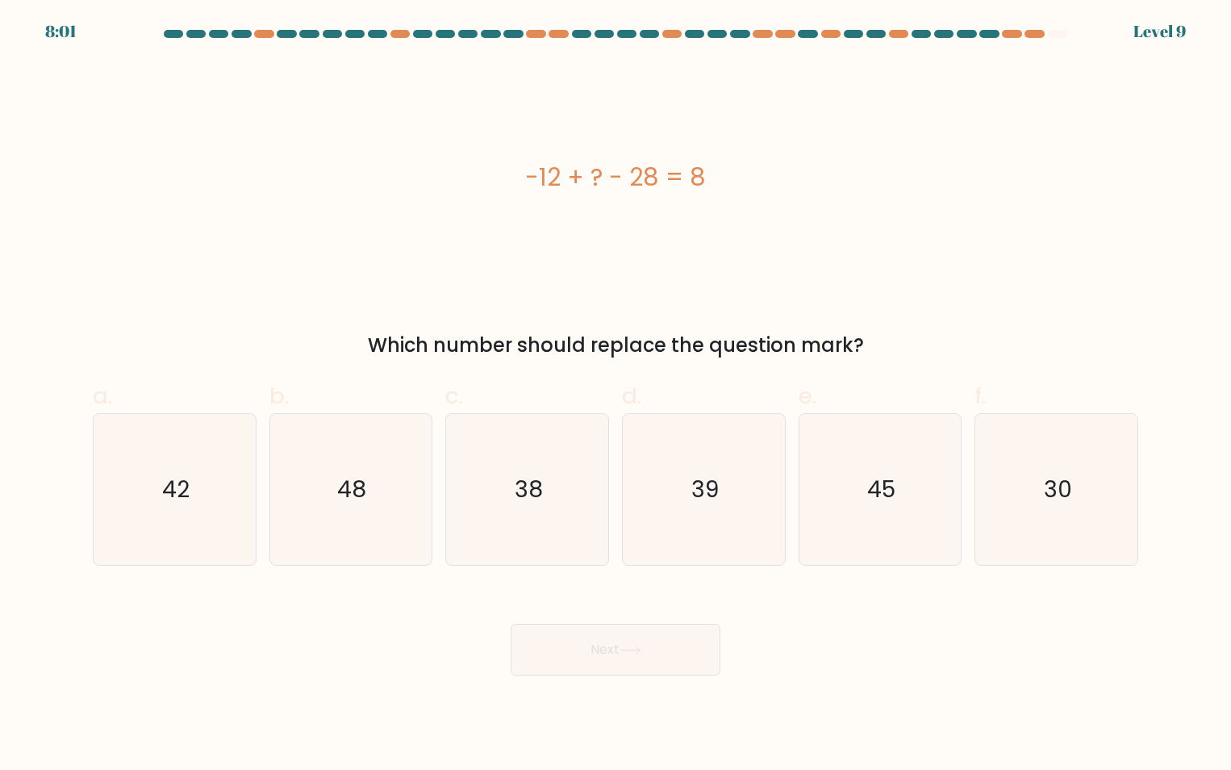
drag, startPoint x: 734, startPoint y: 182, endPoint x: 507, endPoint y: 188, distance: 227.6
click at [508, 188] on div "-12 + ? - 28 = 8" at bounding box center [616, 177] width 1046 height 36
click at [402, 500] on icon "48" at bounding box center [350, 489] width 151 height 151
click at [616, 395] on input "b. 48" at bounding box center [616, 390] width 1 height 10
radio input "true"
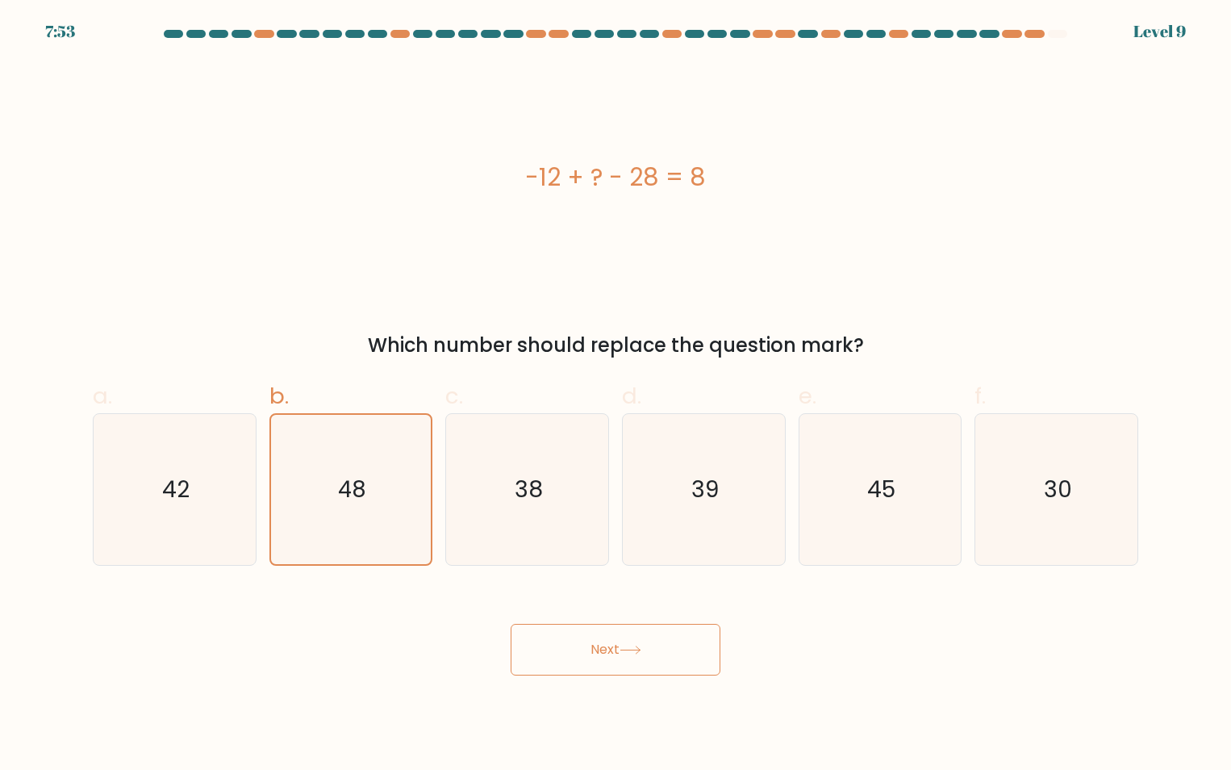
click at [686, 660] on button "Next" at bounding box center [616, 650] width 210 height 52
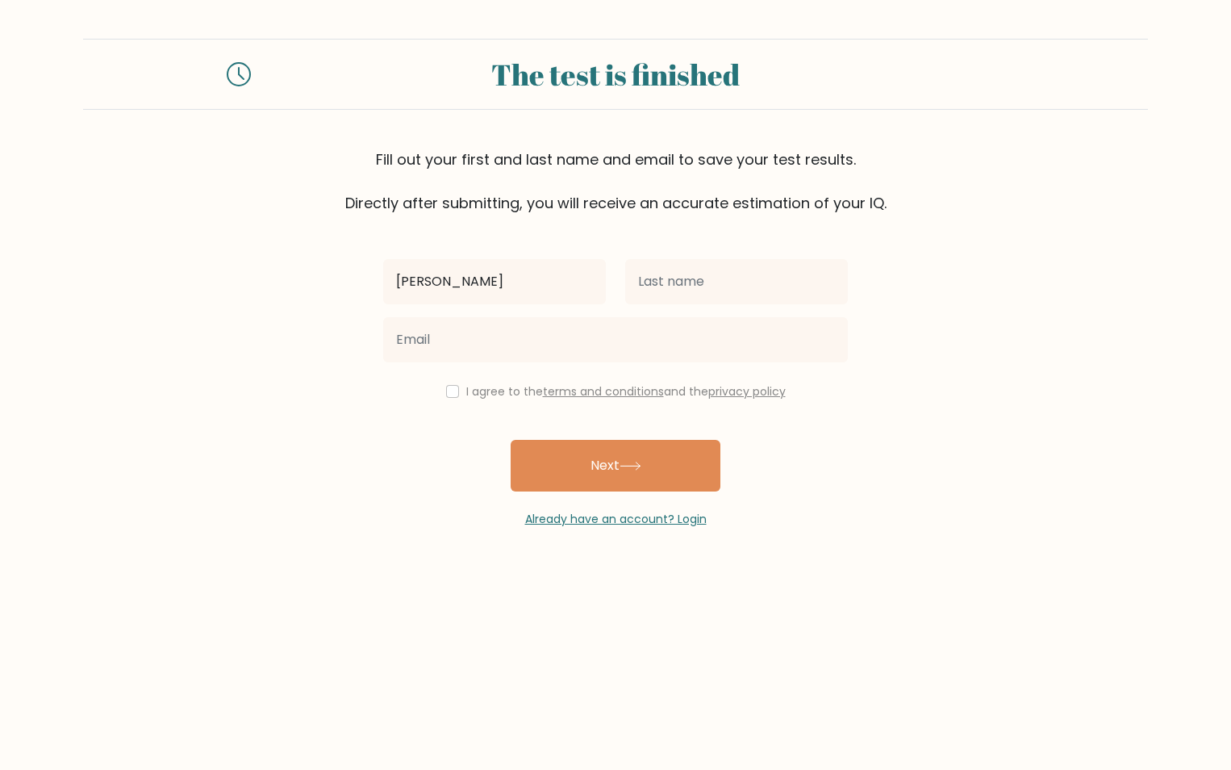
type input "Tracy"
type input "Pelayo"
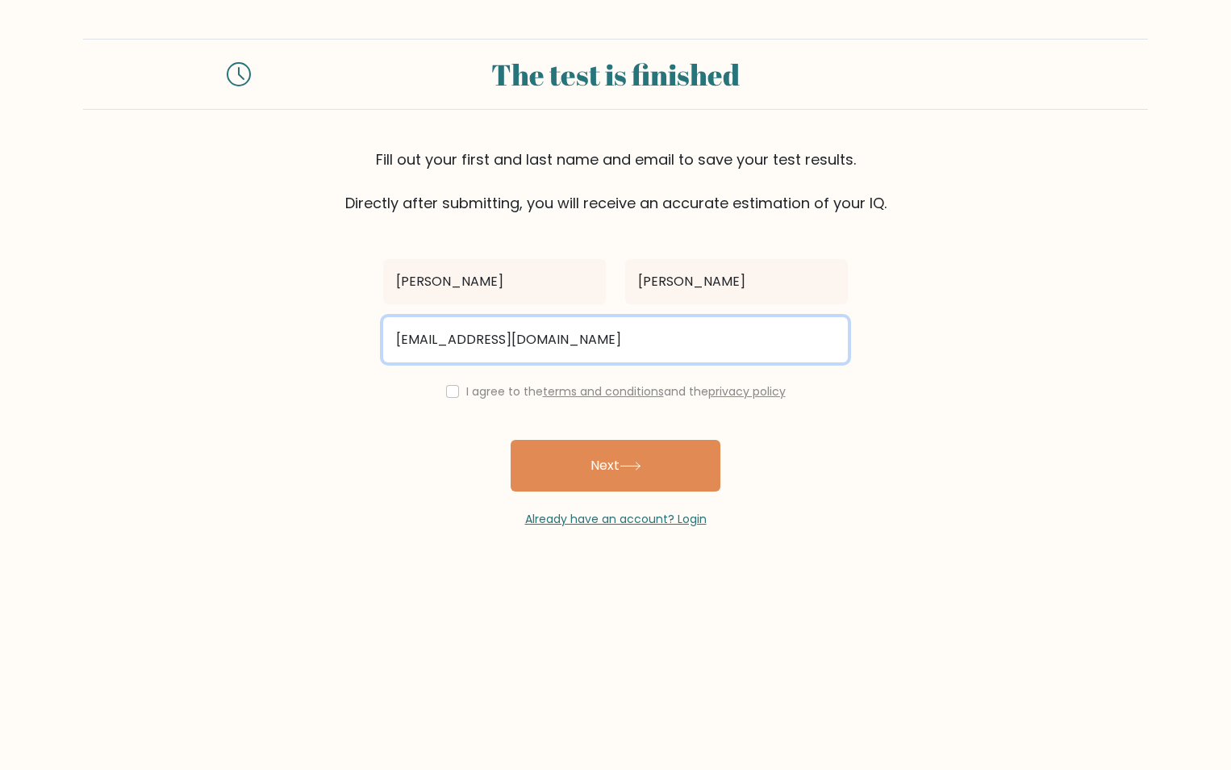
type input "pelayotracyklem@gmail.com"
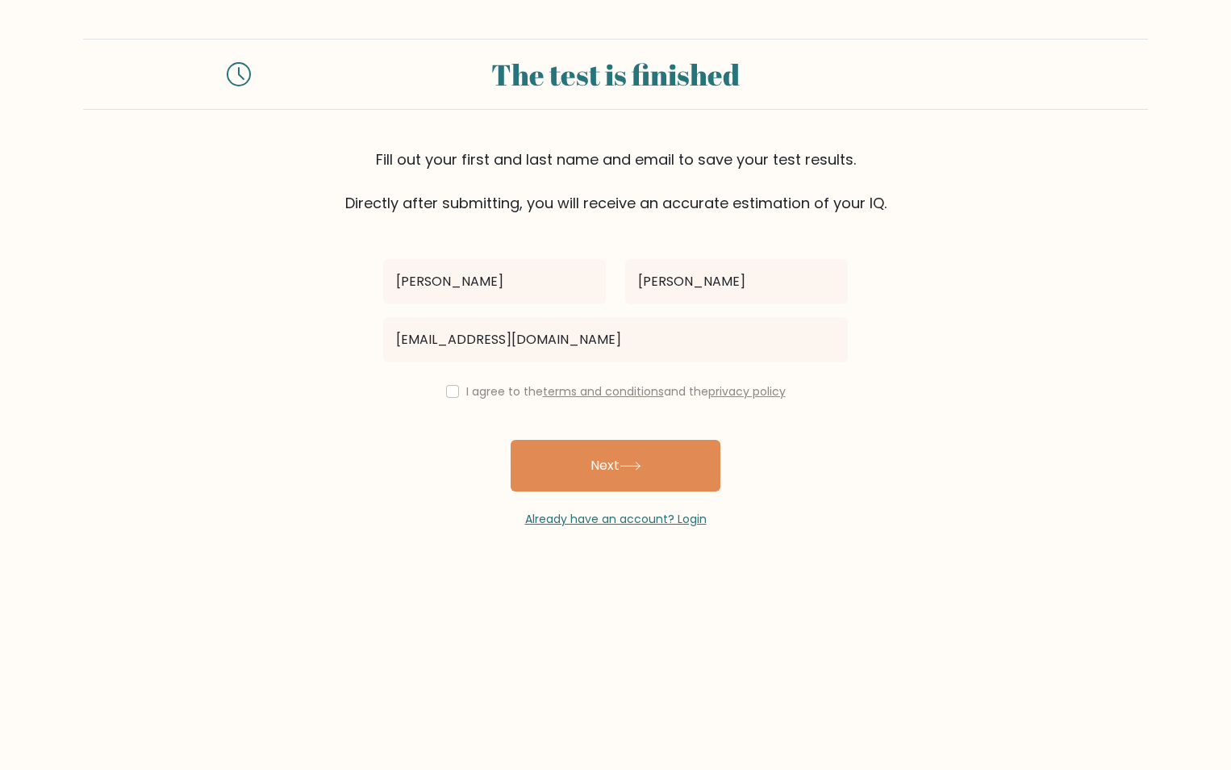
click at [441, 392] on div "I agree to the terms and conditions and the privacy policy" at bounding box center [616, 391] width 484 height 19
click at [450, 396] on input "checkbox" at bounding box center [452, 391] width 13 height 13
checkbox input "true"
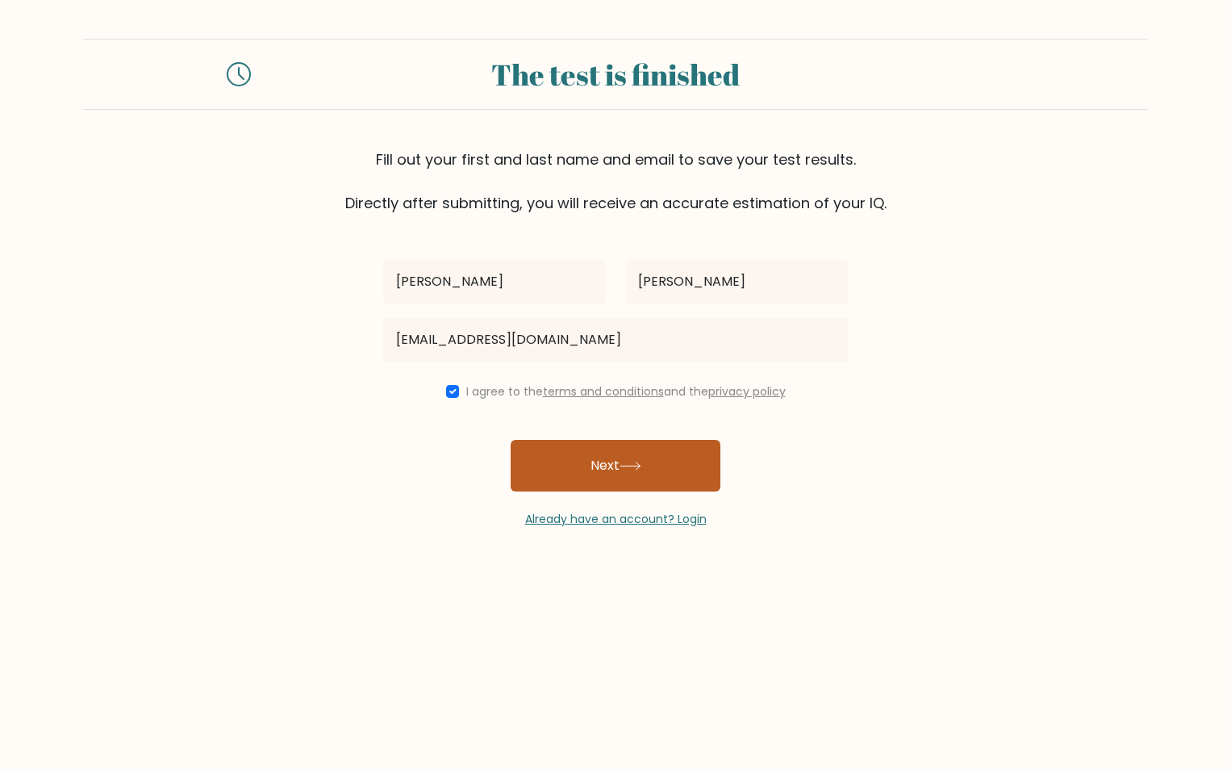
click at [607, 454] on button "Next" at bounding box center [616, 466] width 210 height 52
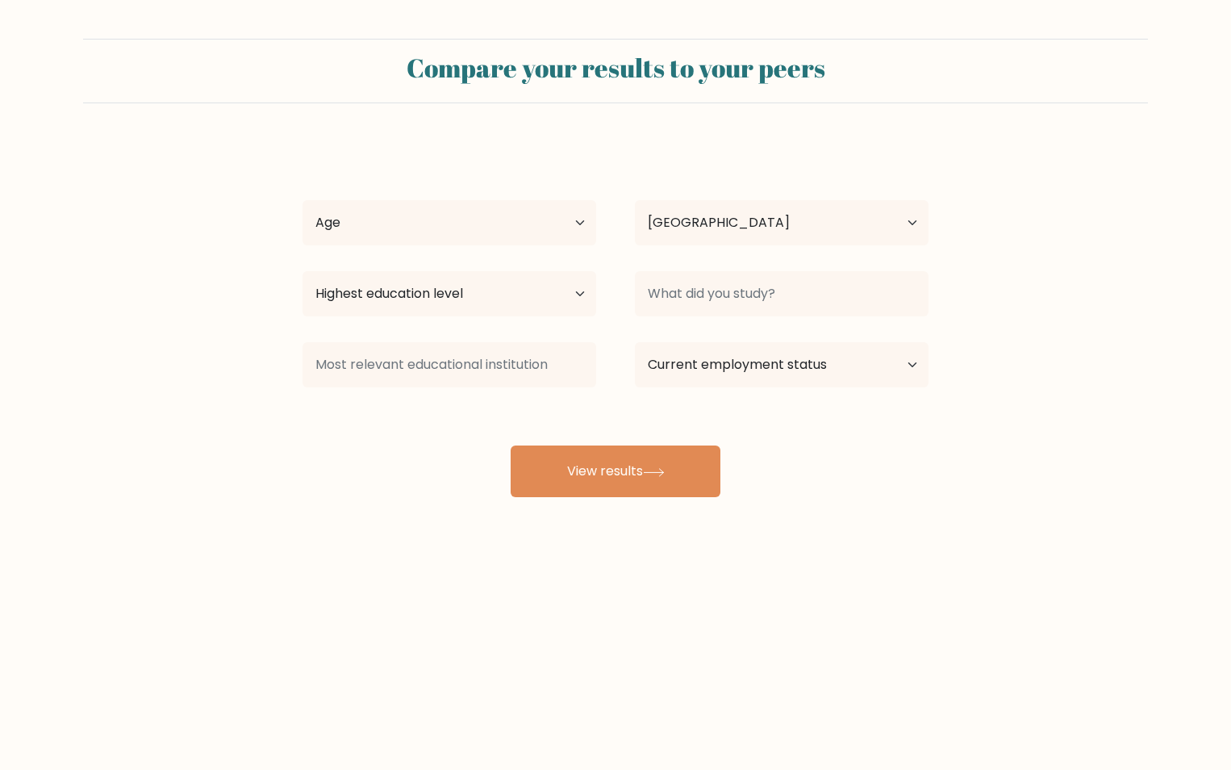
select select "PH"
click at [549, 229] on select "Age Under 18 years old 18-24 years old 25-34 years old 35-44 years old 45-54 ye…" at bounding box center [450, 222] width 294 height 45
select select "18_24"
click at [303, 200] on select "Age Under 18 years old 18-24 years old 25-34 years old 35-44 years old 45-54 ye…" at bounding box center [450, 222] width 294 height 45
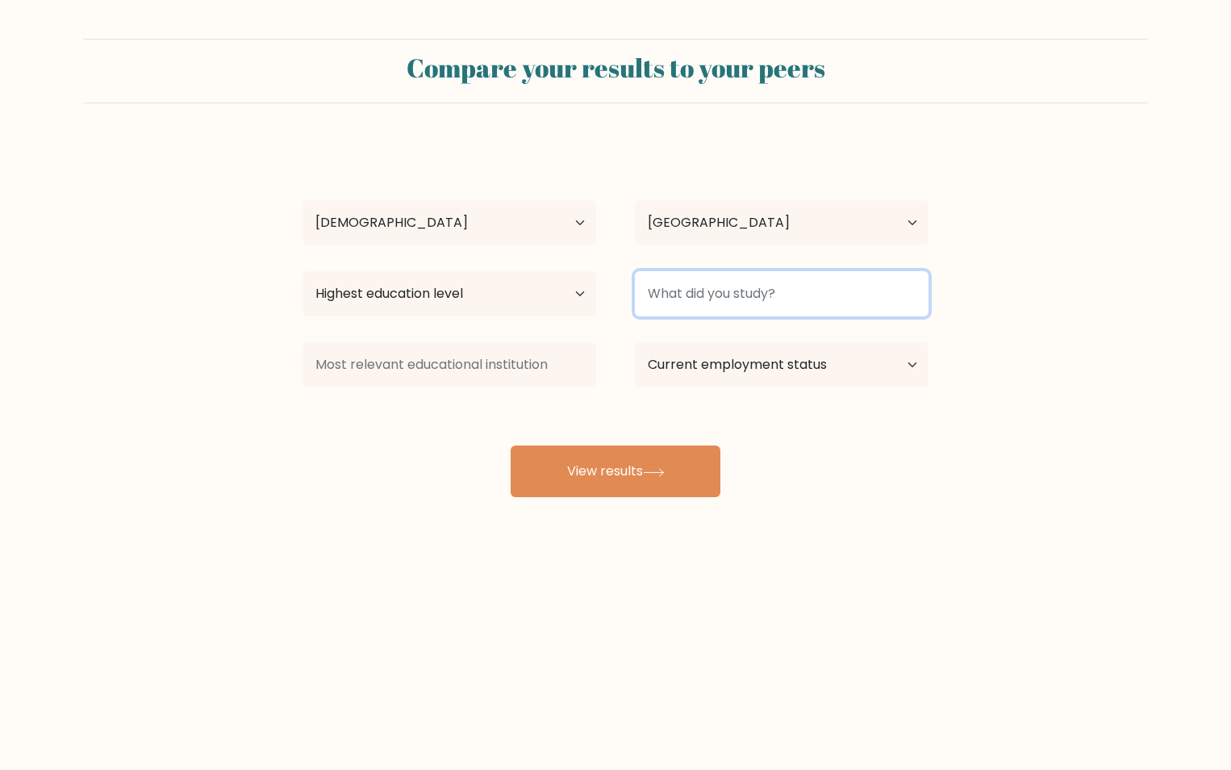
click at [667, 293] on input at bounding box center [782, 293] width 294 height 45
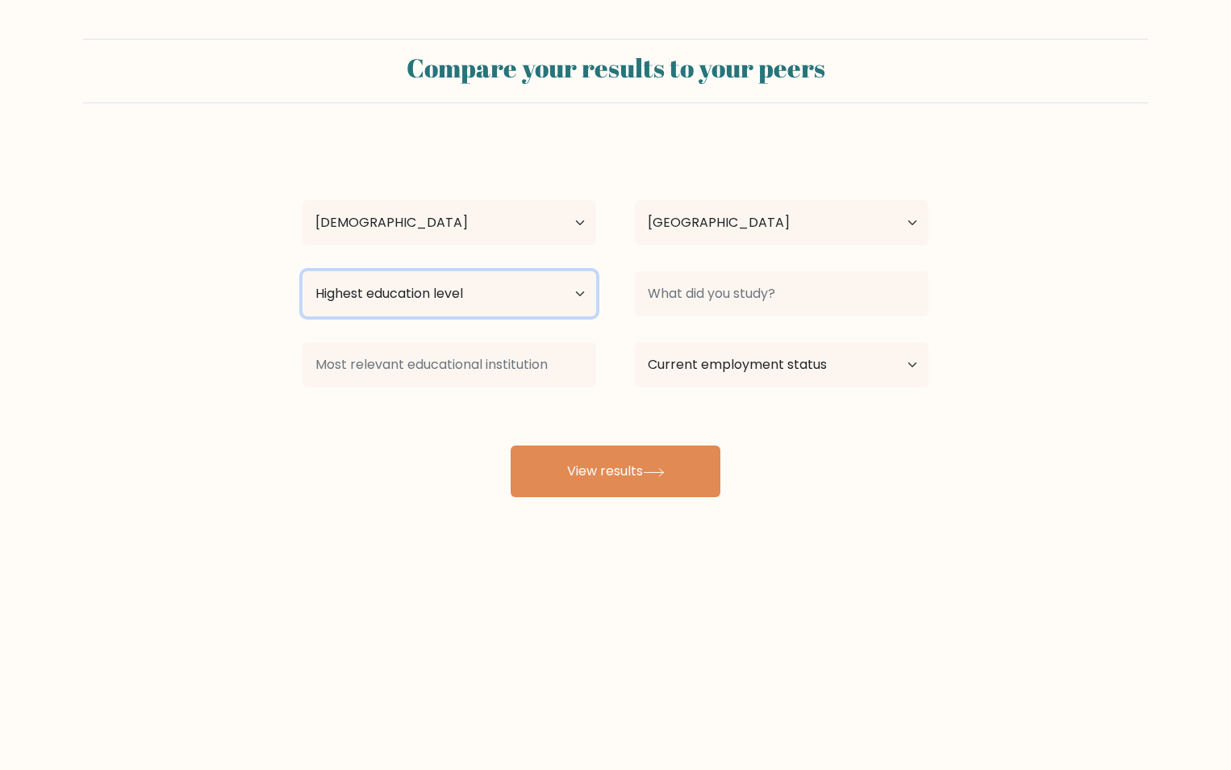
click at [542, 298] on select "Highest education level No schooling Primary Lower Secondary Upper Secondary Oc…" at bounding box center [450, 293] width 294 height 45
select select "upper_secondary"
click at [303, 271] on select "Highest education level No schooling Primary Lower Secondary Upper Secondary Oc…" at bounding box center [450, 293] width 294 height 45
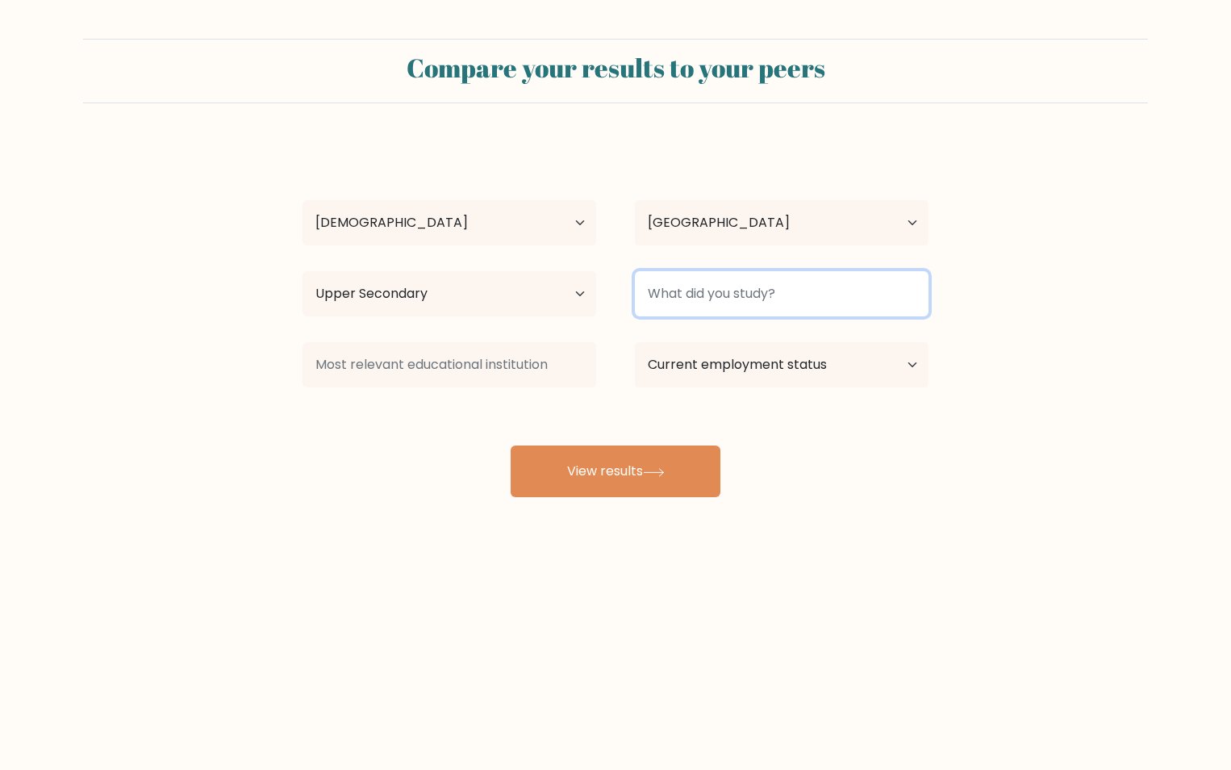
click at [738, 282] on input at bounding box center [782, 293] width 294 height 45
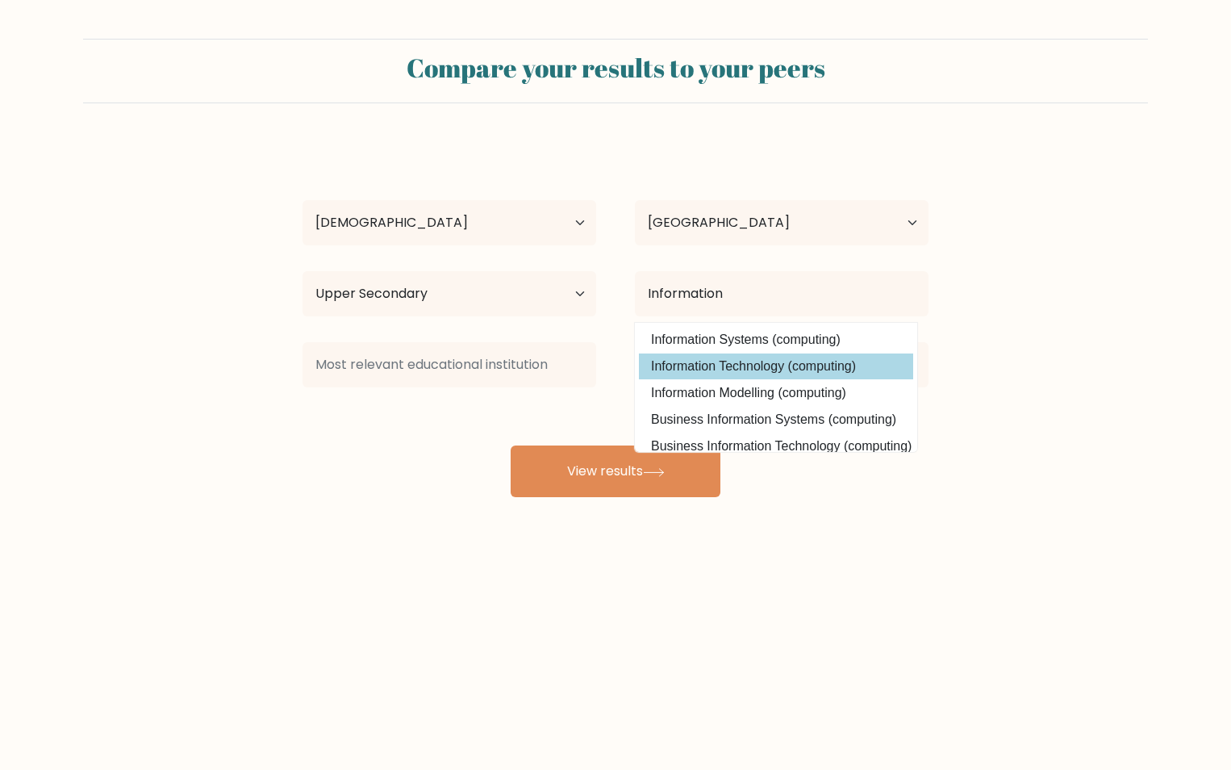
click at [768, 374] on option "Information Technology (computing)" at bounding box center [776, 366] width 274 height 26
type input "Information Technology"
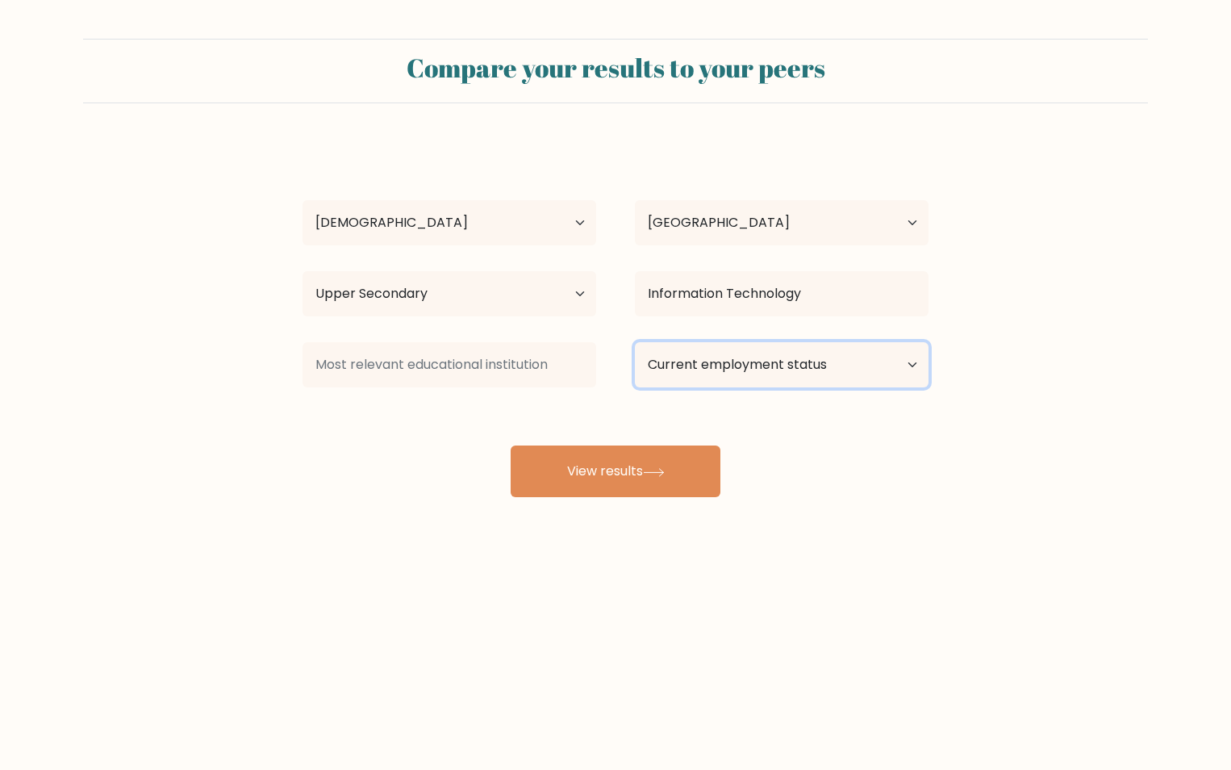
click at [762, 362] on select "Current employment status Employed Student Retired Other / prefer not to answer" at bounding box center [782, 364] width 294 height 45
select select "student"
click at [635, 342] on select "Current employment status Employed Student Retired Other / prefer not to answer" at bounding box center [782, 364] width 294 height 45
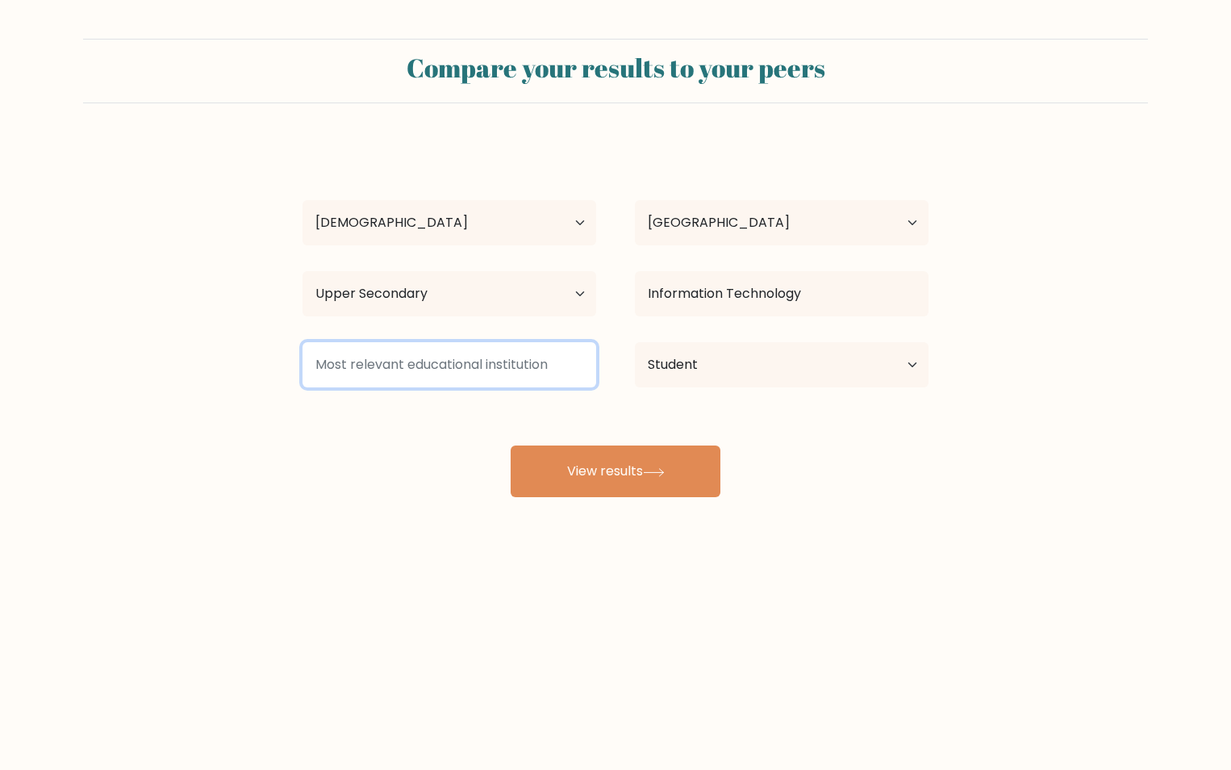
click at [513, 361] on input at bounding box center [450, 364] width 294 height 45
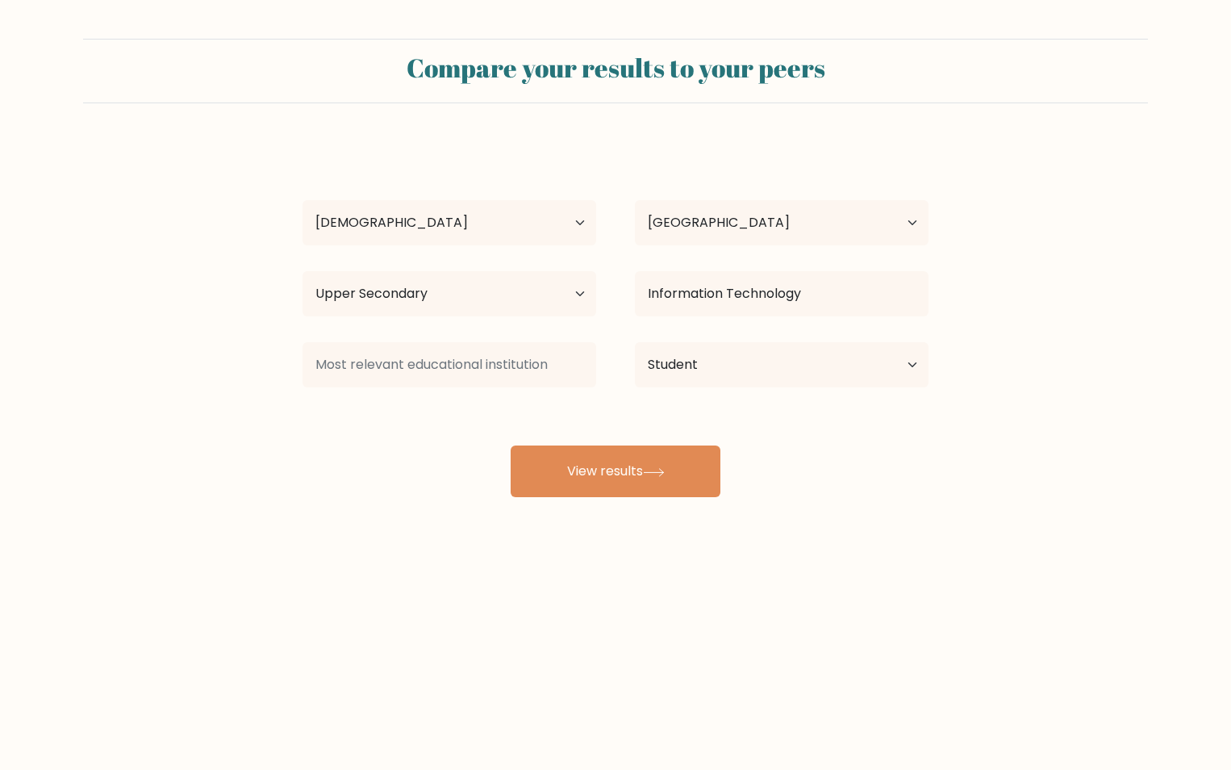
click at [688, 408] on div "Tracy Pelayo Age Under 18 years old 18-24 years old 25-34 years old 35-44 years…" at bounding box center [616, 319] width 646 height 355
click at [663, 470] on icon at bounding box center [653, 471] width 19 height 7
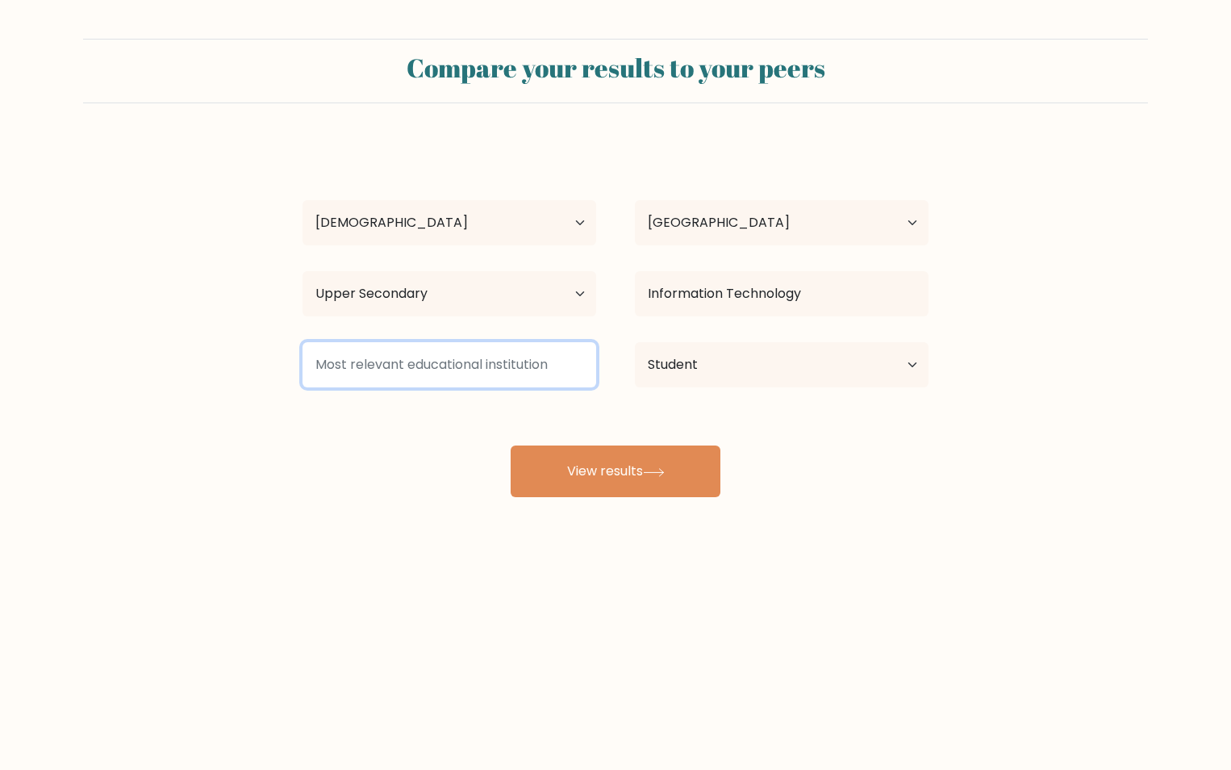
click at [544, 357] on input at bounding box center [450, 364] width 294 height 45
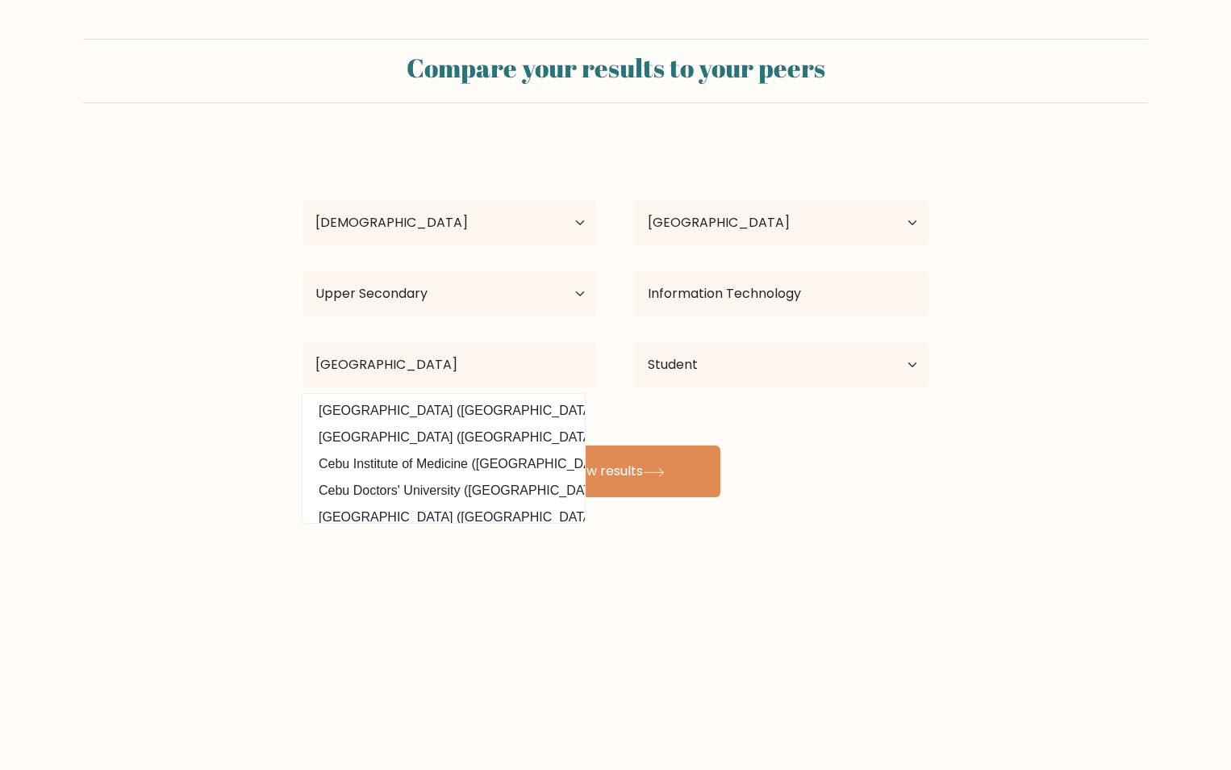
drag, startPoint x: 500, startPoint y: 404, endPoint x: 580, endPoint y: 443, distance: 88.8
click at [500, 404] on option "University of Cebu (Philippines)" at bounding box center [444, 411] width 274 height 26
type input "University of Cebu"
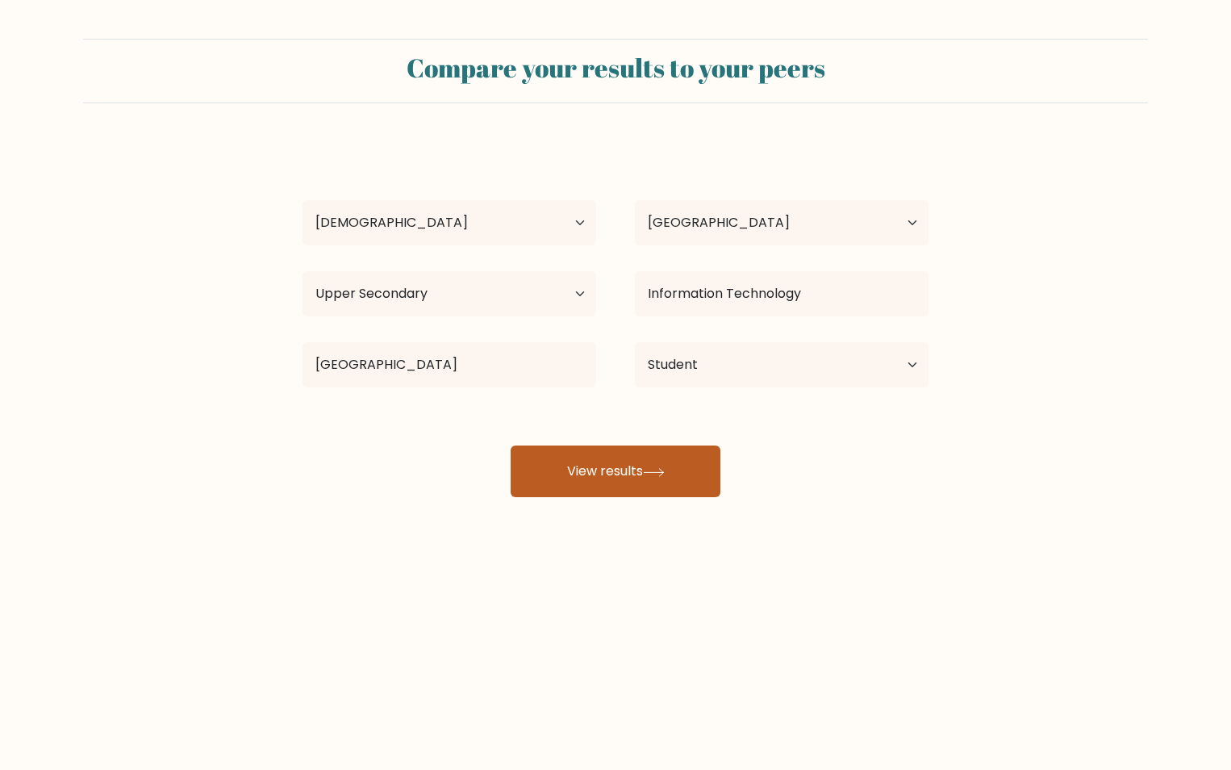
click at [646, 473] on button "View results" at bounding box center [616, 471] width 210 height 52
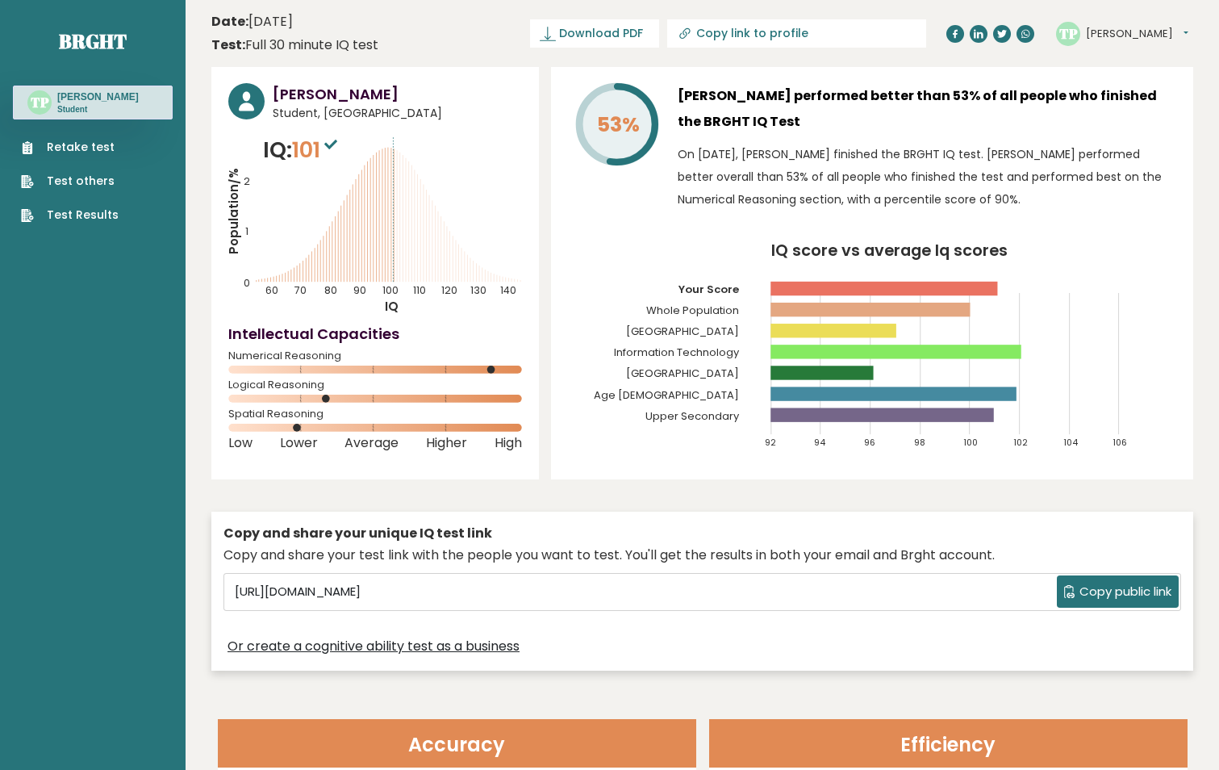
click at [82, 146] on link "Retake test" at bounding box center [70, 147] width 98 height 17
